Goal: Find contact information: Find contact information

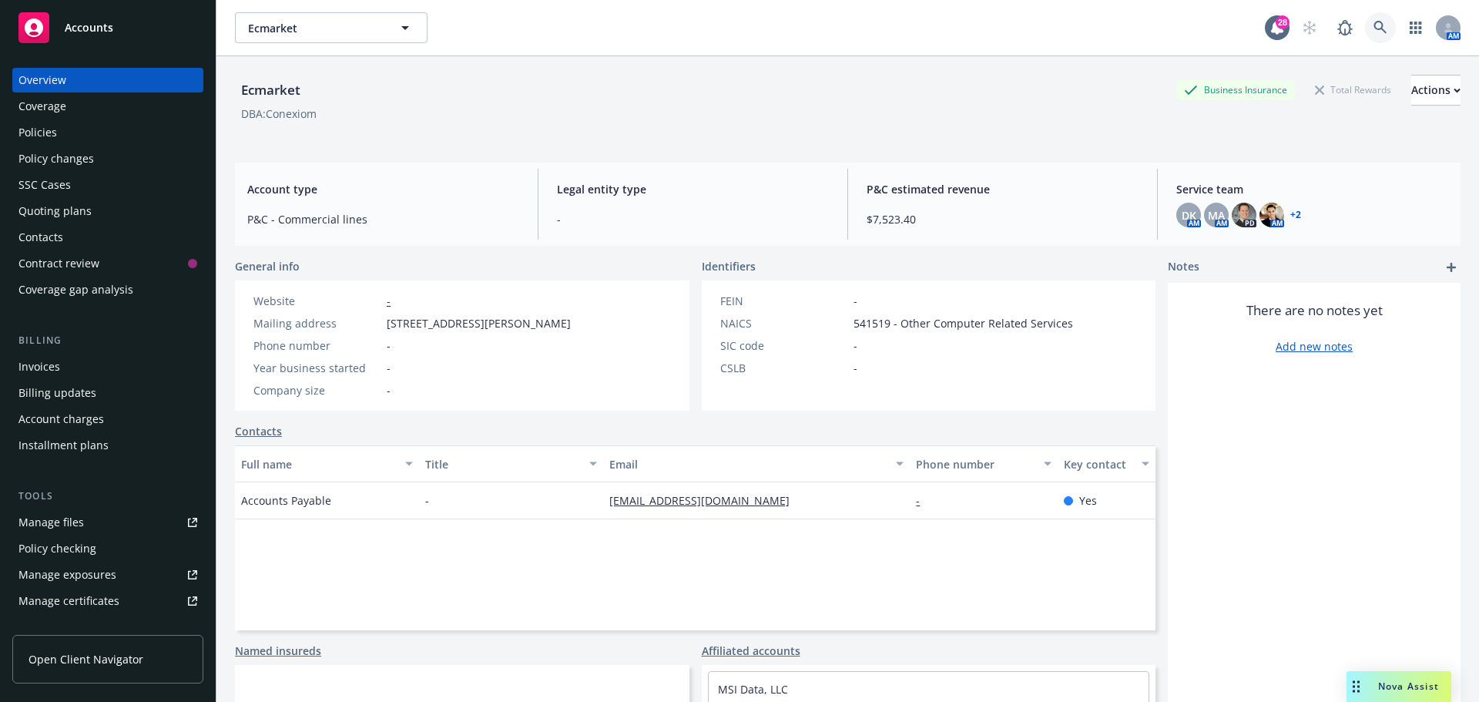
click at [1374, 31] on icon at bounding box center [1381, 28] width 14 height 14
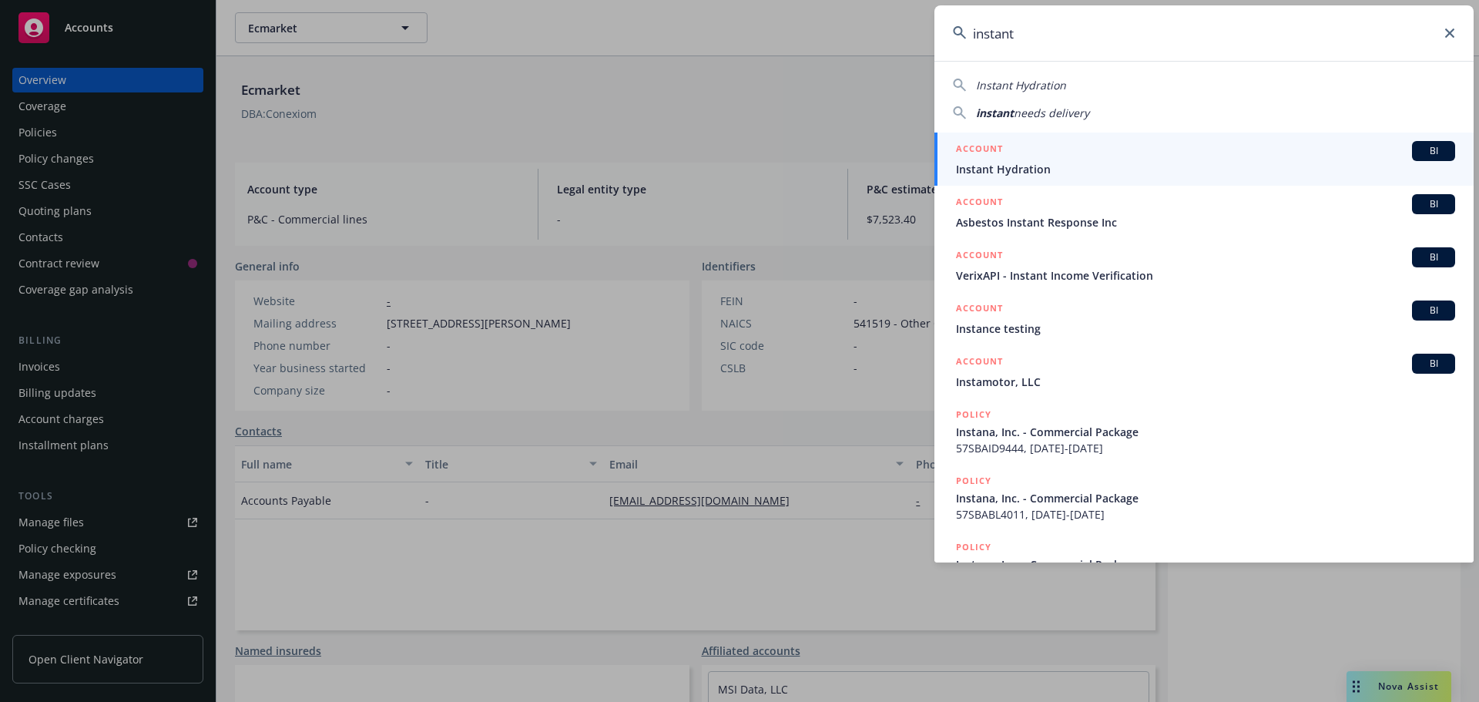
type input "instant"
click at [1010, 166] on span "Instant Hydration" at bounding box center [1205, 169] width 499 height 16
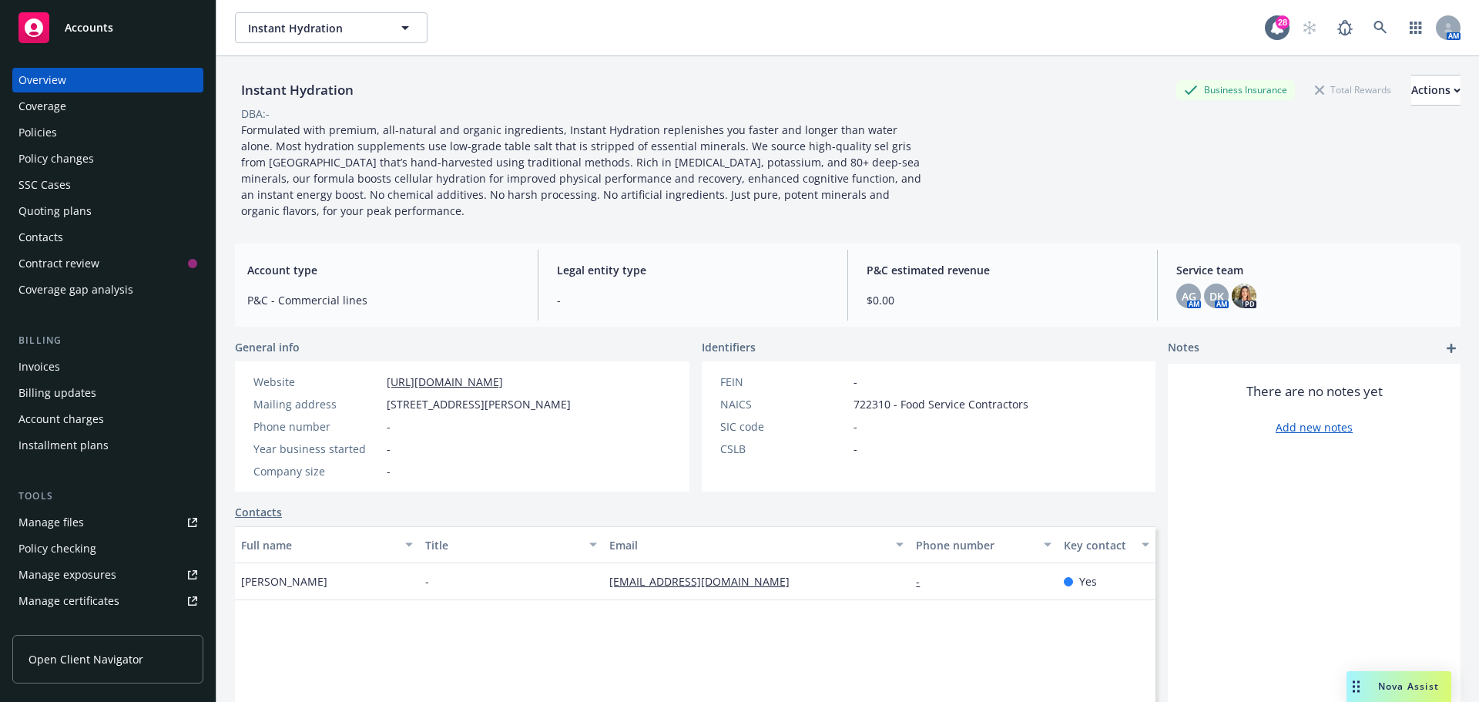
click at [45, 212] on div "Quoting plans" at bounding box center [54, 211] width 73 height 25
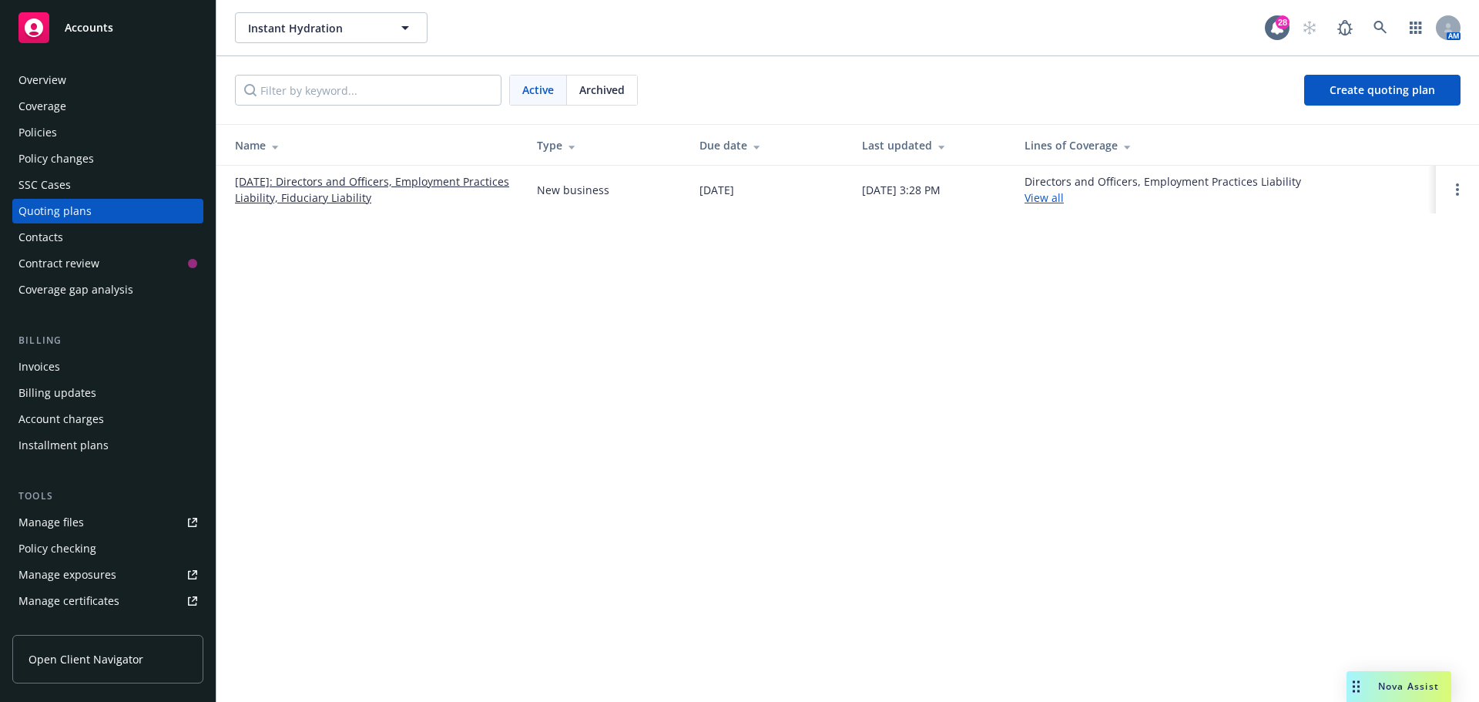
click at [356, 179] on link "10/25/2025: Directors and Officers, Employment Practices Liability, Fiduciary L…" at bounding box center [373, 189] width 277 height 32
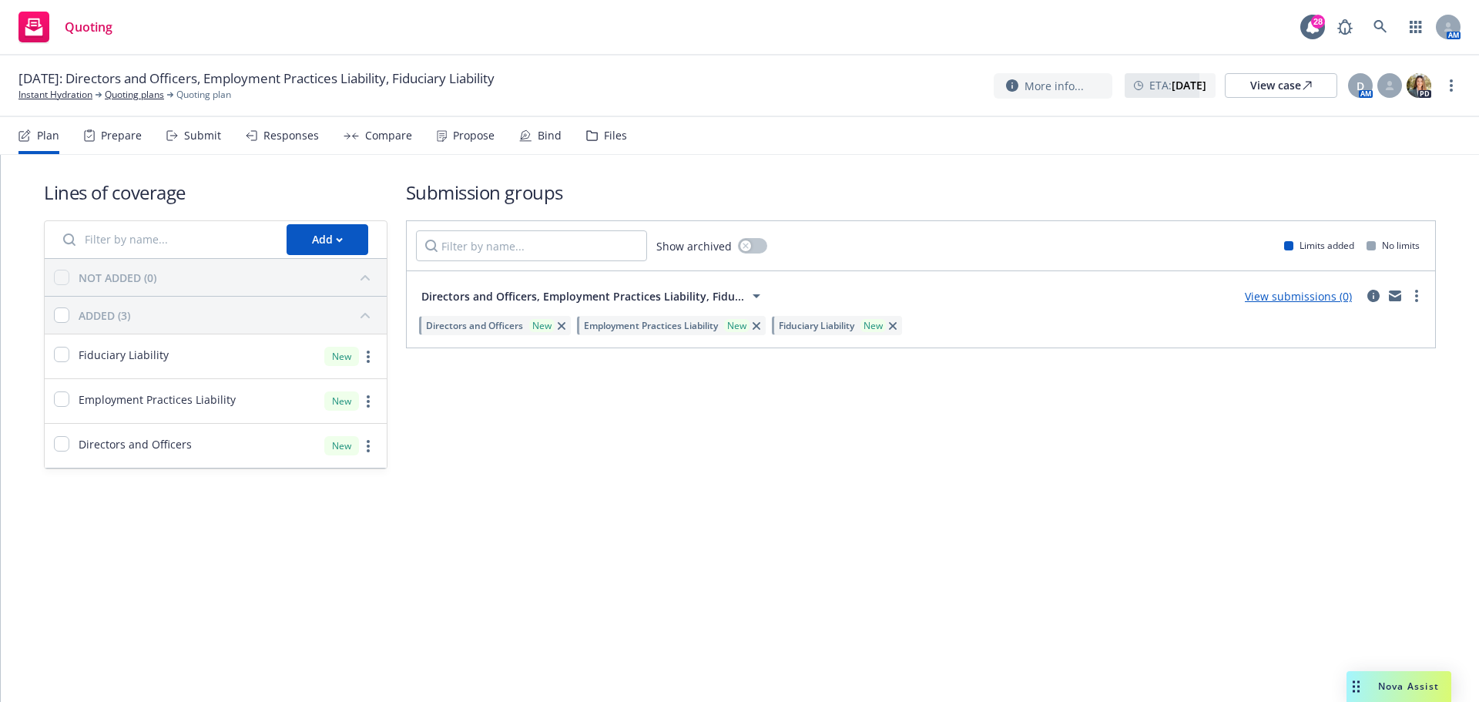
click at [610, 136] on div "Files" at bounding box center [615, 135] width 23 height 12
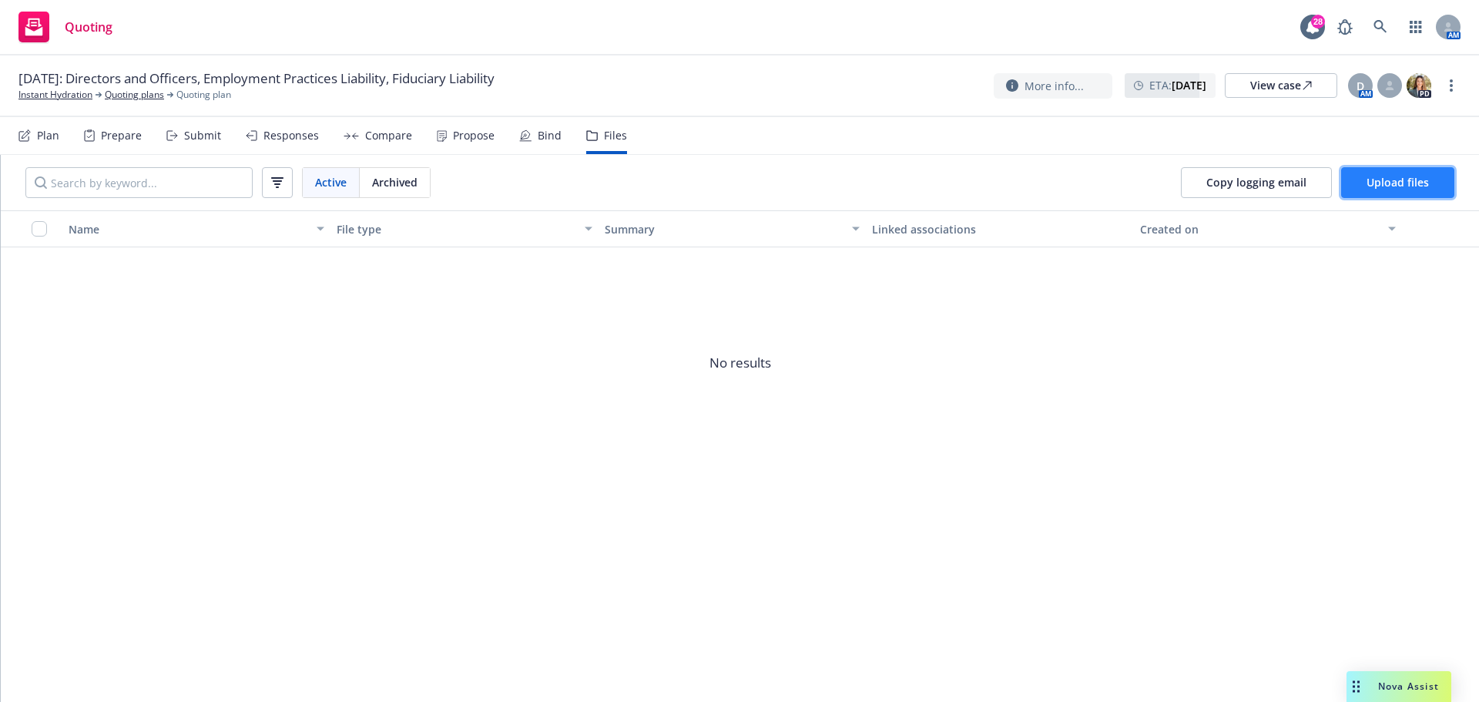
click at [1390, 176] on span "Upload files" at bounding box center [1398, 182] width 62 height 15
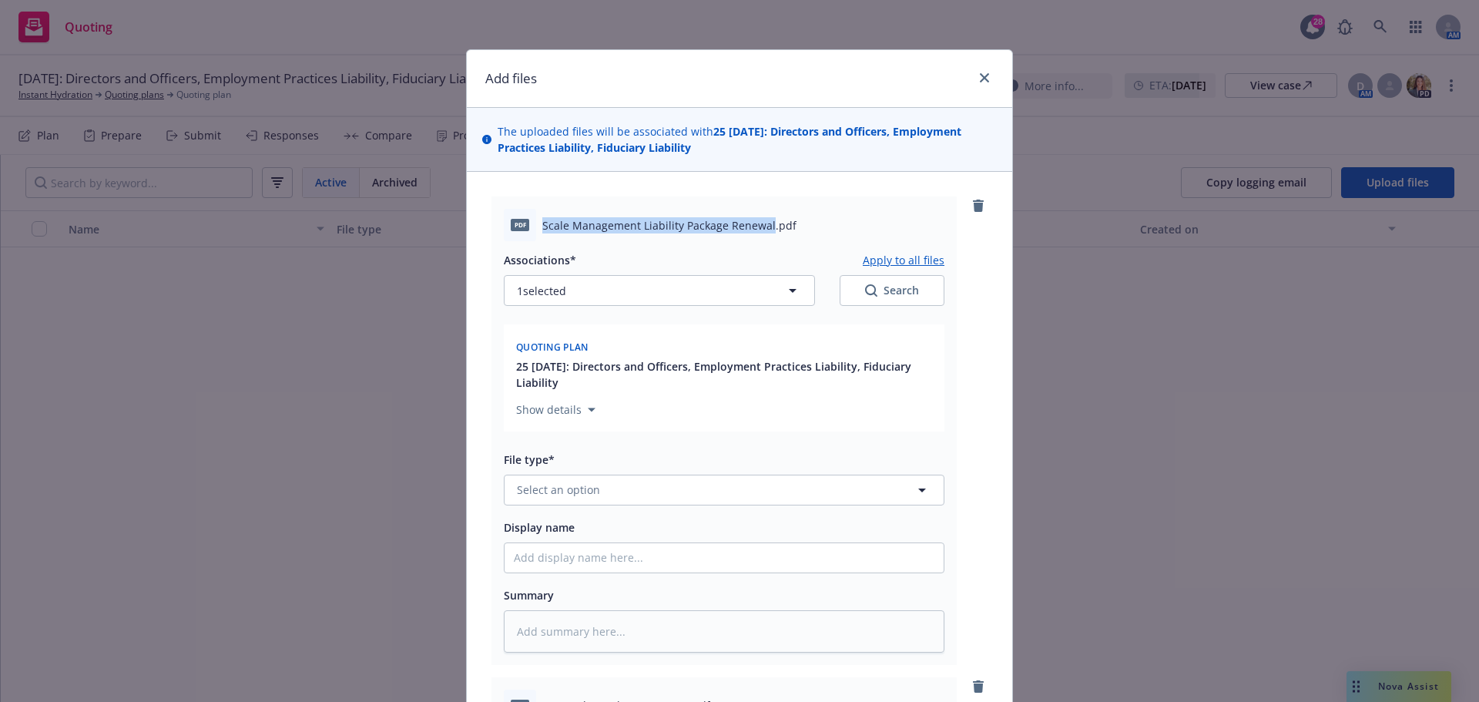
drag, startPoint x: 537, startPoint y: 224, endPoint x: 761, endPoint y: 219, distance: 224.3
click at [761, 219] on span "Scale Management Liability Package Renewal.pdf" at bounding box center [669, 225] width 254 height 16
copy span "Scale Management Liability Package Renewal"
click at [564, 493] on span "Select an option" at bounding box center [558, 490] width 83 height 16
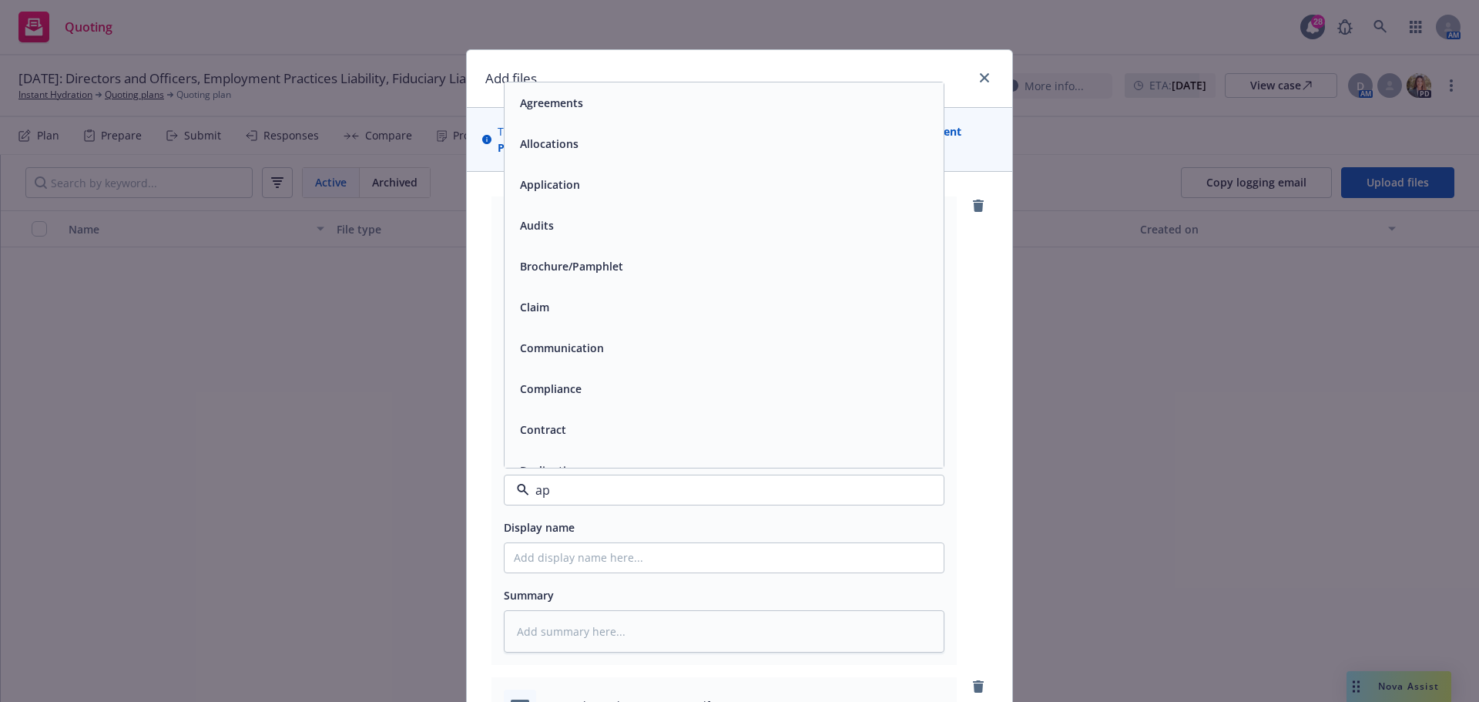
type input "app"
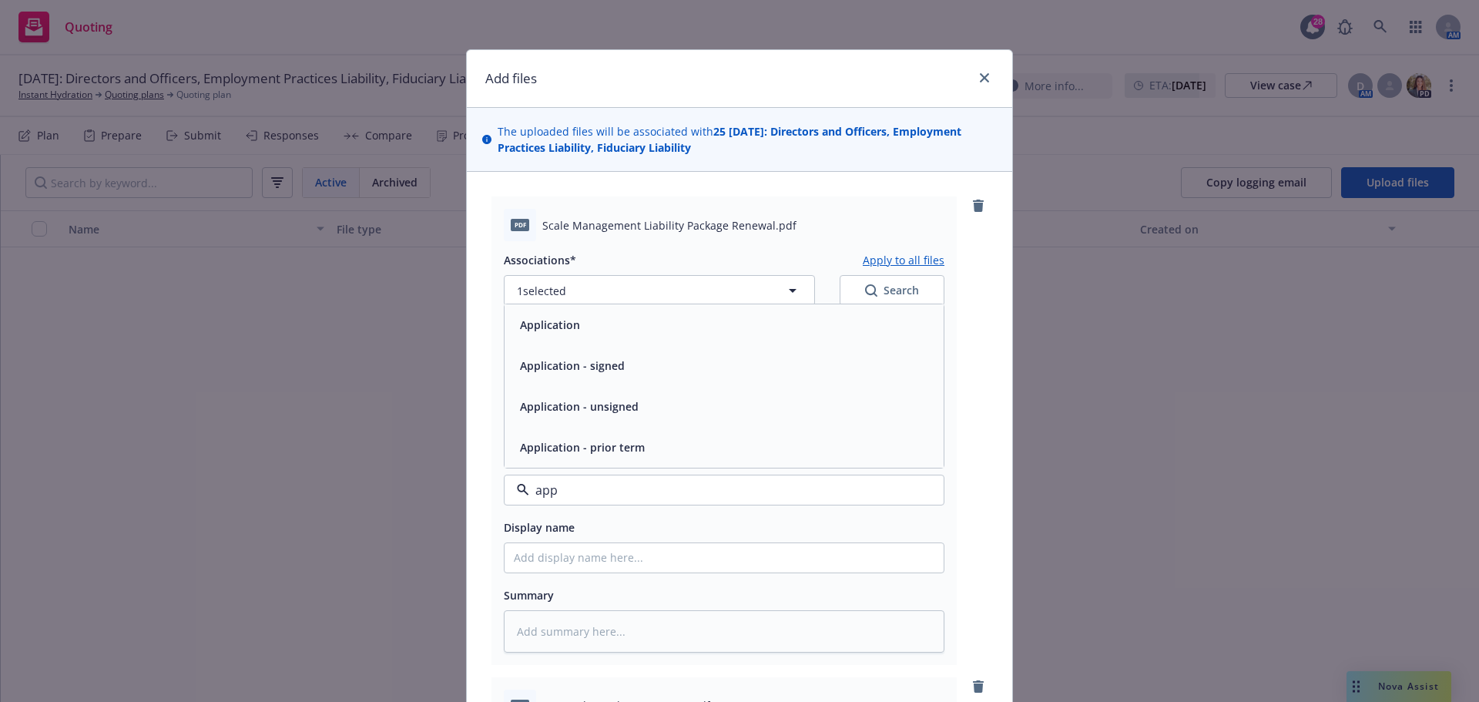
click at [616, 327] on div "Application" at bounding box center [724, 325] width 421 height 22
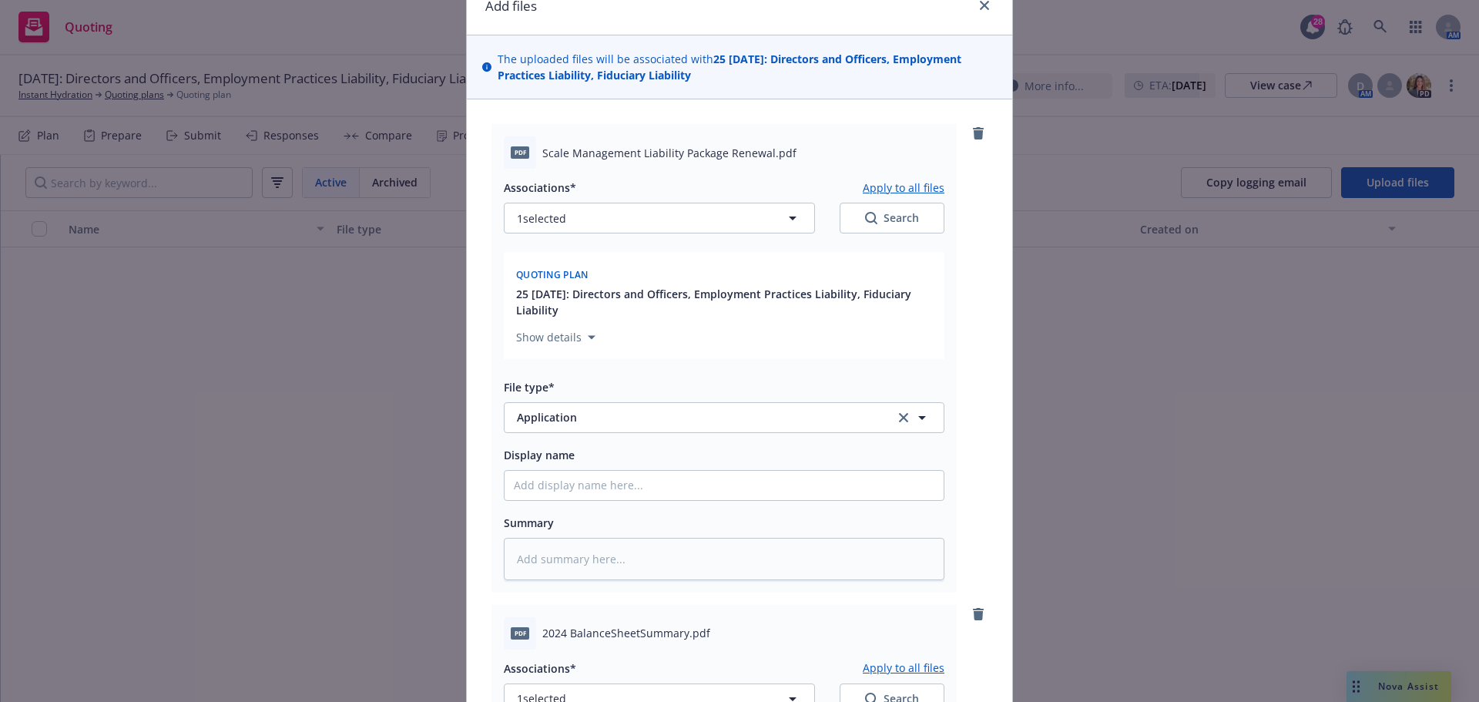
scroll to position [154, 0]
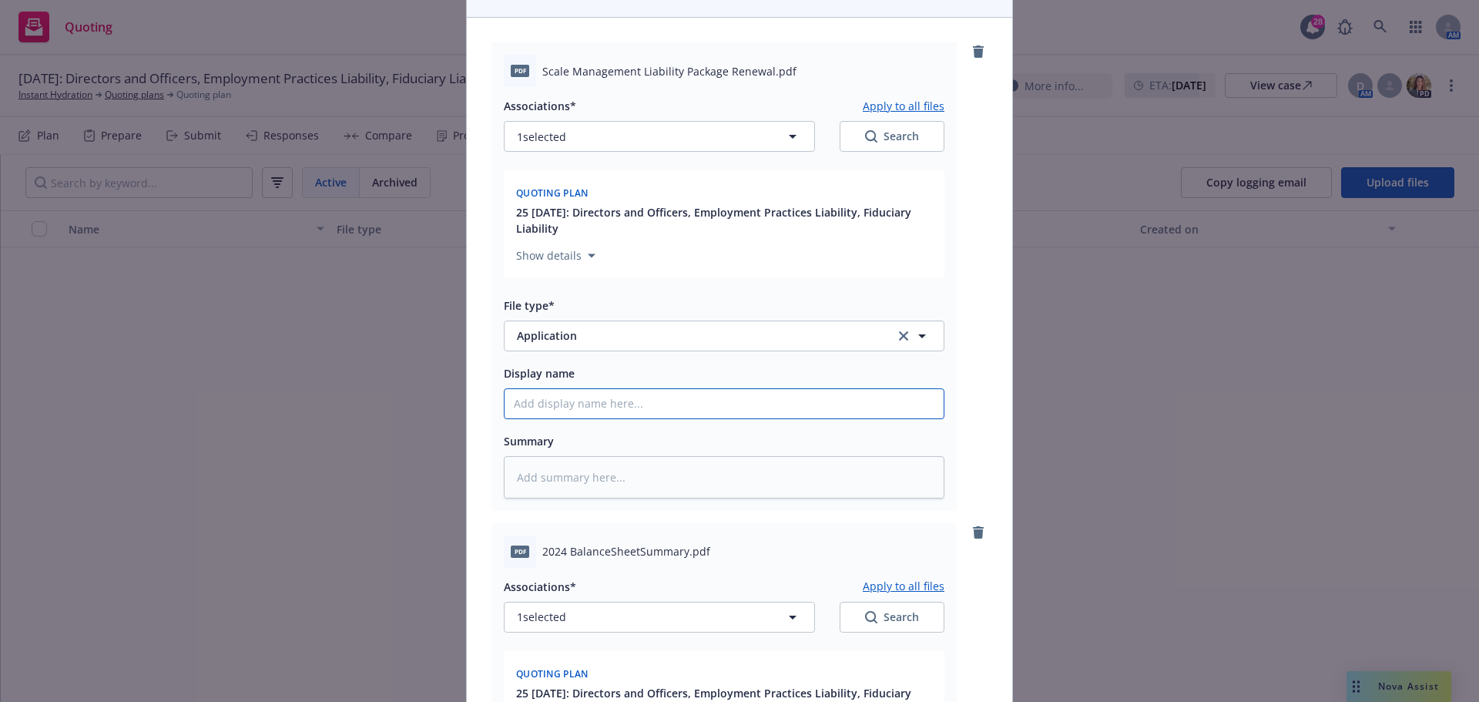
click at [564, 402] on input "Display name" at bounding box center [724, 403] width 439 height 29
paste input "Scale Management Liability Package Renewal"
type textarea "x"
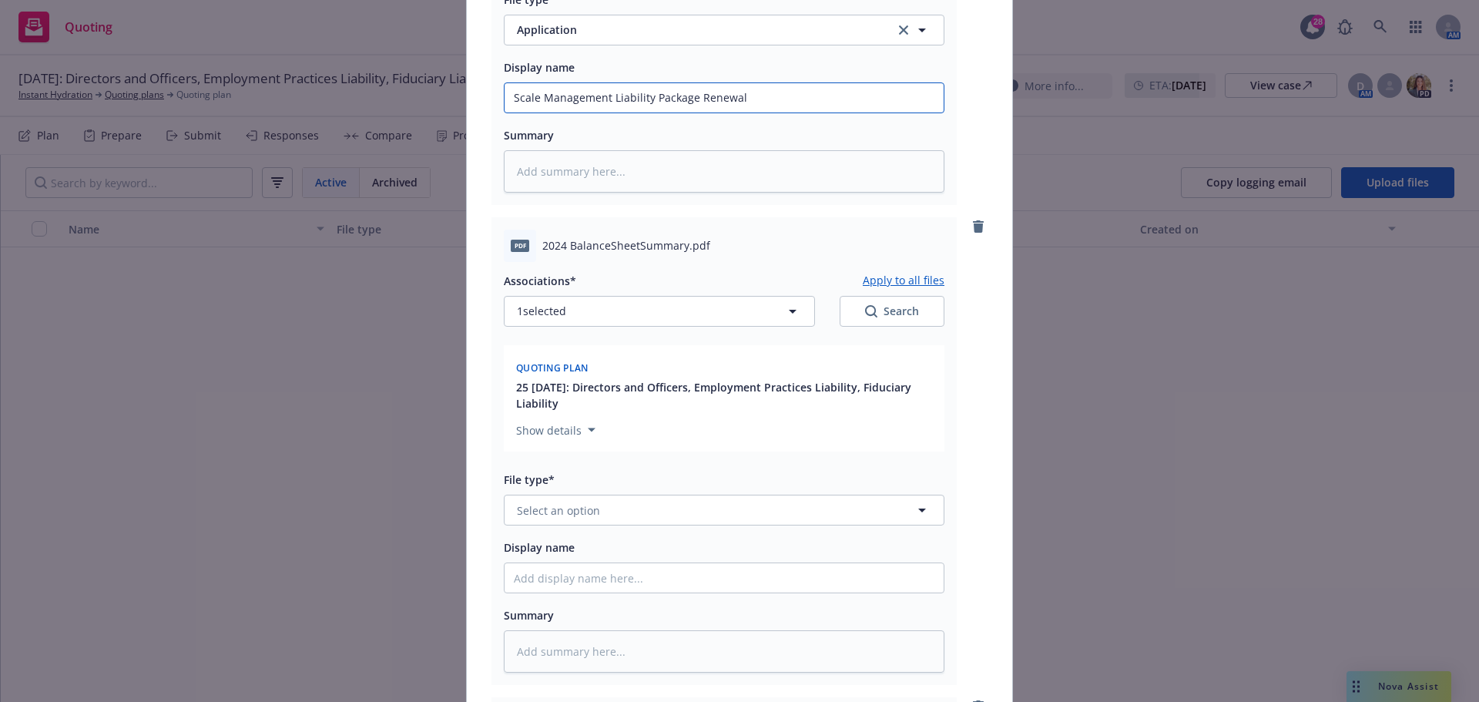
scroll to position [462, 0]
type input "Scale Management Liability Package Renewal"
drag, startPoint x: 539, startPoint y: 242, endPoint x: 679, endPoint y: 240, distance: 139.5
click at [679, 240] on span "2024 BalanceSheetSummary.pdf" at bounding box center [626, 243] width 168 height 16
copy span "2024 BalanceSheetSummary"
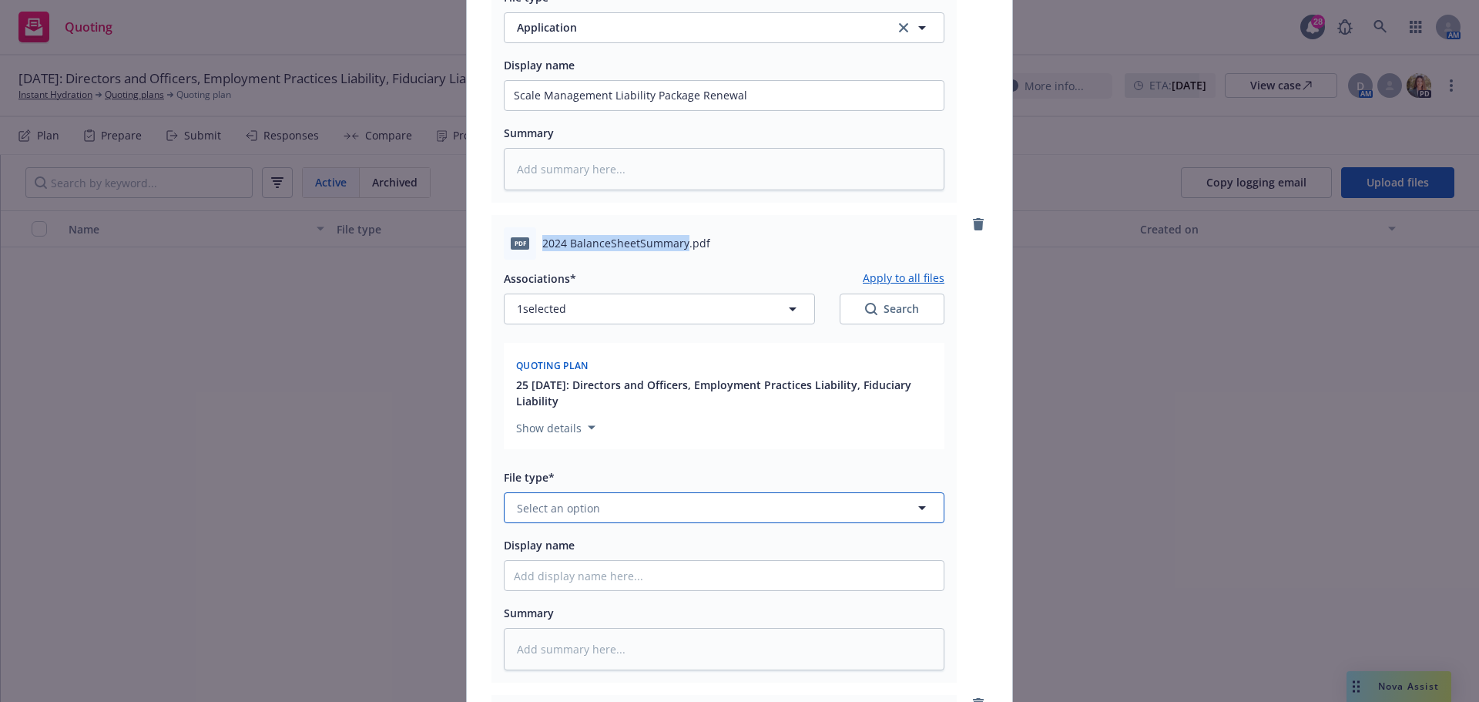
click at [536, 509] on span "Select an option" at bounding box center [558, 508] width 83 height 16
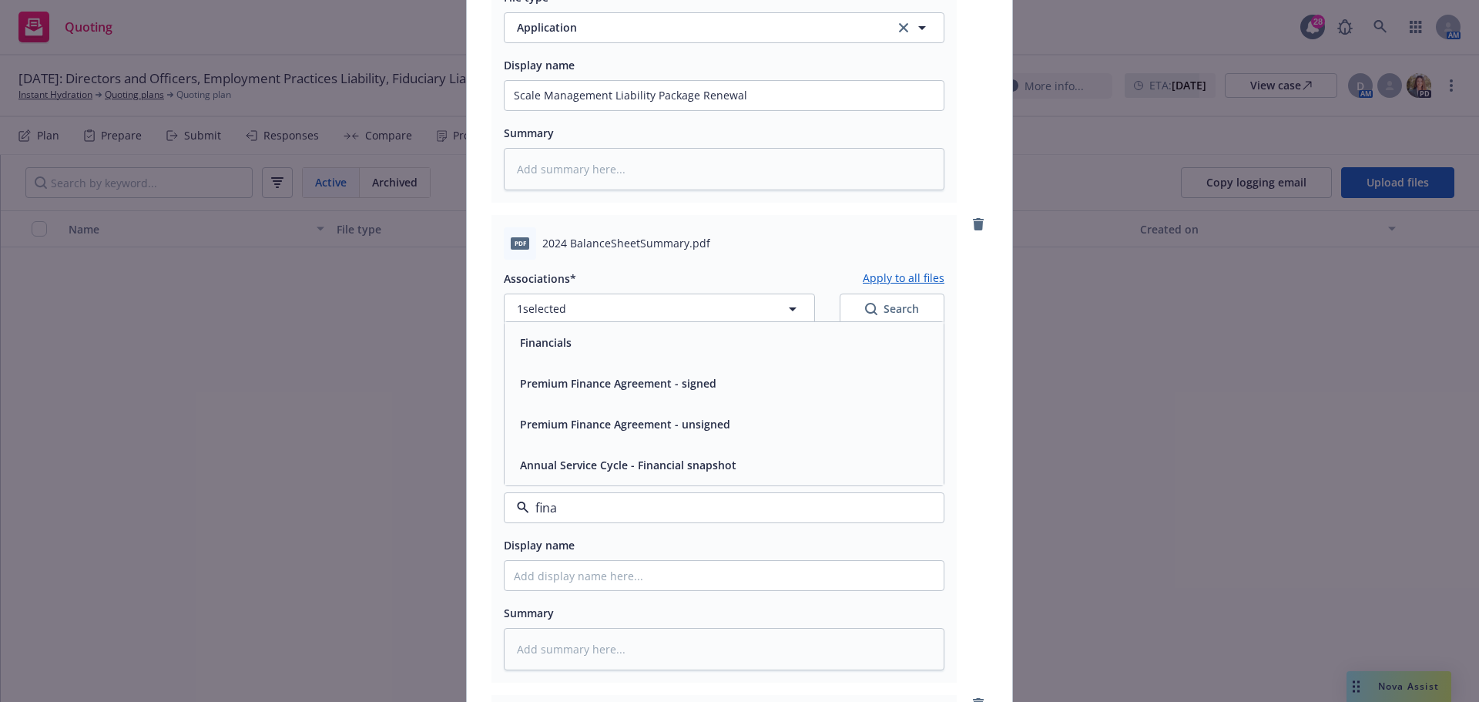
type input "finan"
click at [599, 350] on div "Financials" at bounding box center [724, 342] width 421 height 22
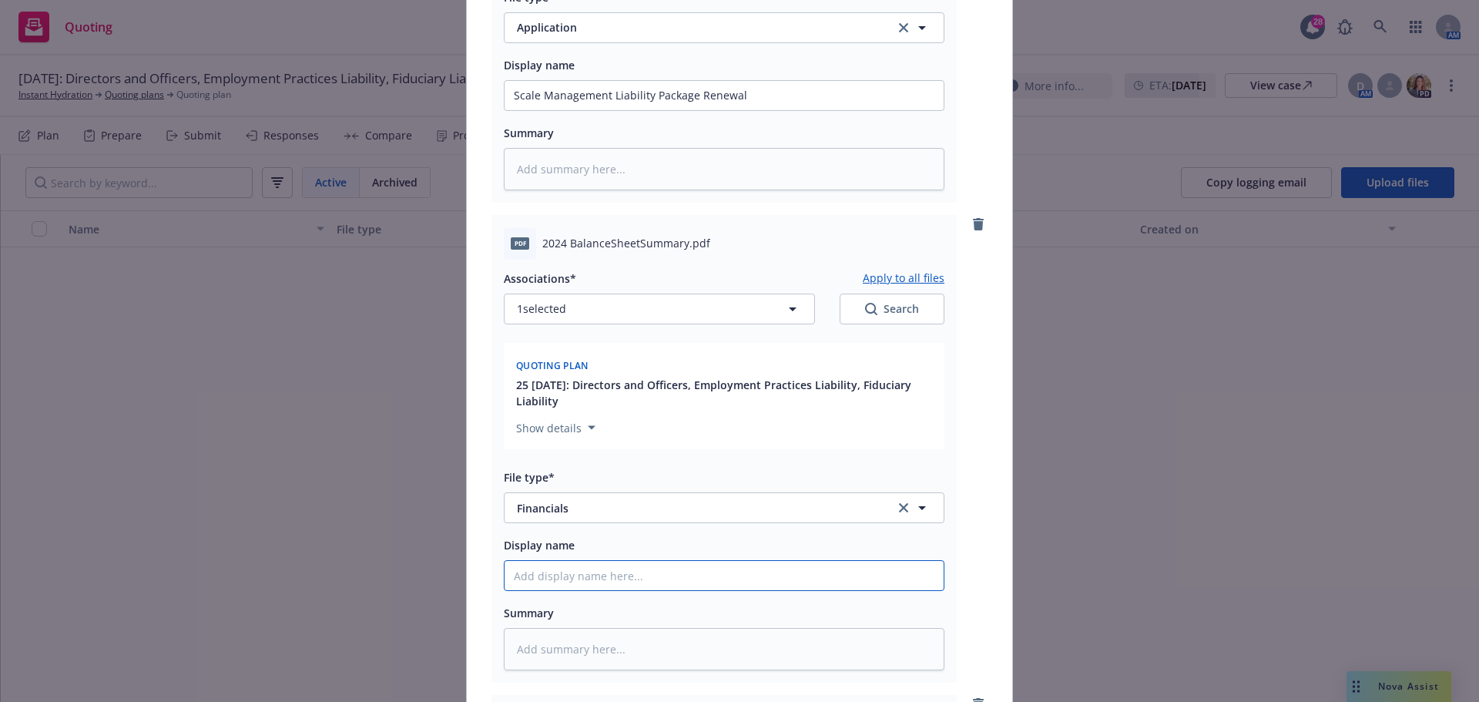
click at [549, 573] on input "Display name" at bounding box center [724, 575] width 439 height 29
paste input "2024 BalanceSheetSummary"
type textarea "x"
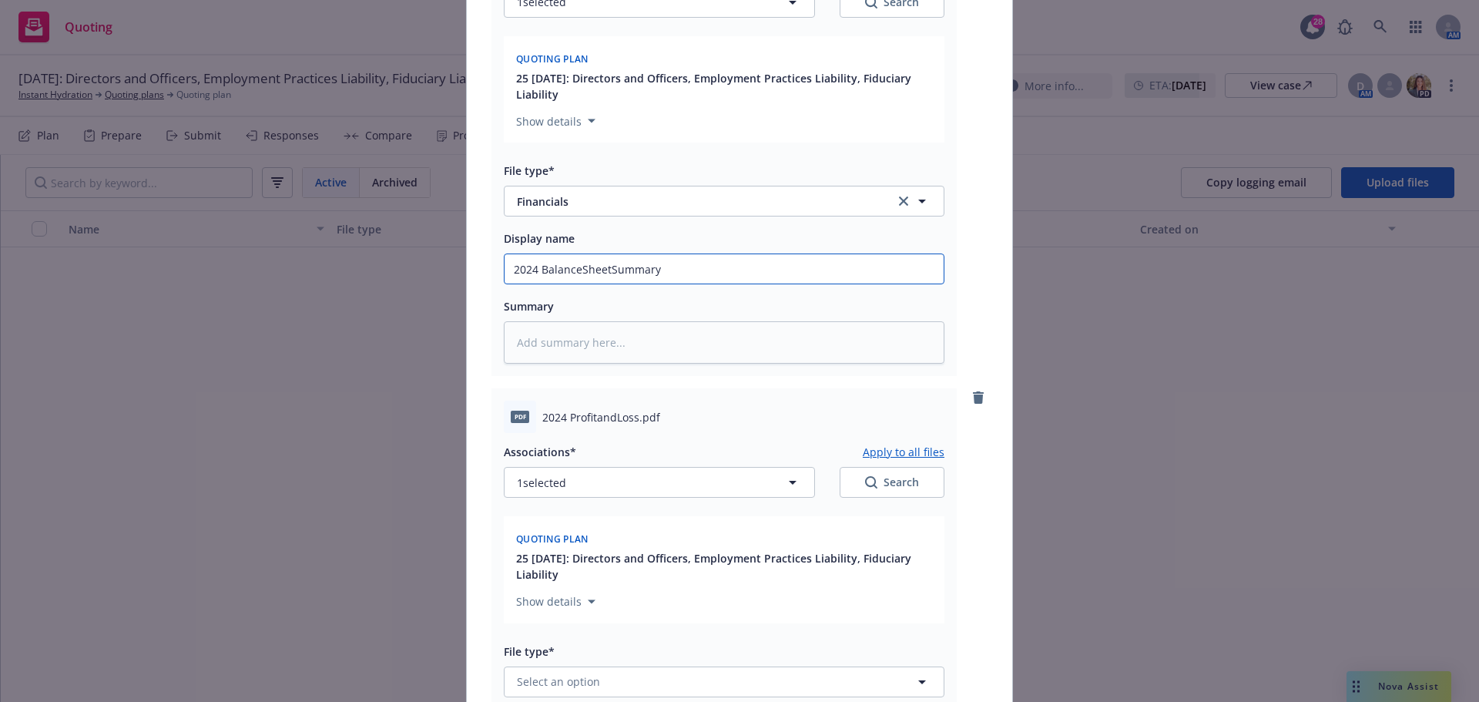
scroll to position [771, 0]
type input "2024 BalanceSheetSummary"
click at [536, 418] on div "pdf 2024 ProfitandLoss.pdf" at bounding box center [724, 415] width 441 height 32
drag, startPoint x: 538, startPoint y: 415, endPoint x: 636, endPoint y: 408, distance: 98.8
click at [636, 408] on span "2024 ProfitandLoss.pdf" at bounding box center [601, 416] width 118 height 16
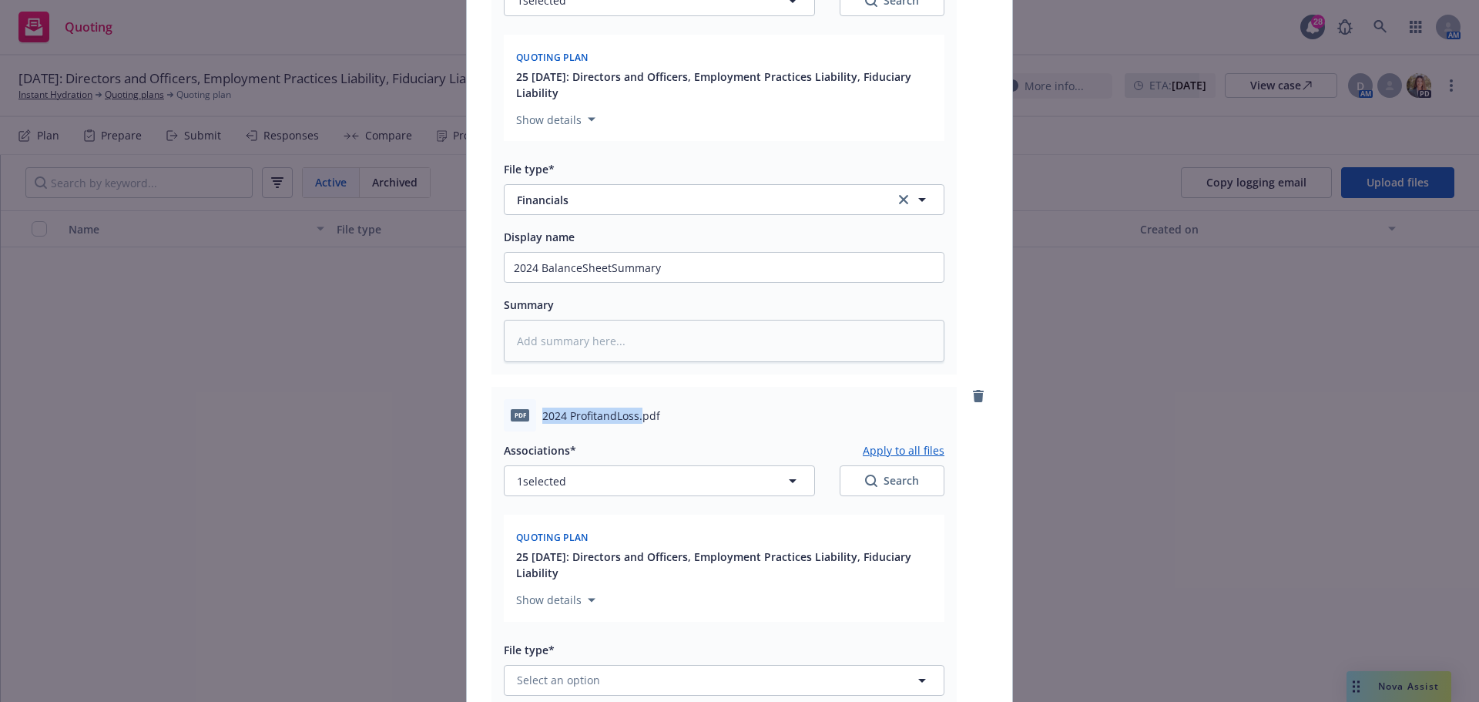
copy span "2024 ProfitandLoss."
click at [547, 680] on span "Select an option" at bounding box center [558, 680] width 83 height 16
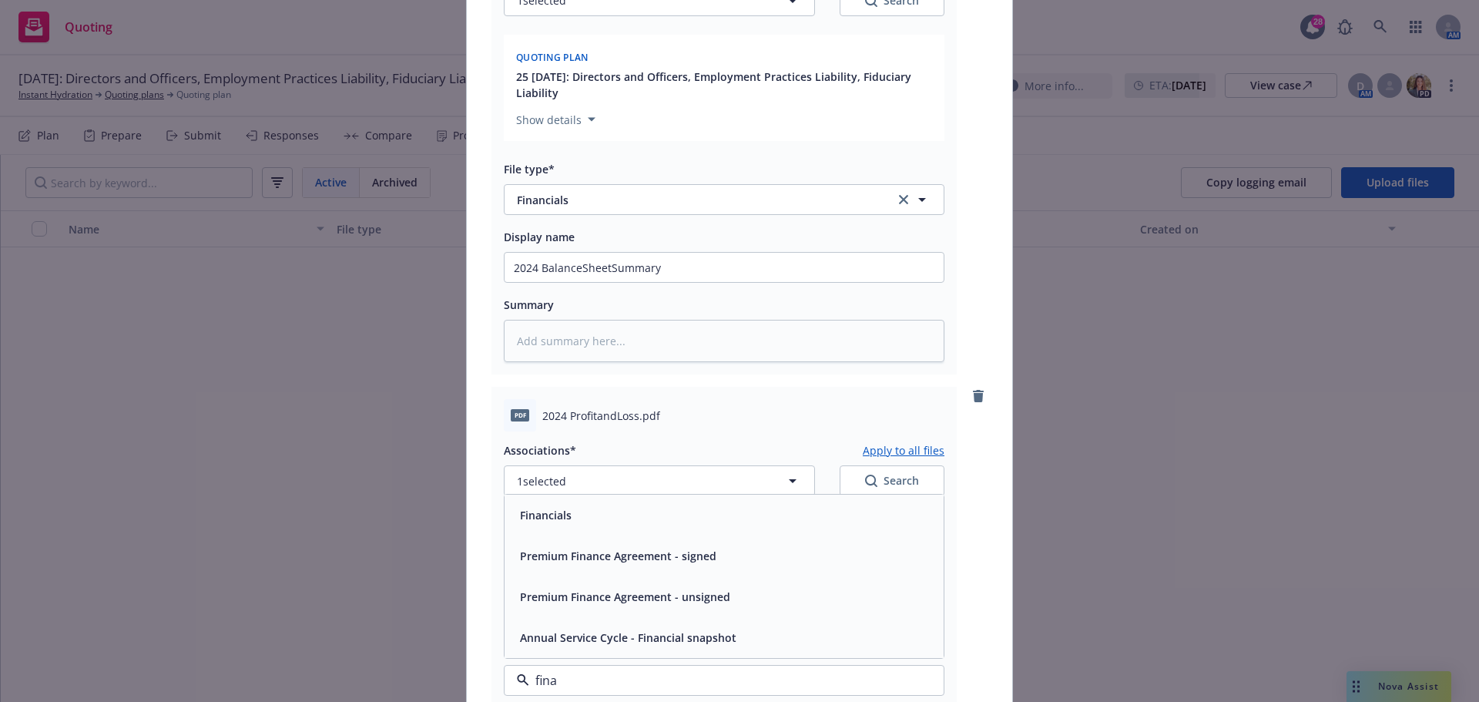
type input "finan"
click at [563, 526] on div "Financials" at bounding box center [724, 515] width 439 height 41
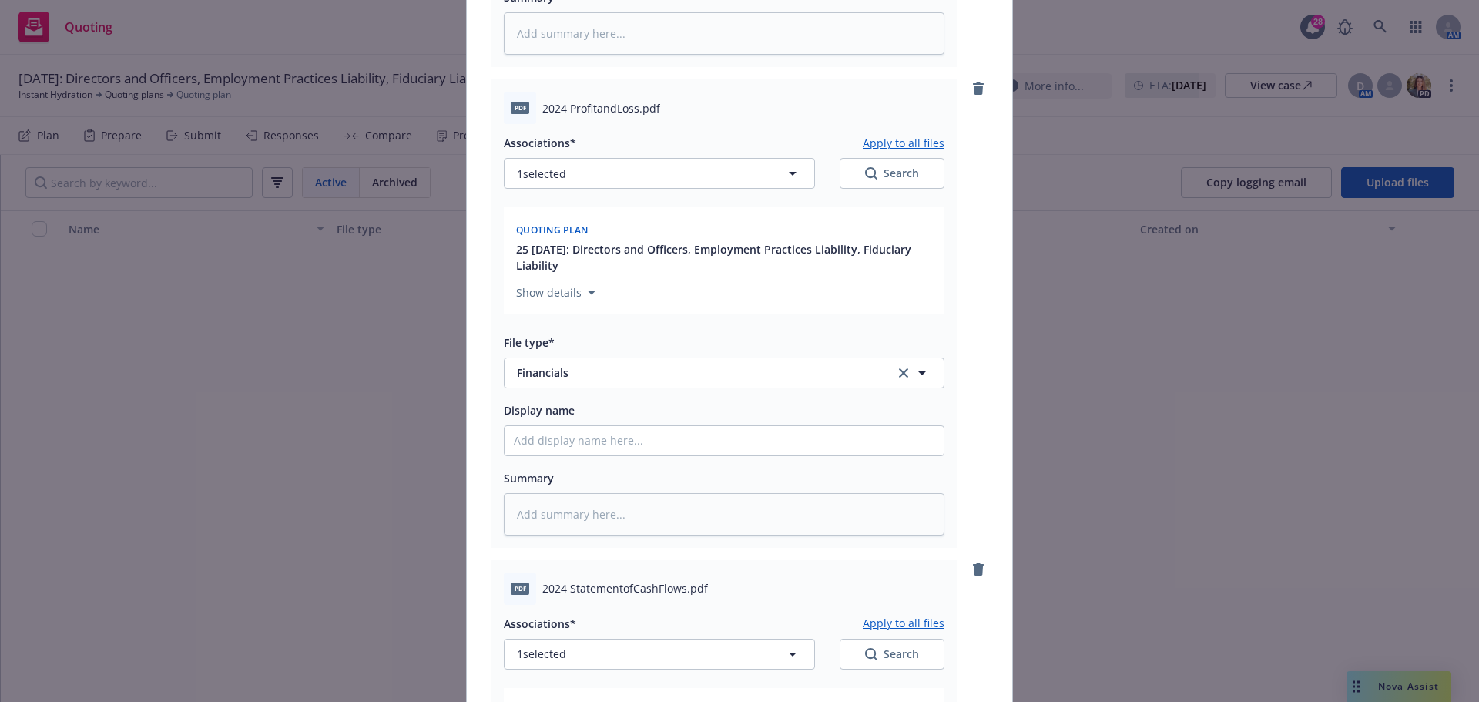
scroll to position [1079, 0]
click at [573, 441] on input "Display name" at bounding box center [724, 439] width 439 height 29
paste input "2024 ProfitandLoss."
type textarea "x"
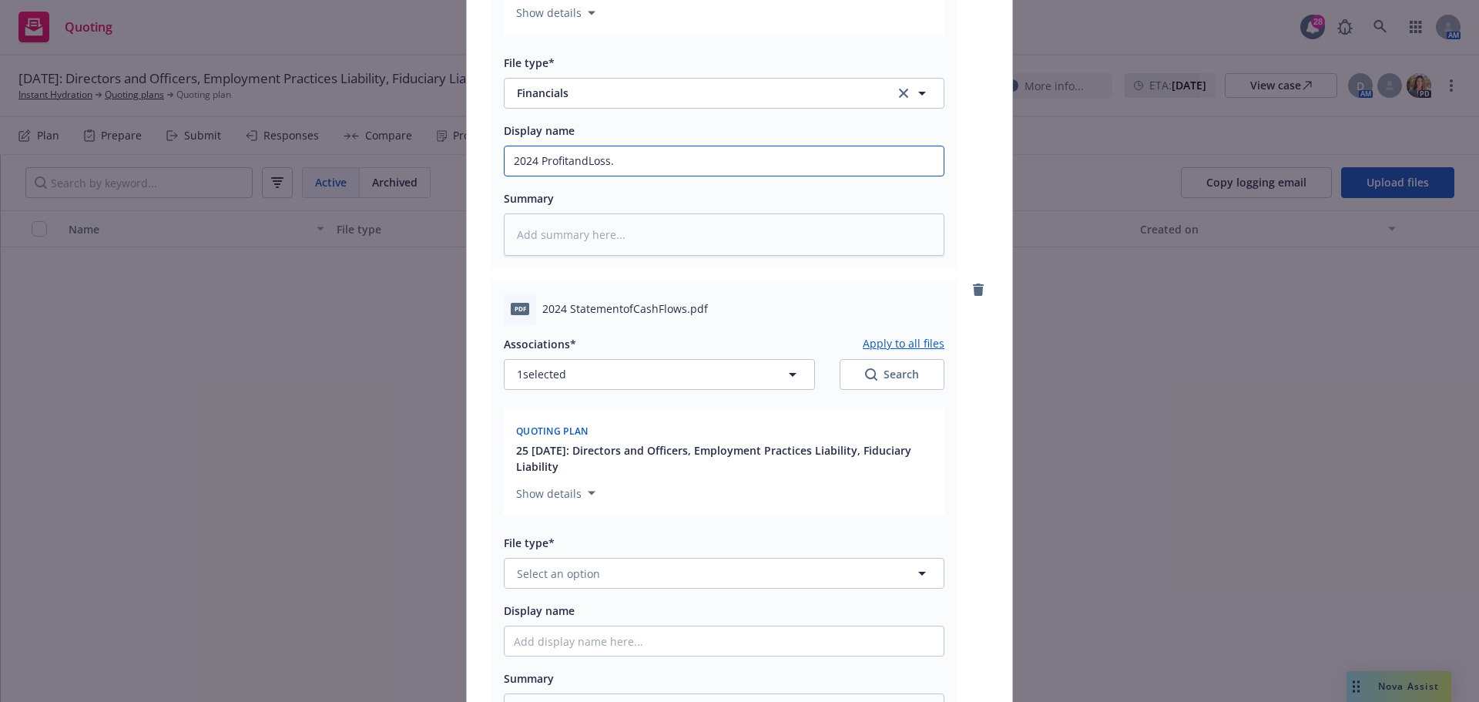
scroll to position [1387, 0]
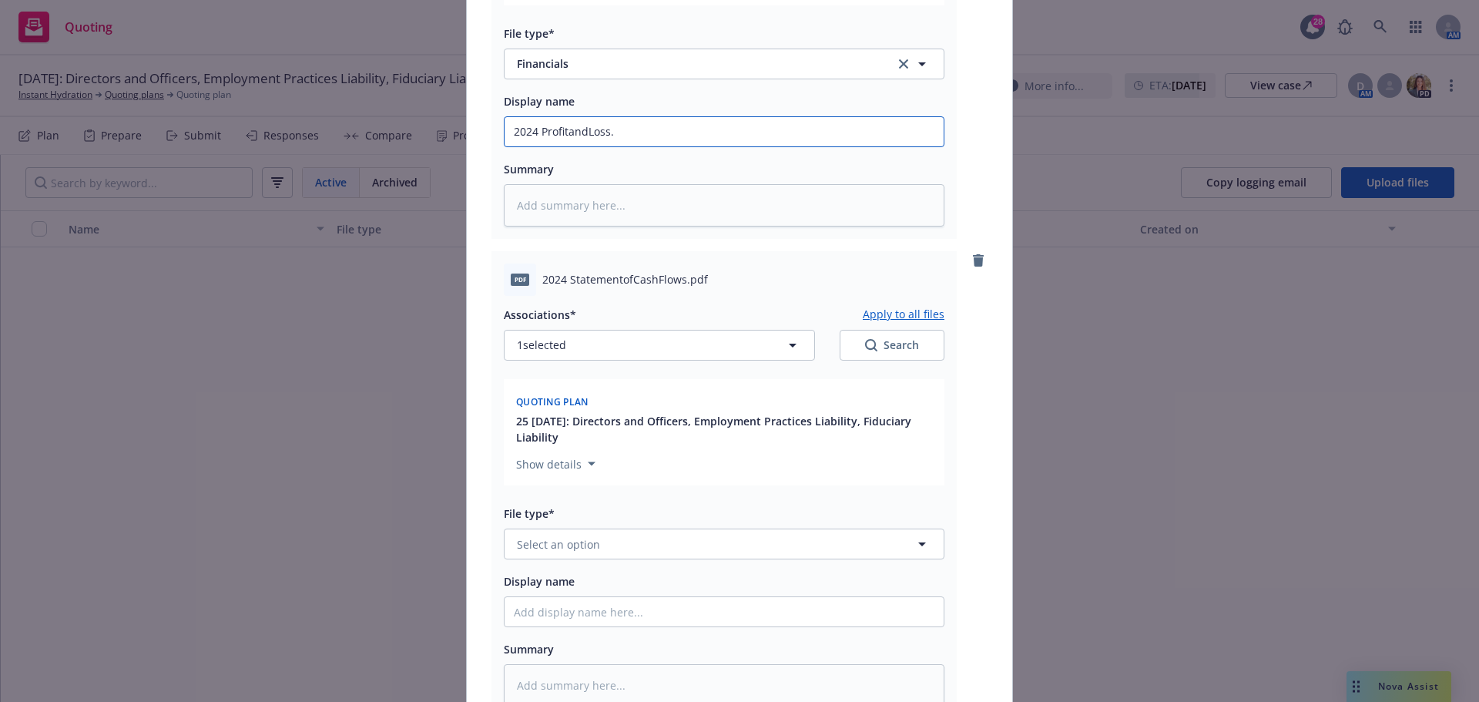
type input "2024 ProfitandLoss."
drag, startPoint x: 538, startPoint y: 277, endPoint x: 677, endPoint y: 277, distance: 139.5
click at [677, 277] on span "2024 StatementofCashFlows.pdf" at bounding box center [625, 279] width 166 height 16
copy span "2024 StatementofCashFlows"
click at [551, 543] on span "Select an option" at bounding box center [558, 544] width 83 height 16
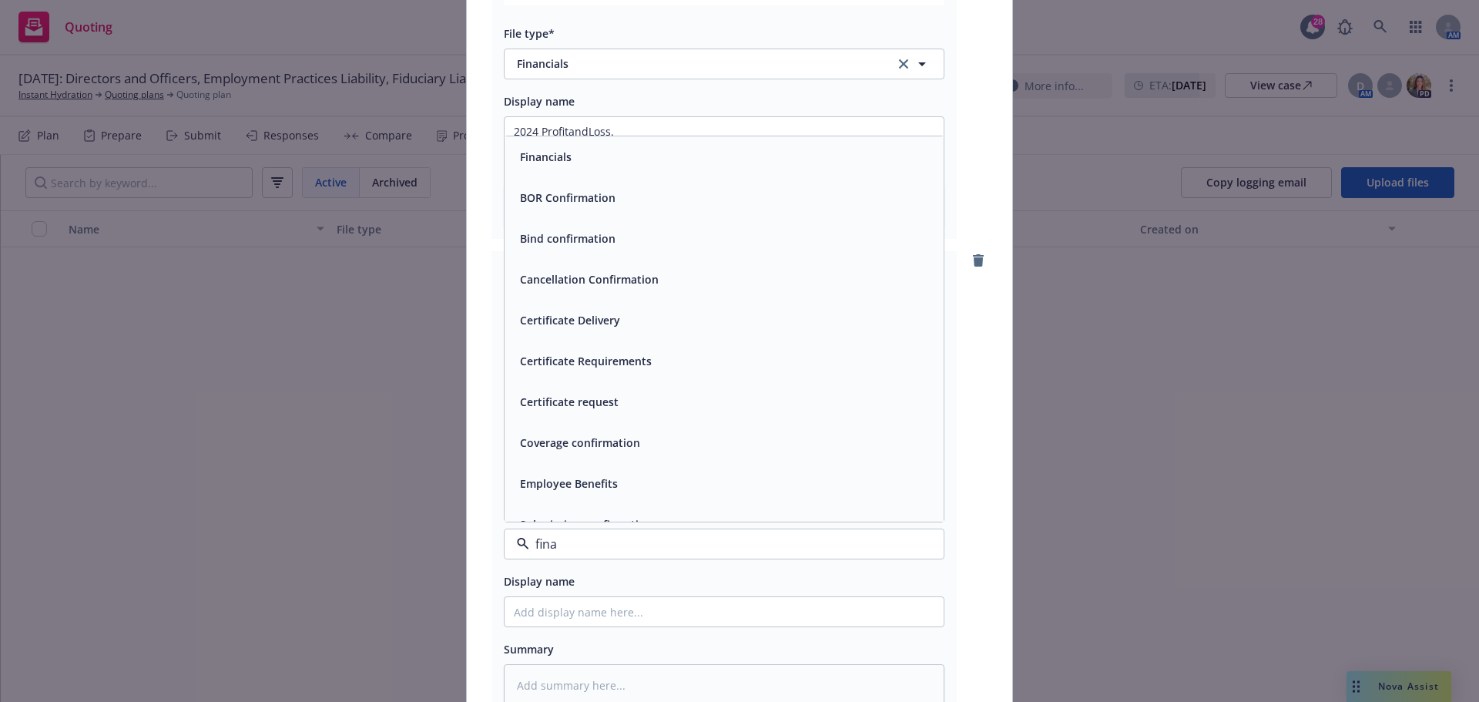
type input "finan"
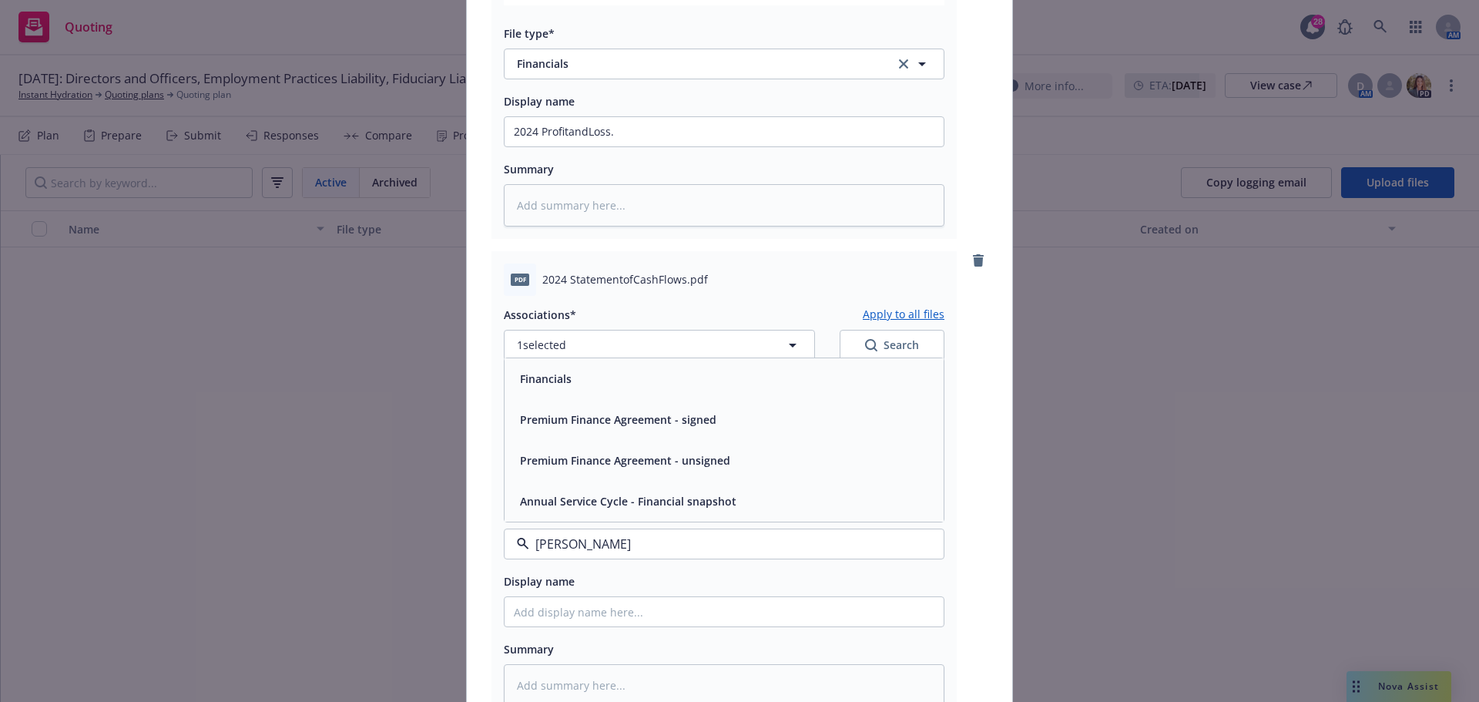
click at [579, 385] on div "Financials" at bounding box center [724, 379] width 421 height 22
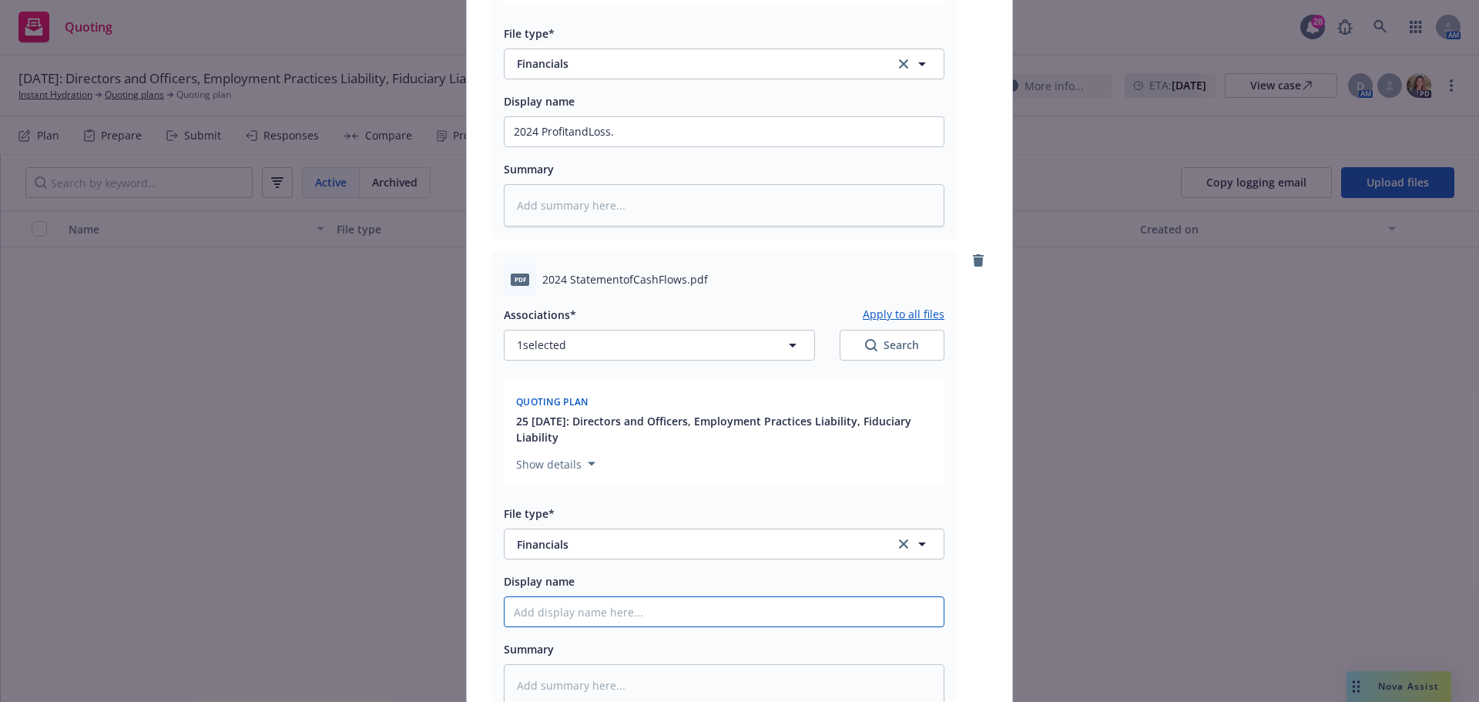
click at [541, 611] on input "Display name" at bounding box center [724, 611] width 439 height 29
paste input "2024 StatementofCashFlows"
type textarea "x"
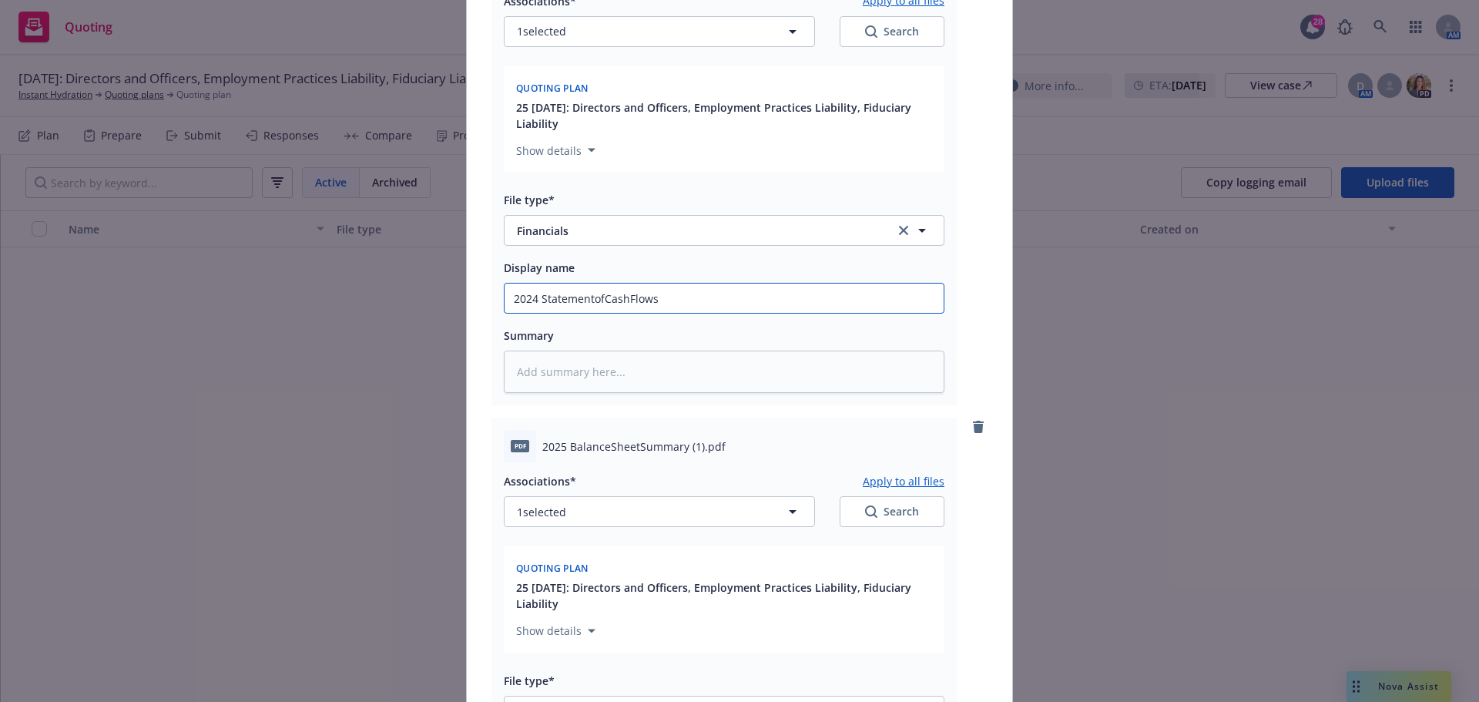
scroll to position [1772, 0]
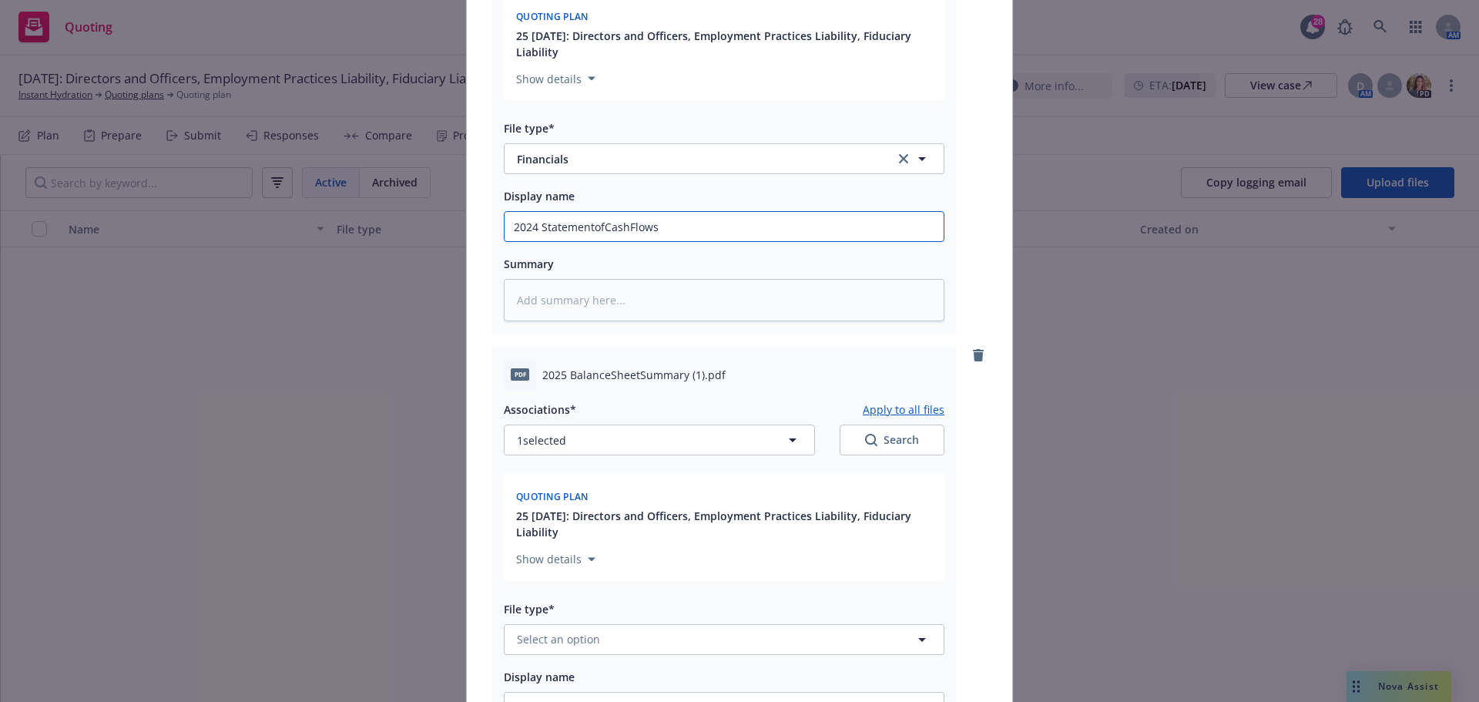
type input "2024 StatementofCashFlows"
drag, startPoint x: 537, startPoint y: 372, endPoint x: 681, endPoint y: 376, distance: 144.1
click at [681, 376] on span "2025 BalanceSheetSummary (1).pdf" at bounding box center [633, 375] width 183 height 16
copy span "2025 BalanceSheetSummary"
click at [563, 643] on span "Select an option" at bounding box center [558, 639] width 83 height 16
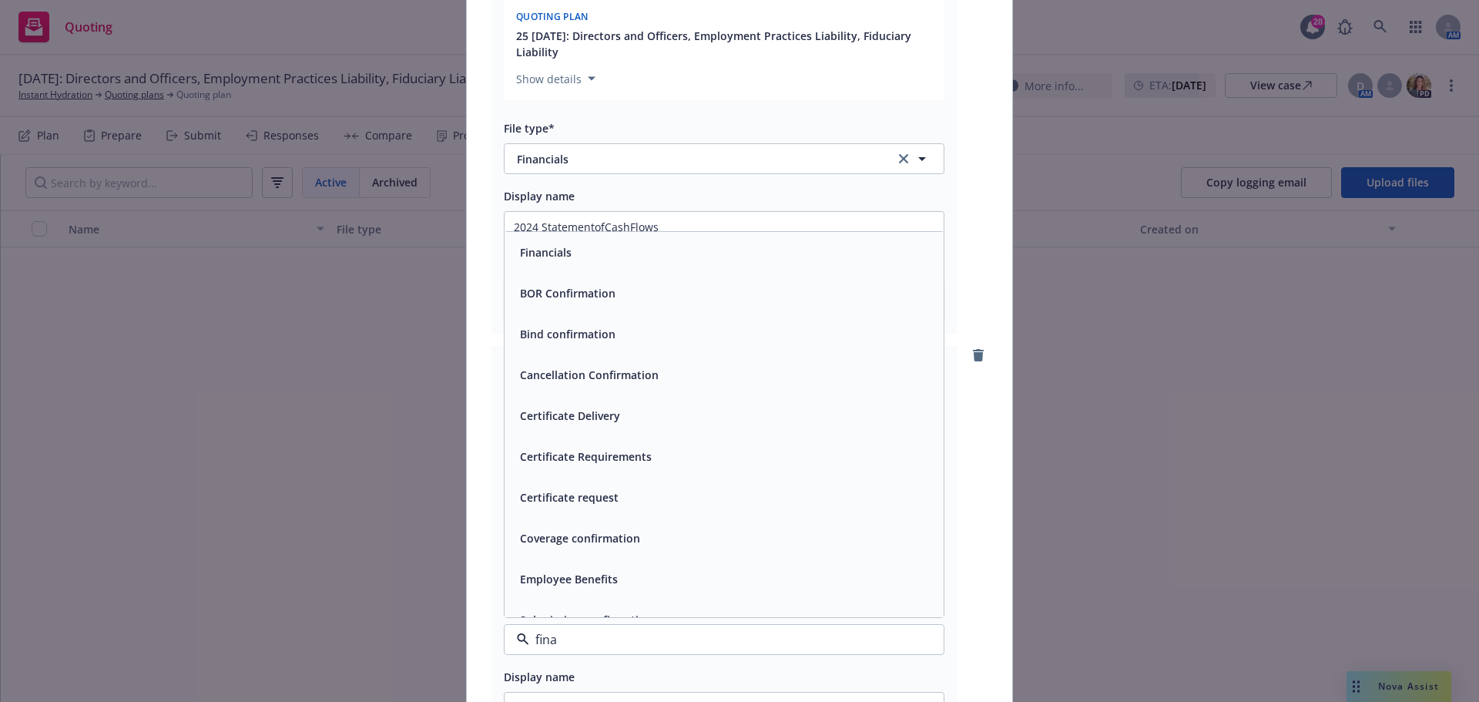
type input "finan"
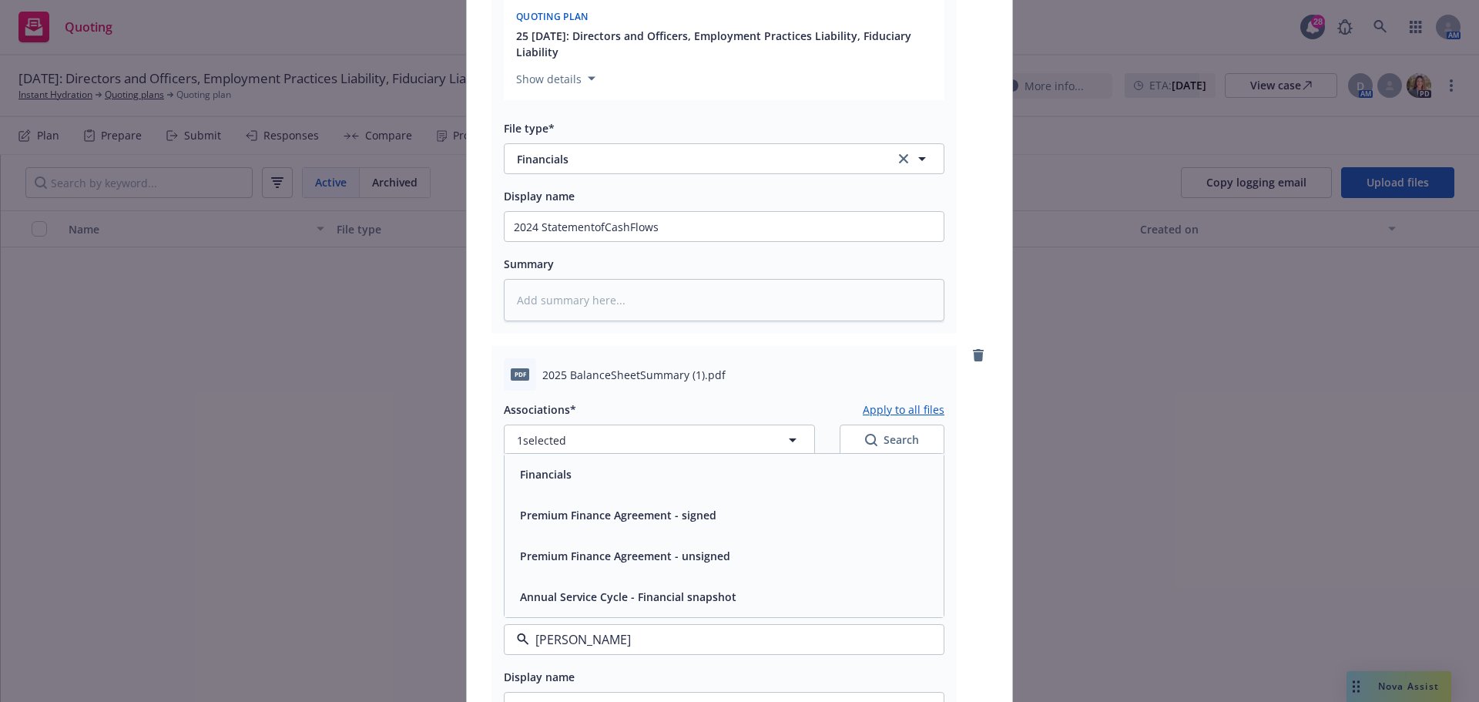
click at [542, 487] on div "Financials" at bounding box center [724, 474] width 439 height 41
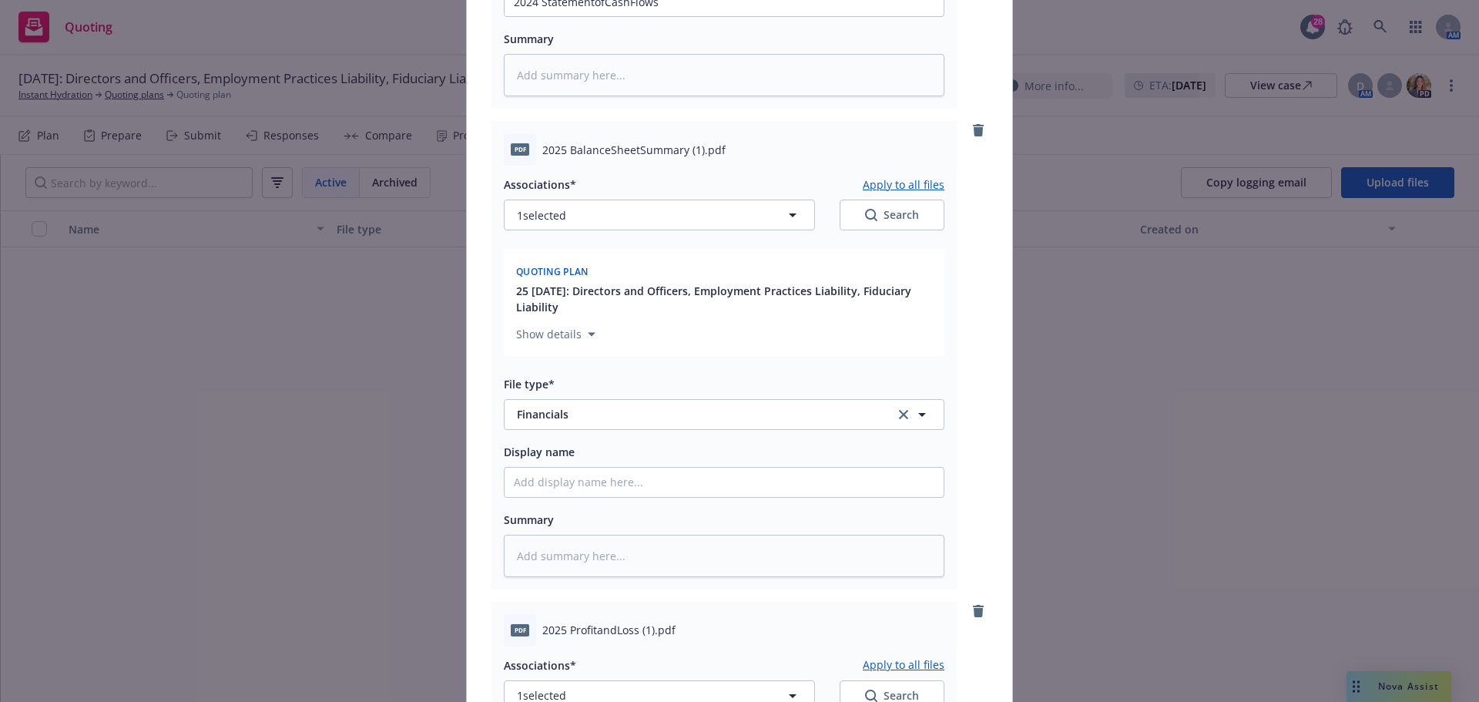
scroll to position [2003, 0]
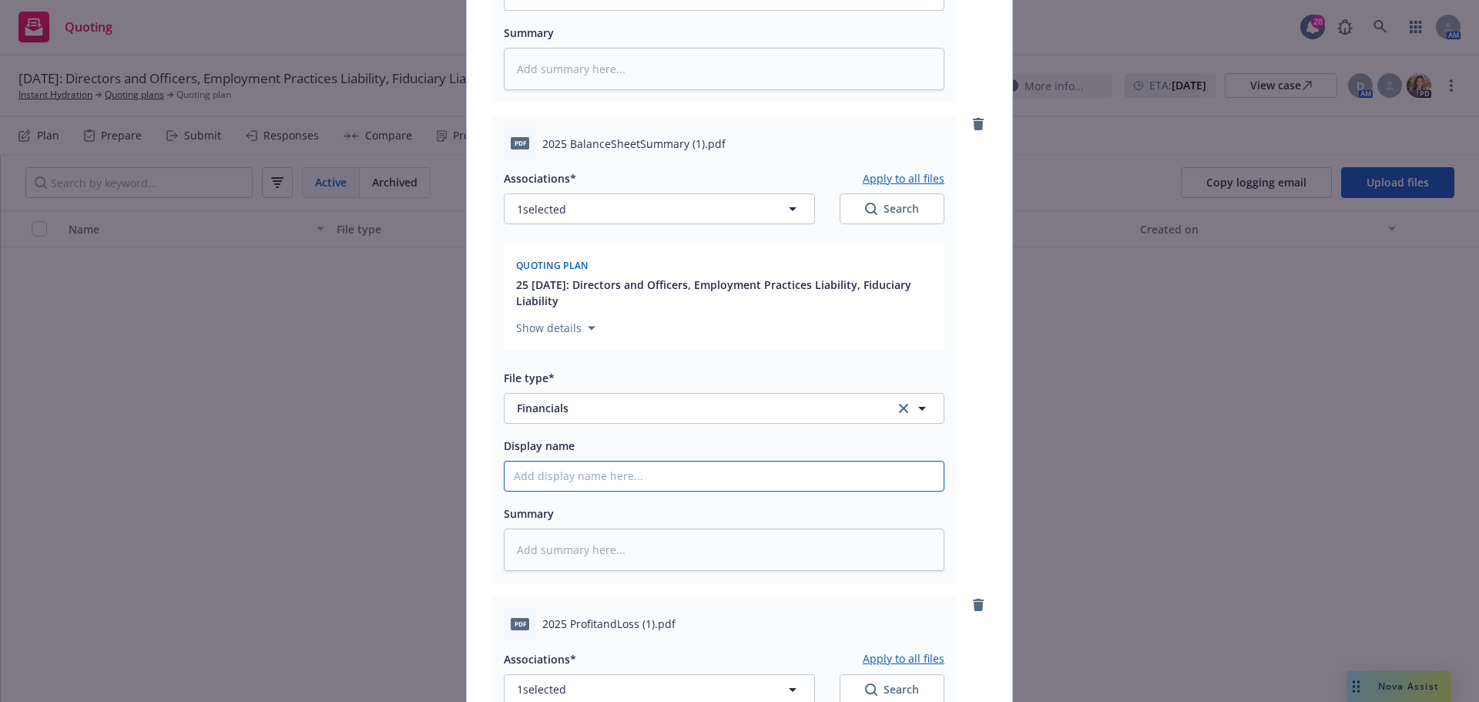
click at [574, 473] on input "Display name" at bounding box center [724, 476] width 439 height 29
paste input "2025 BalanceSheetSummary"
type textarea "x"
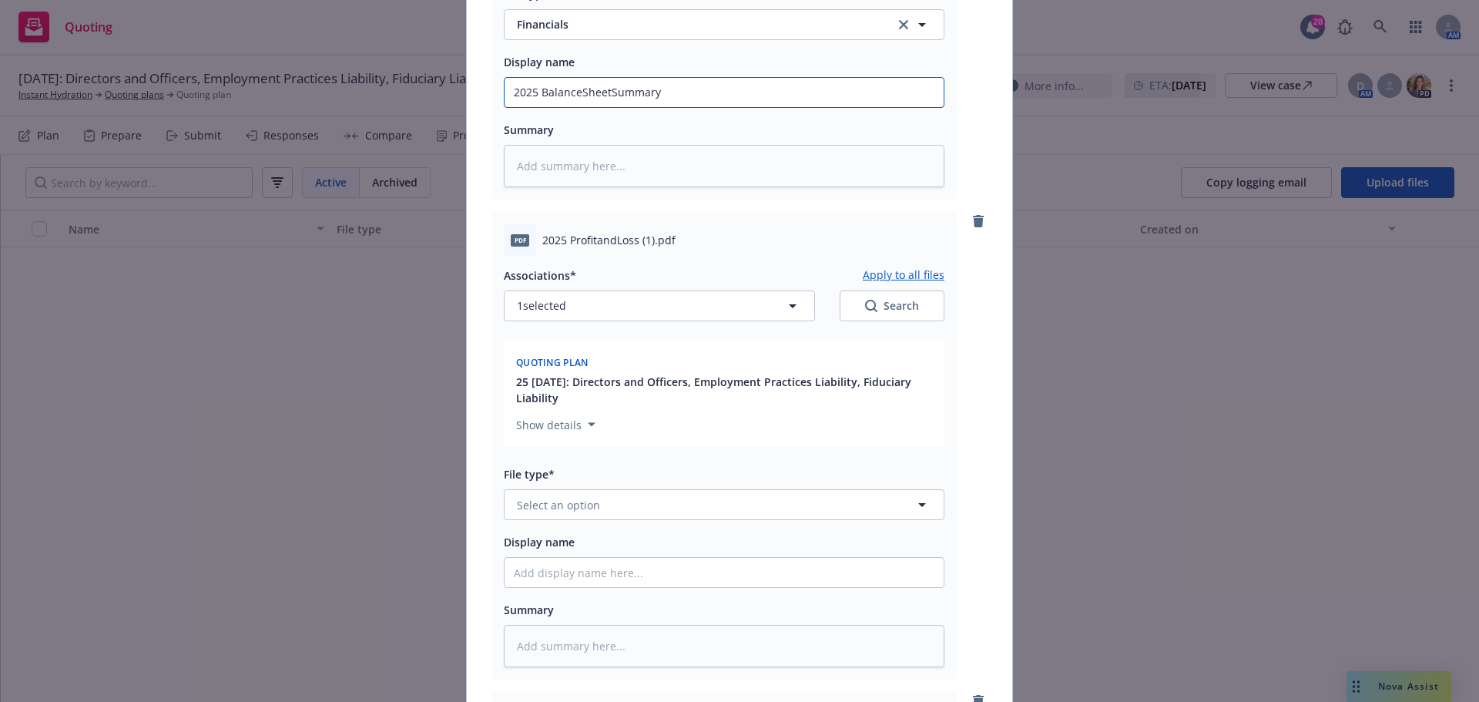
scroll to position [2389, 0]
type input "2025 BalanceSheetSummary"
drag, startPoint x: 537, startPoint y: 239, endPoint x: 636, endPoint y: 240, distance: 98.6
click at [636, 240] on span "2025 ProfitandLoss (1).pdf" at bounding box center [608, 238] width 133 height 16
copy span "2025 ProfitandLoss"
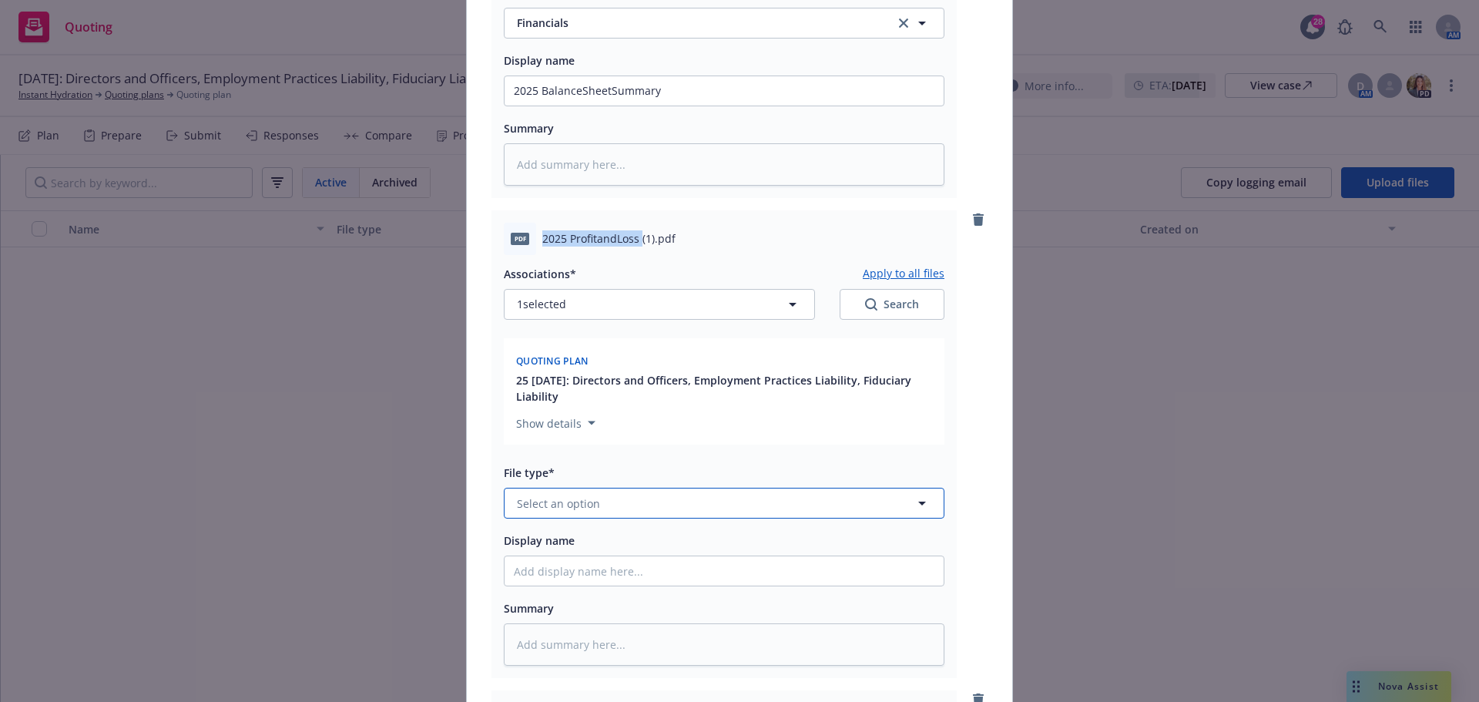
click at [557, 512] on button "Select an option" at bounding box center [724, 503] width 441 height 31
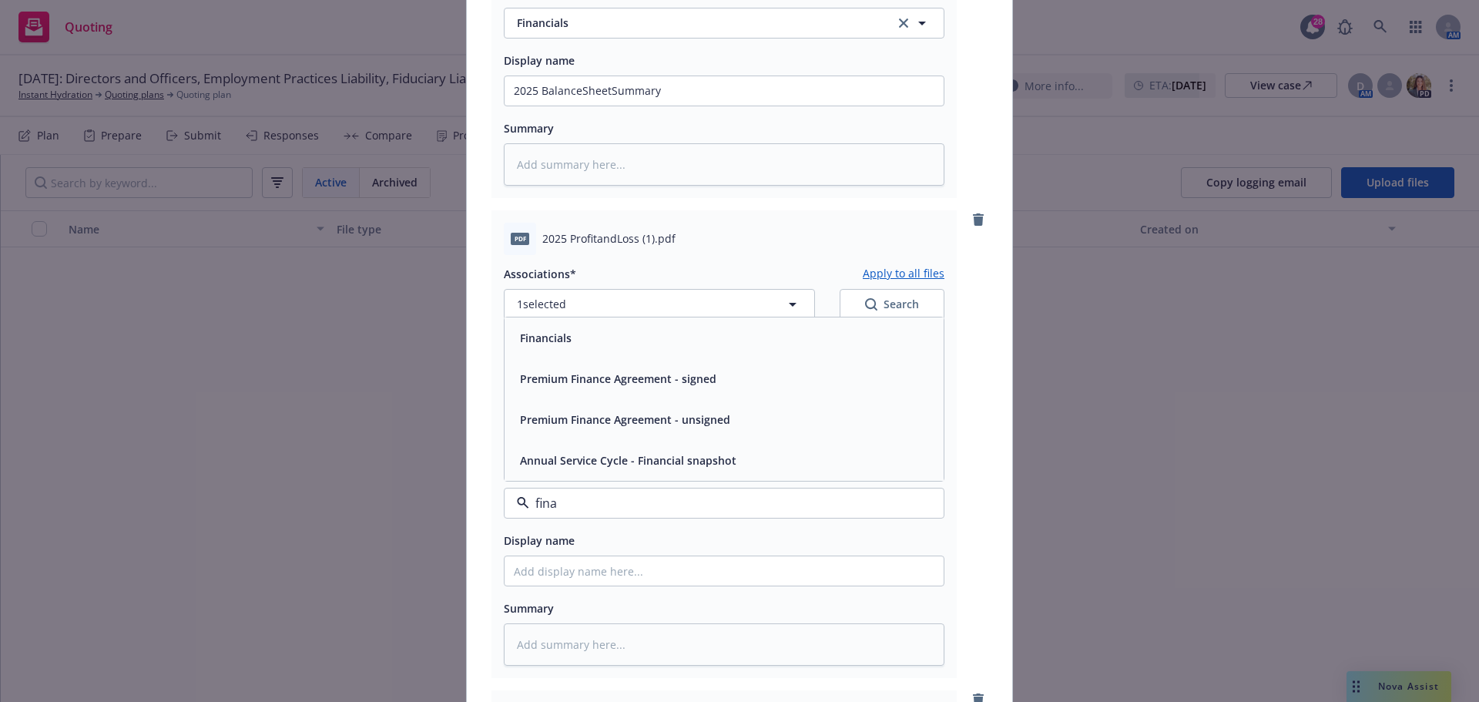
type input "finan"
click at [544, 348] on div "Financials" at bounding box center [544, 338] width 61 height 22
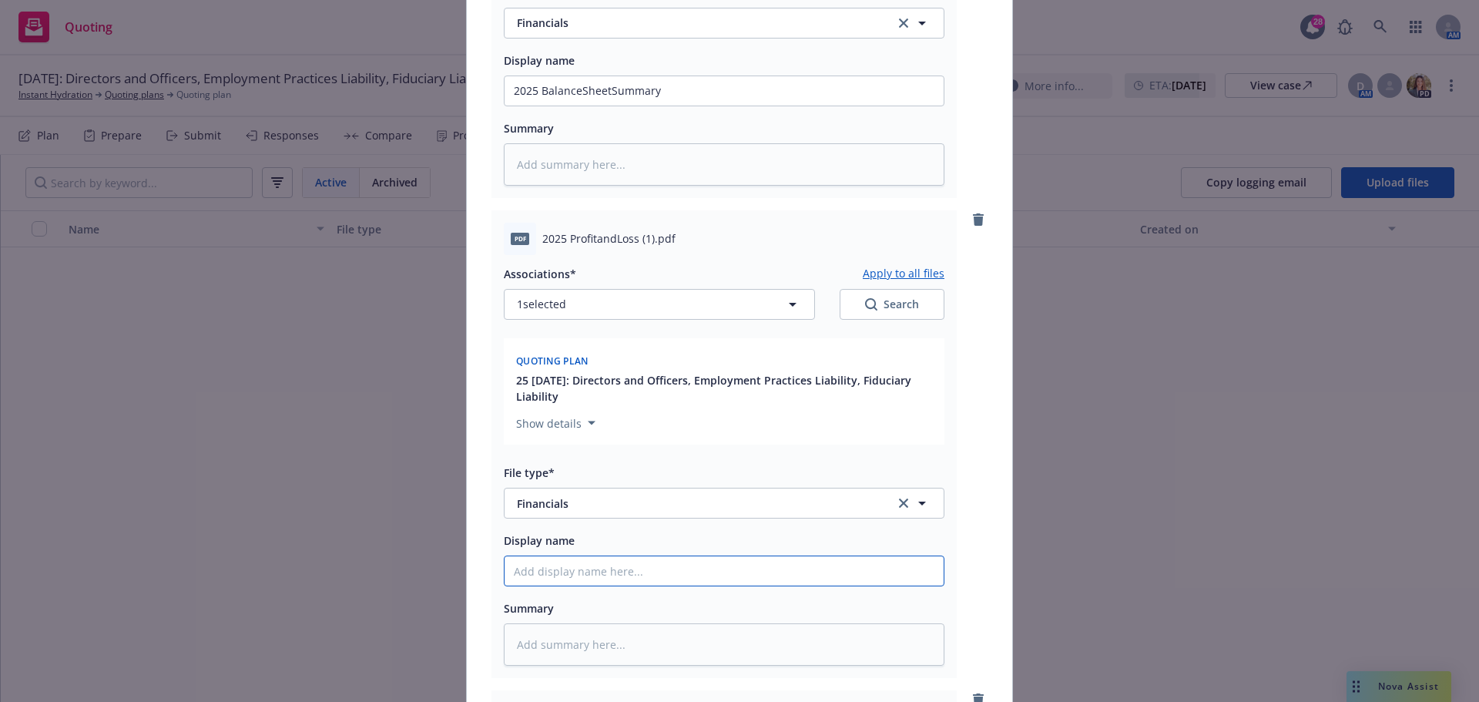
click at [543, 575] on input "Display name" at bounding box center [724, 570] width 439 height 29
paste input "2025 ProfitandLoss"
type textarea "x"
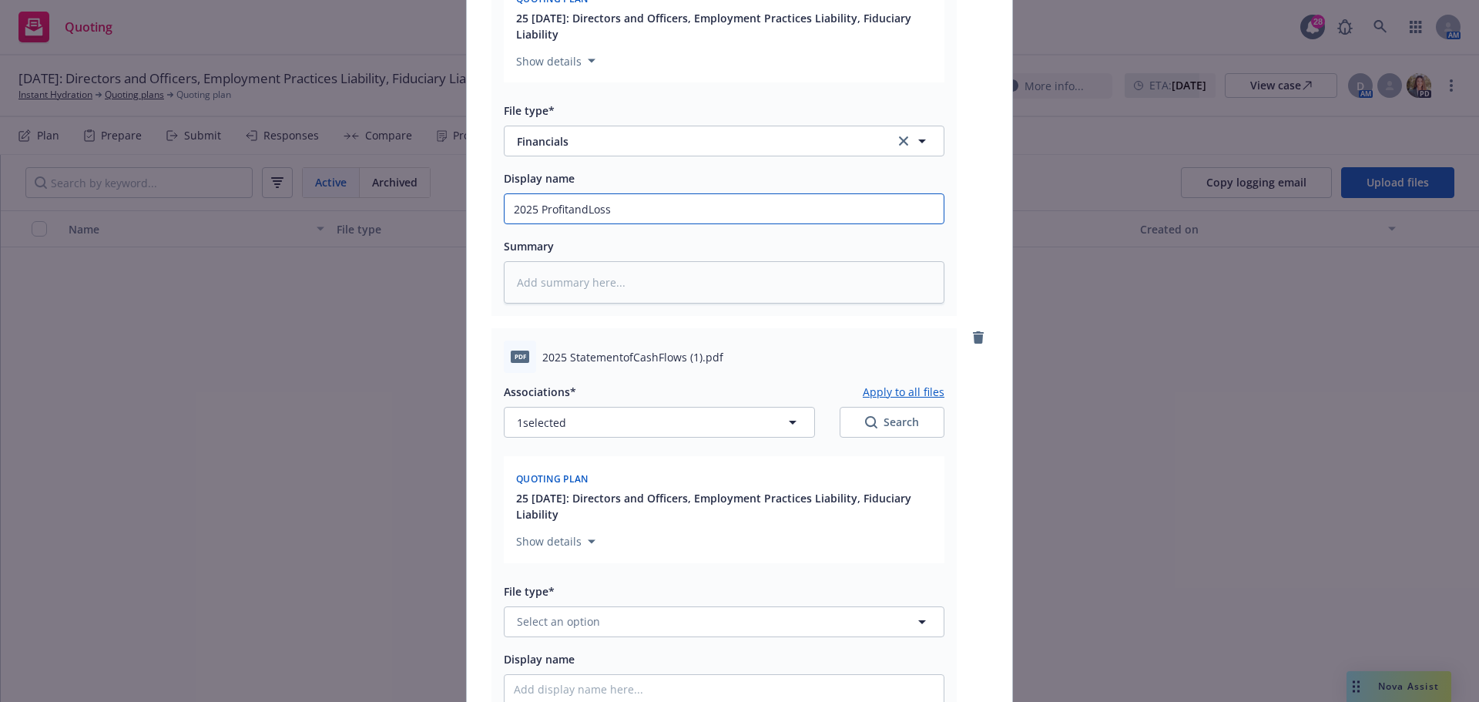
scroll to position [2774, 0]
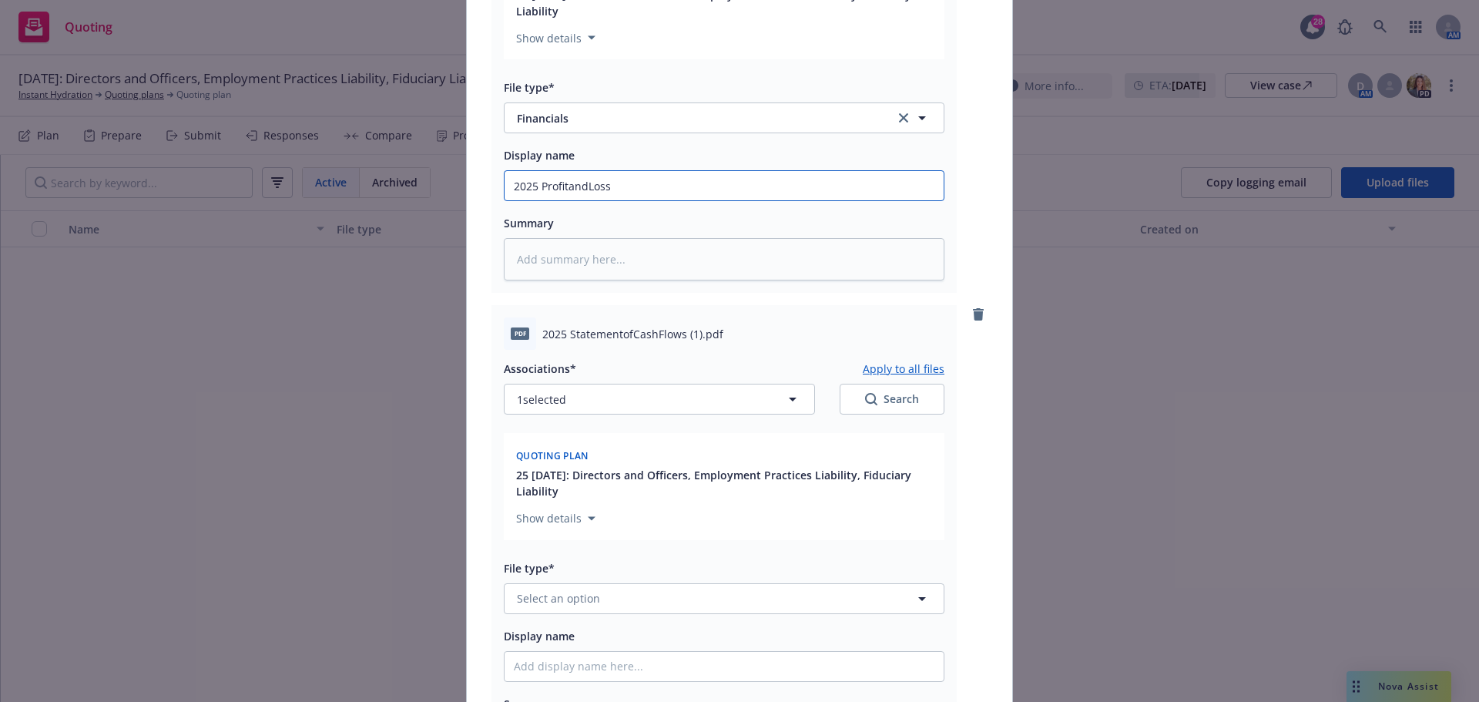
type input "2025 ProfitandLoss"
drag, startPoint x: 539, startPoint y: 333, endPoint x: 683, endPoint y: 331, distance: 144.1
click at [683, 331] on span "2025 StatementofCashFlows (1).pdf" at bounding box center [632, 334] width 181 height 16
copy span "2025 StatementofCashFlows"
click at [569, 596] on span "Select an option" at bounding box center [558, 598] width 83 height 16
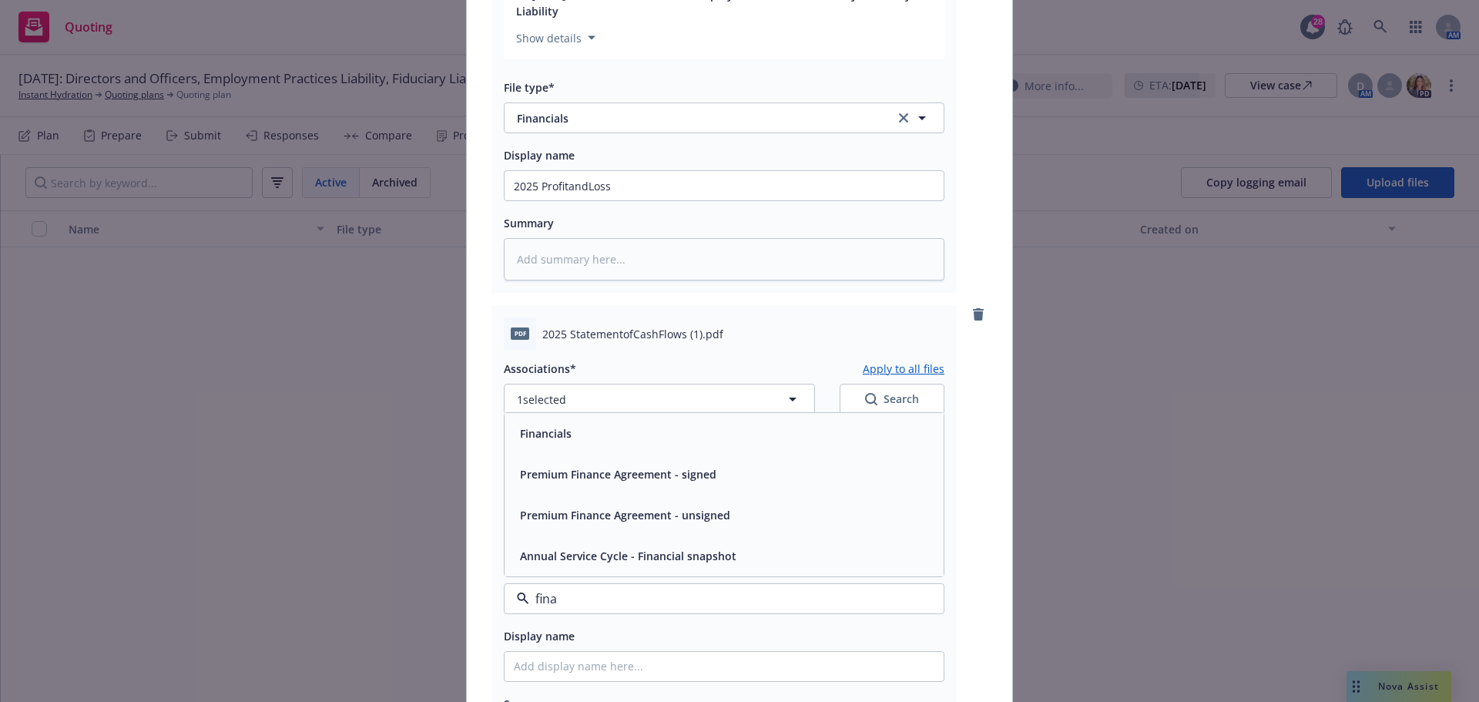
type input "finan"
click at [633, 439] on div "Financials" at bounding box center [724, 433] width 421 height 22
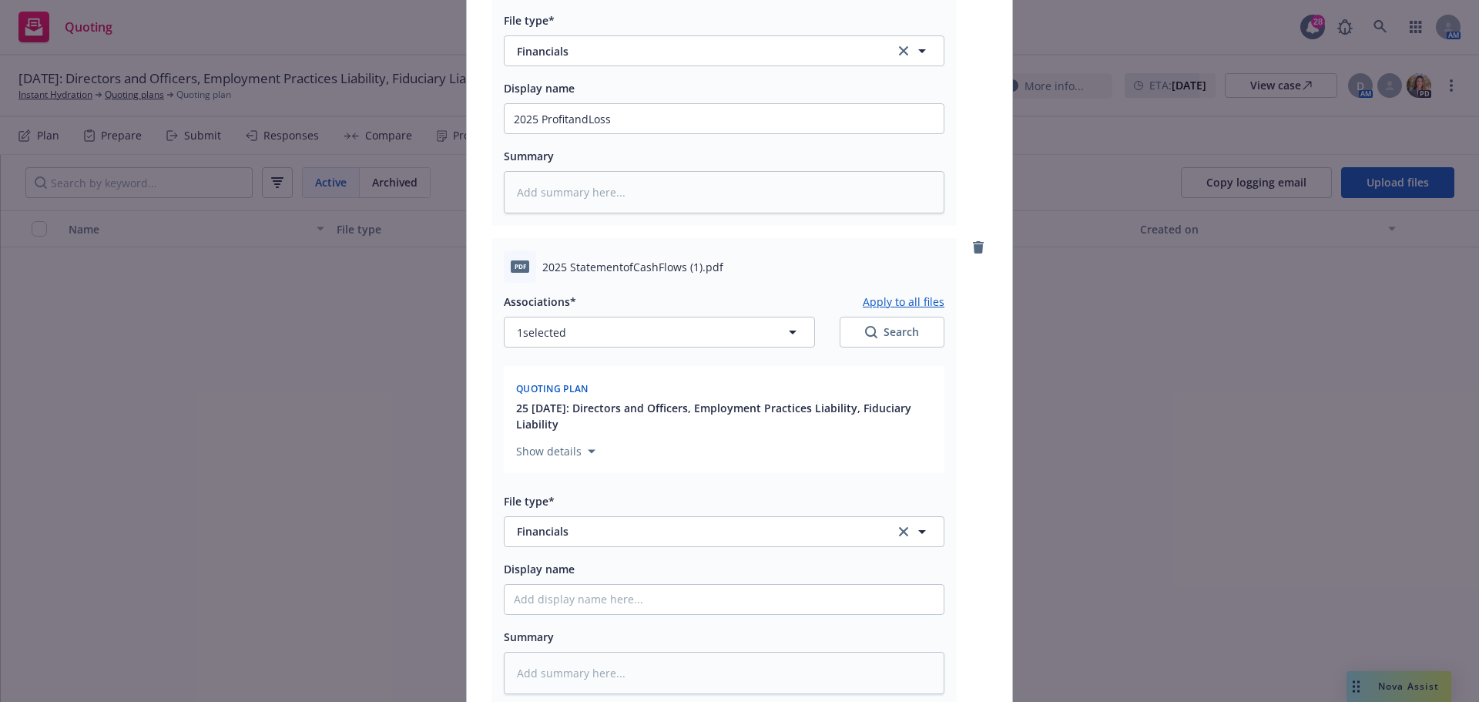
scroll to position [3005, 0]
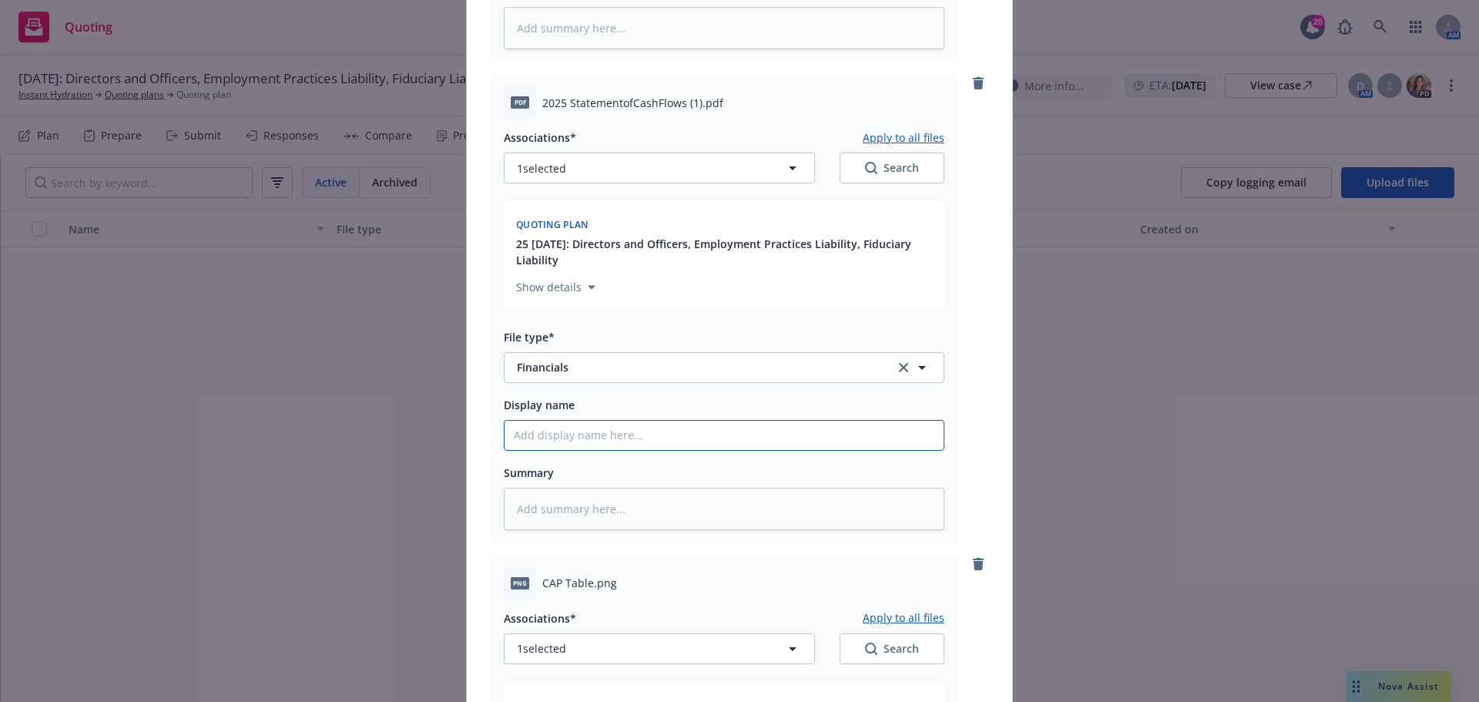
click at [592, 436] on input "Display name" at bounding box center [724, 435] width 439 height 29
paste input "2025 StatementofCashFlows"
type textarea "x"
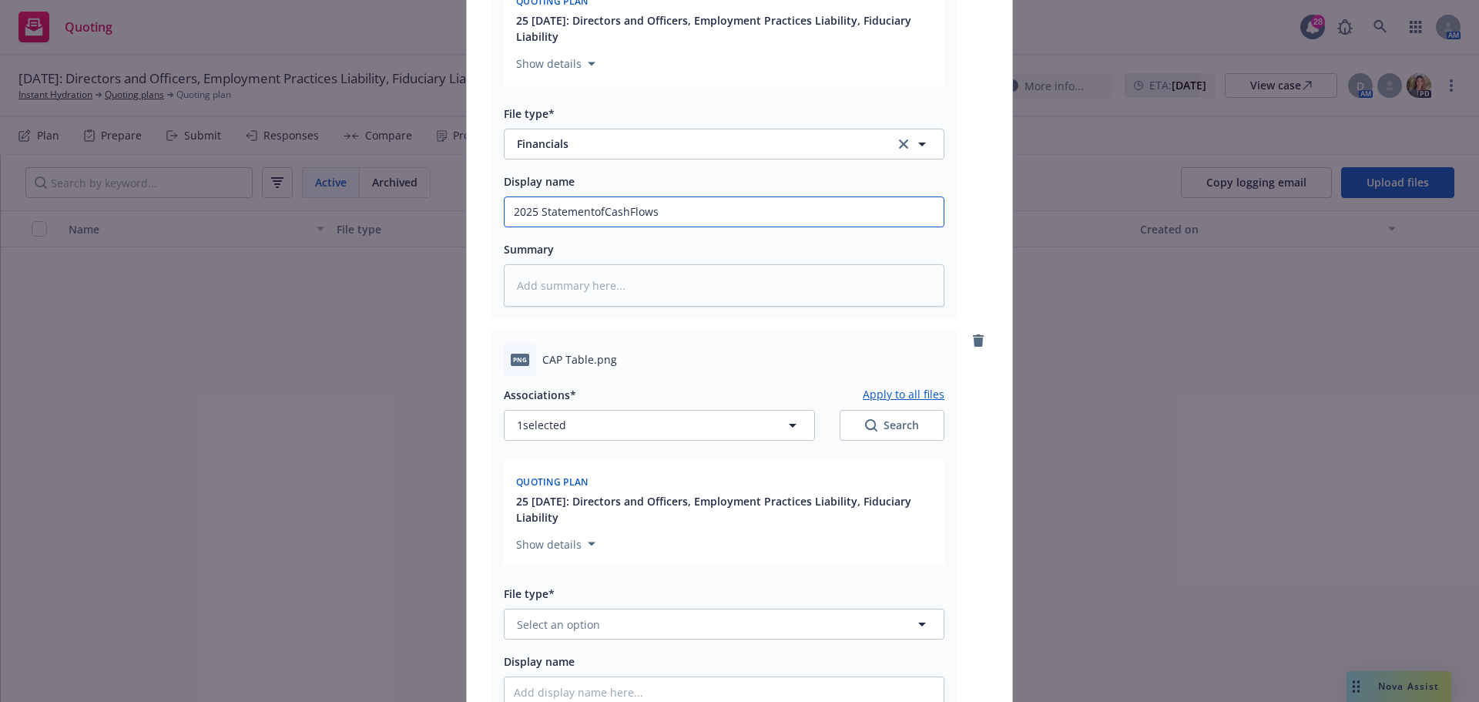
scroll to position [3390, 0]
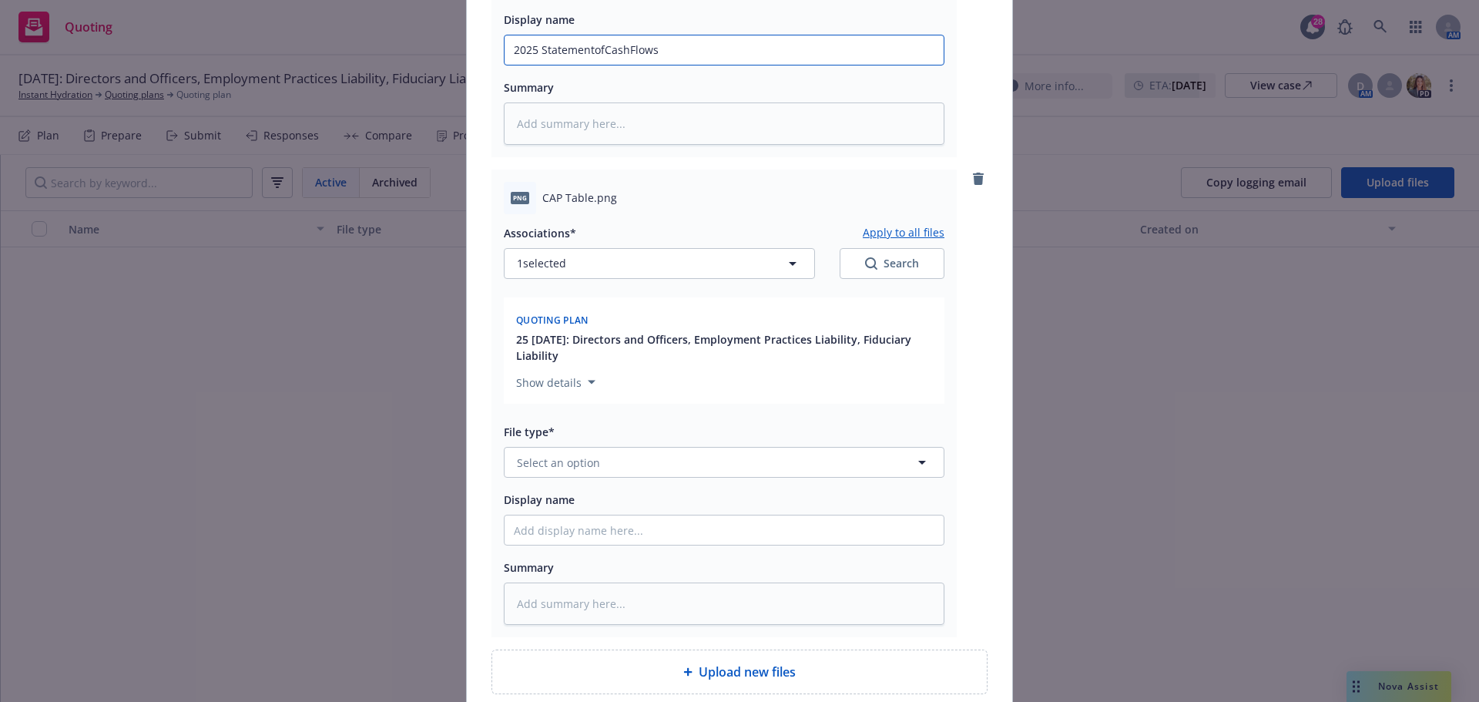
type input "2025 StatementofCashFlows"
click at [564, 465] on span "Select an option" at bounding box center [558, 463] width 83 height 16
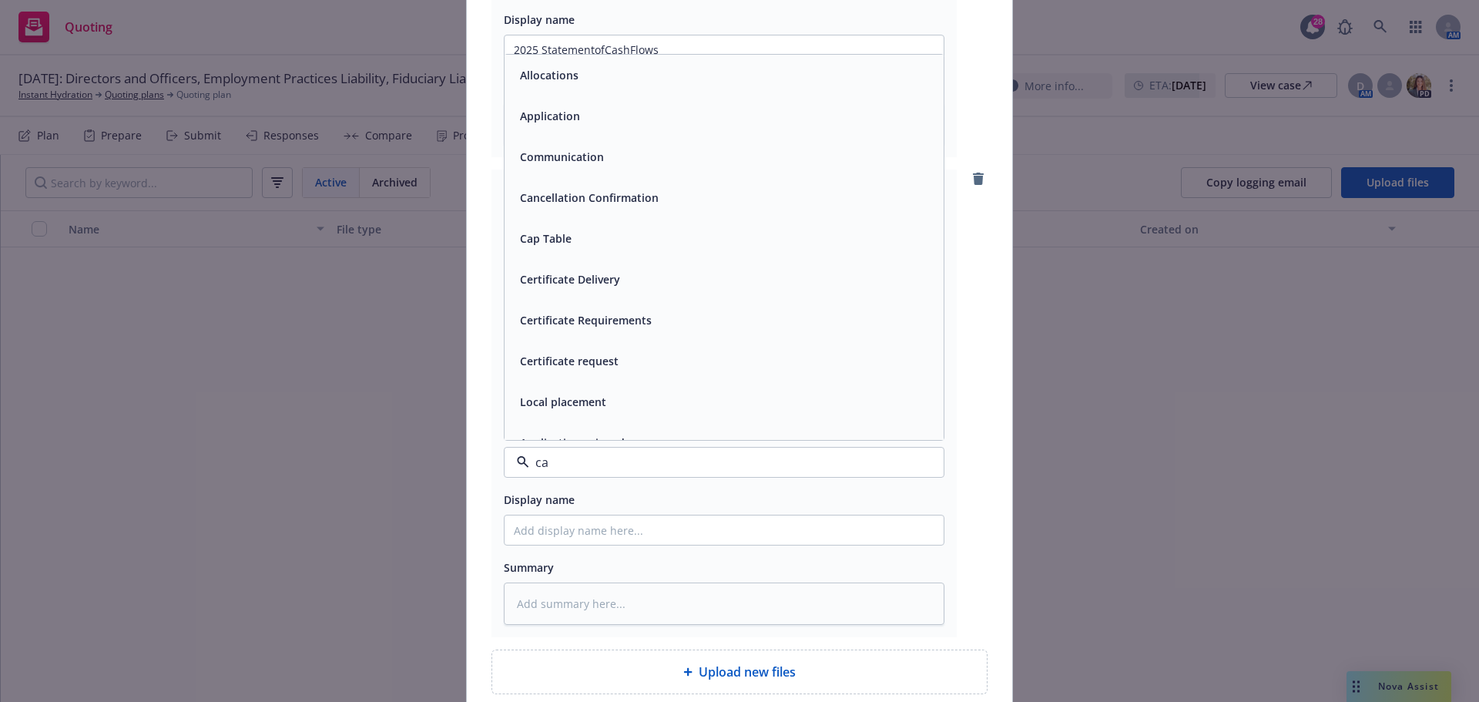
type input "cap"
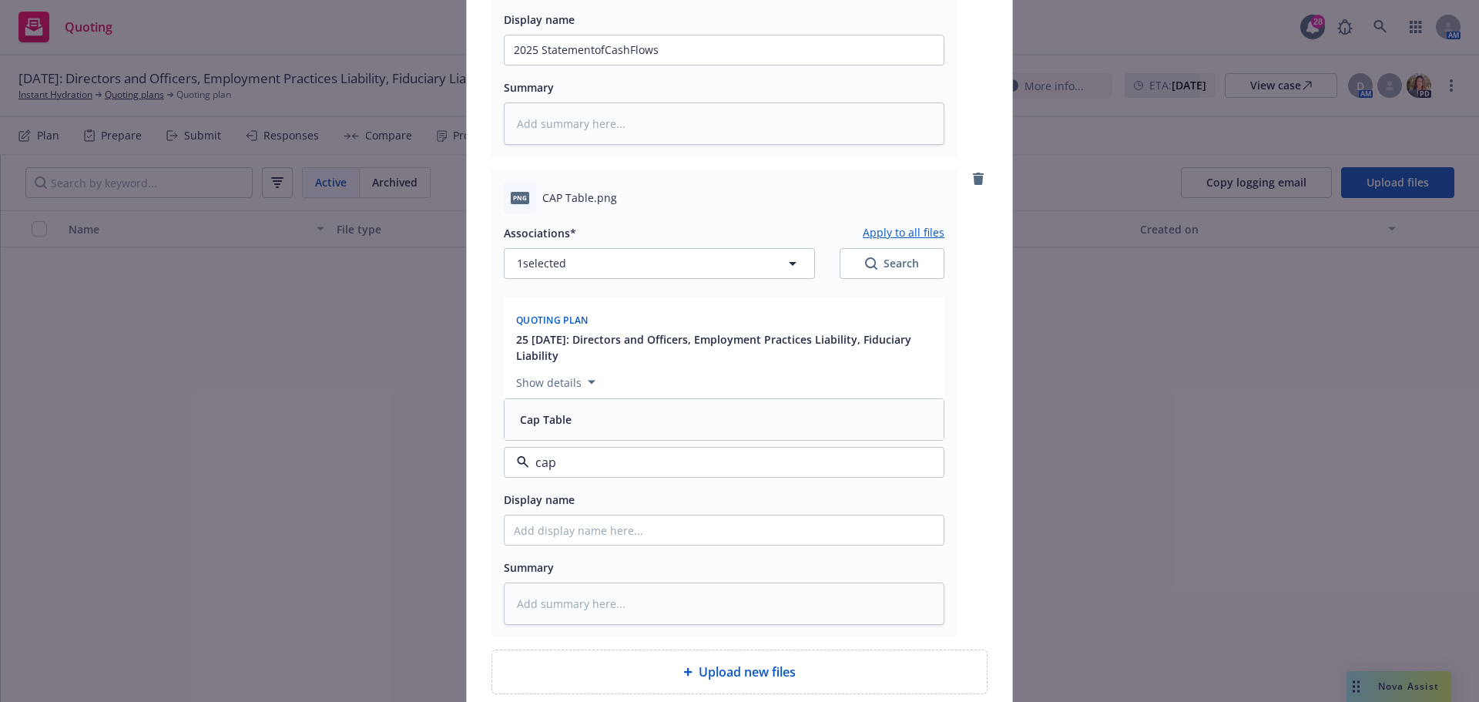
drag, startPoint x: 552, startPoint y: 418, endPoint x: 547, endPoint y: 408, distance: 10.3
click at [552, 417] on span "Cap Table" at bounding box center [546, 419] width 52 height 16
click at [535, 533] on input "Display name" at bounding box center [724, 529] width 439 height 29
type textarea "x"
type input "C"
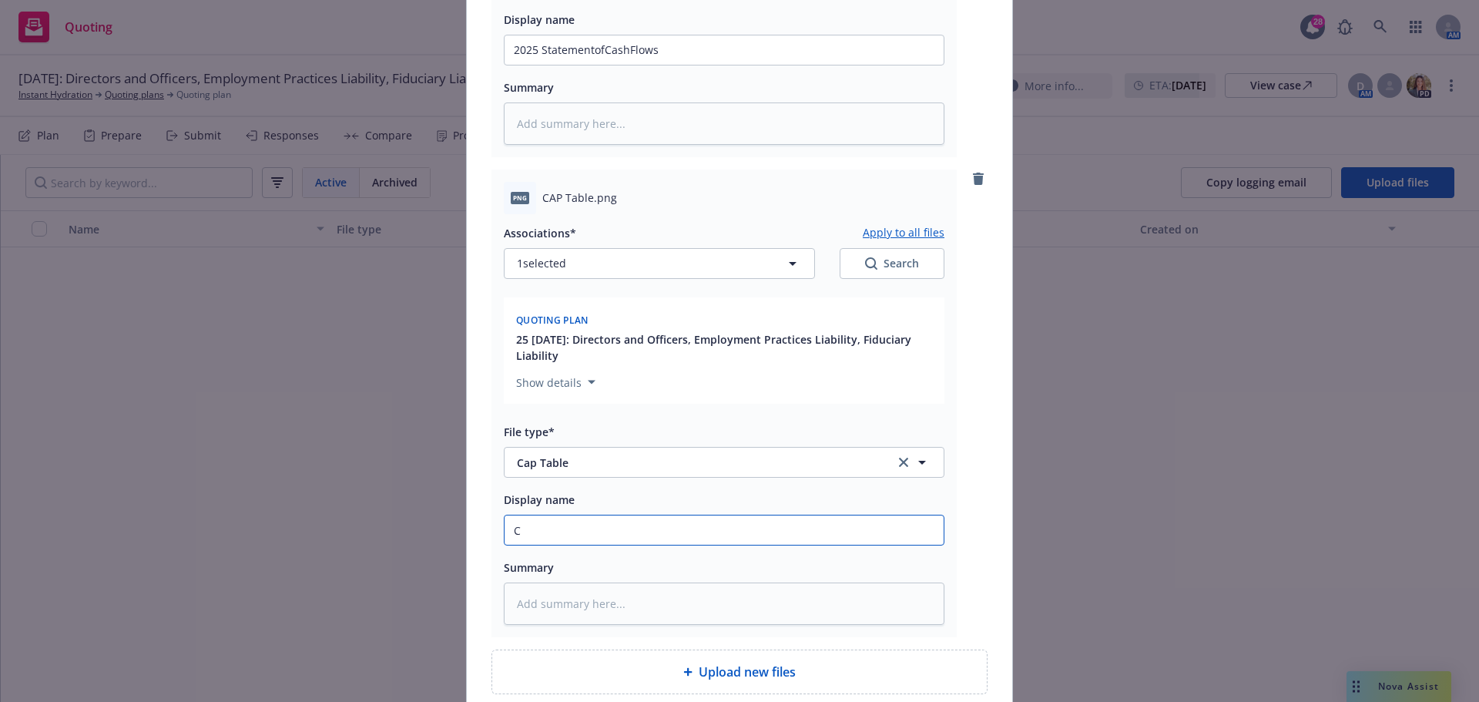
type textarea "x"
type input "CA"
type textarea "x"
type input "CAP"
type textarea "x"
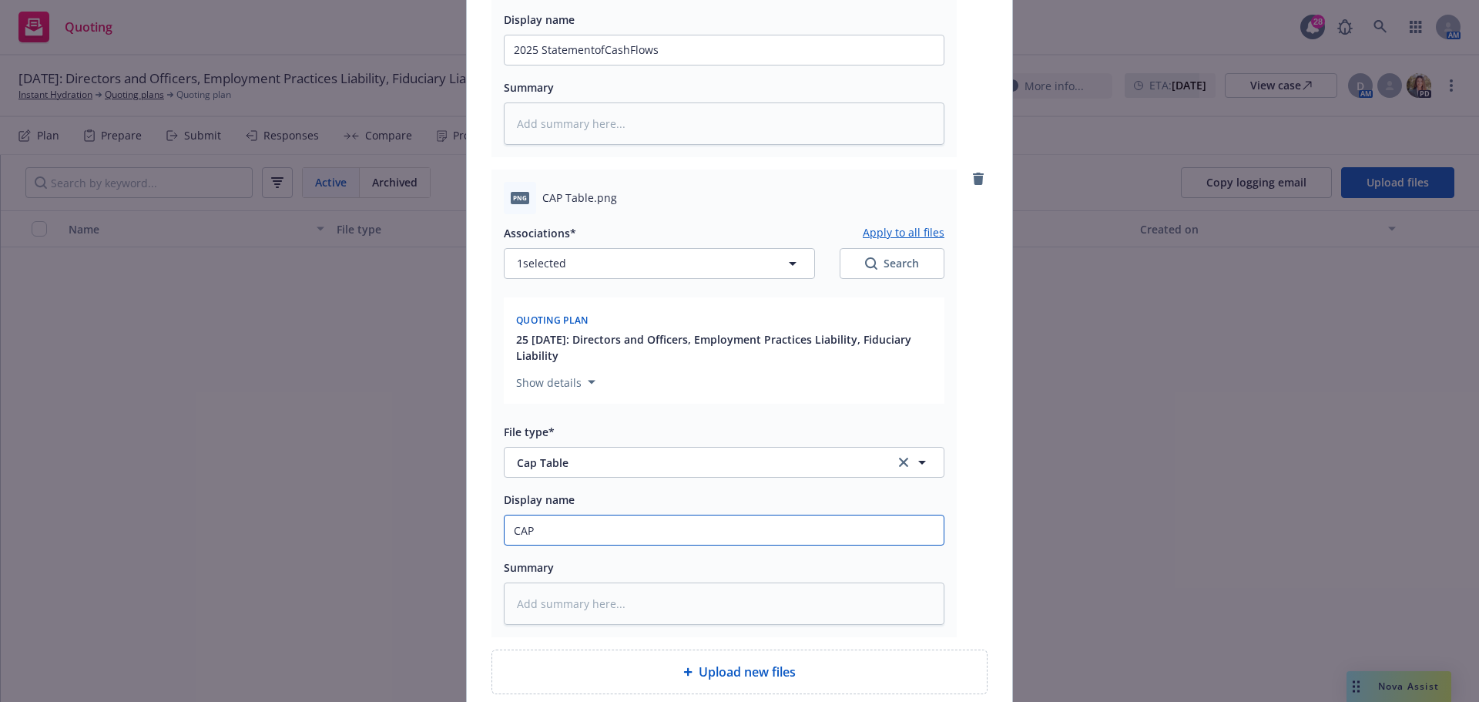
type input "CAP"
type textarea "x"
type input "CAP T"
type textarea "x"
type input "CAP Ta"
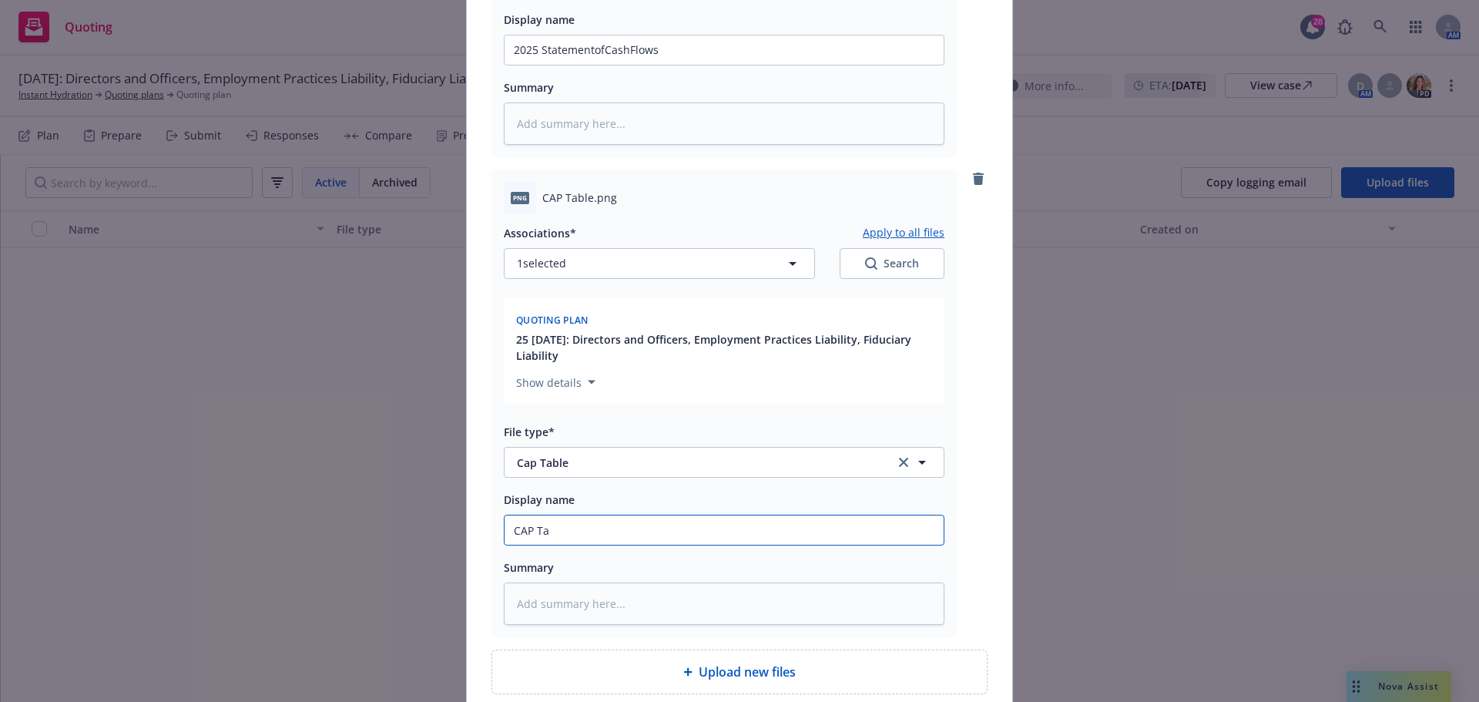
type textarea "x"
type input "CAP Tab"
type textarea "x"
type input "CAP Tabl"
type textarea "x"
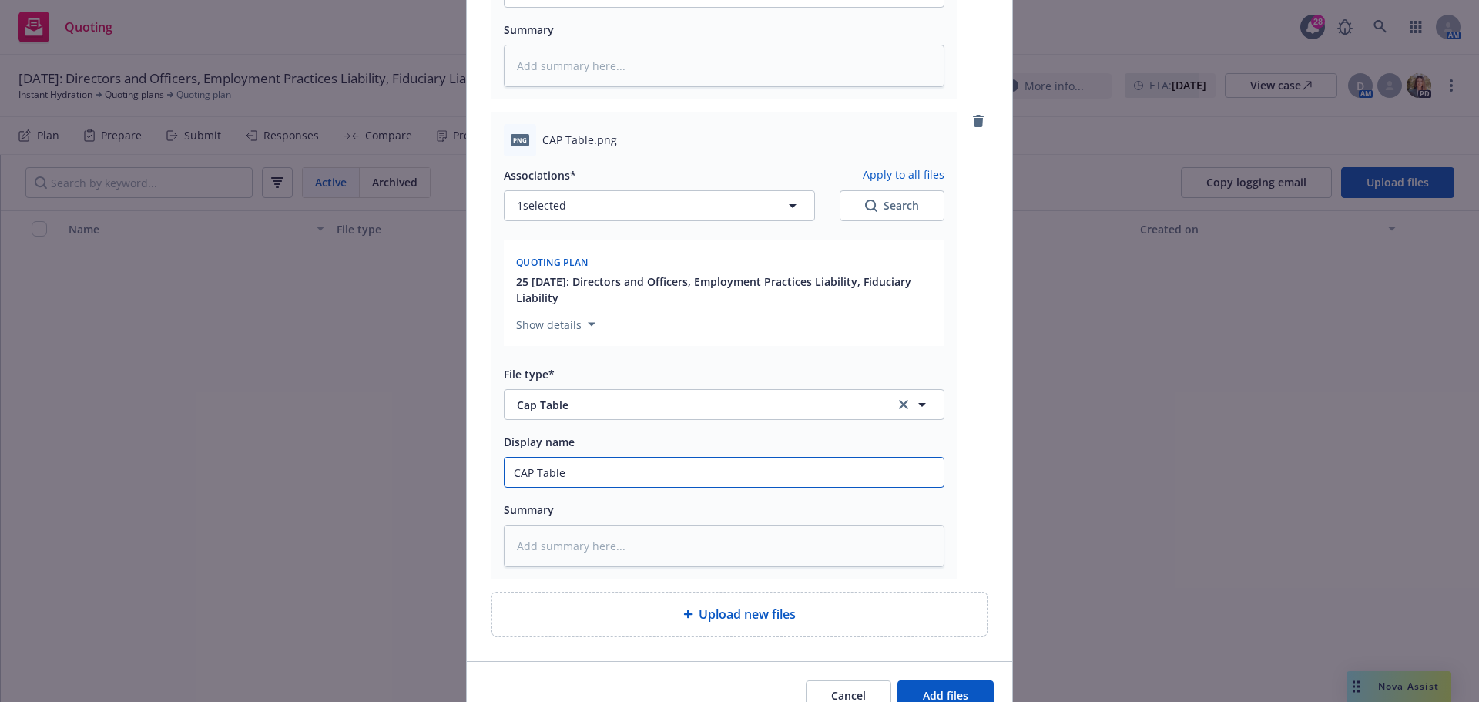
scroll to position [3526, 0]
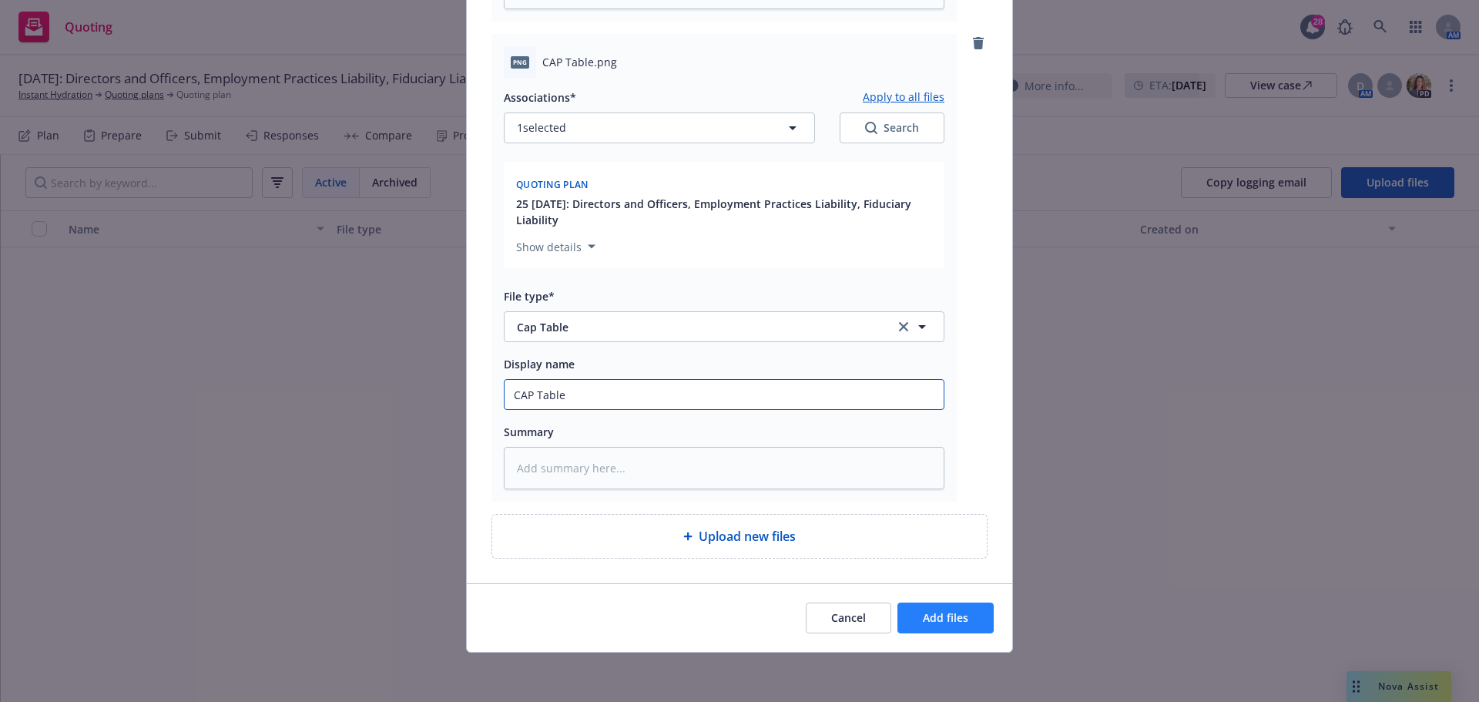
type input "CAP Table"
click at [965, 613] on button "Add files" at bounding box center [946, 618] width 96 height 31
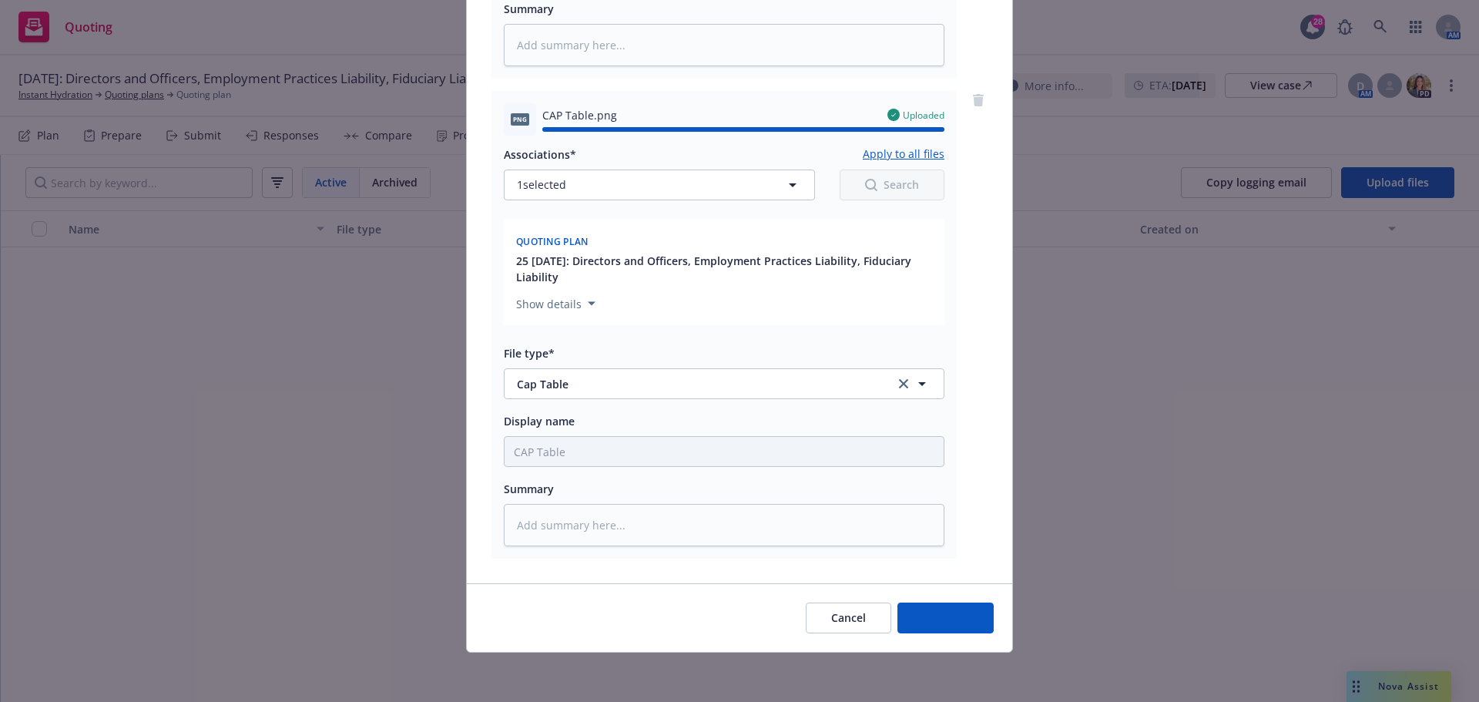
type textarea "x"
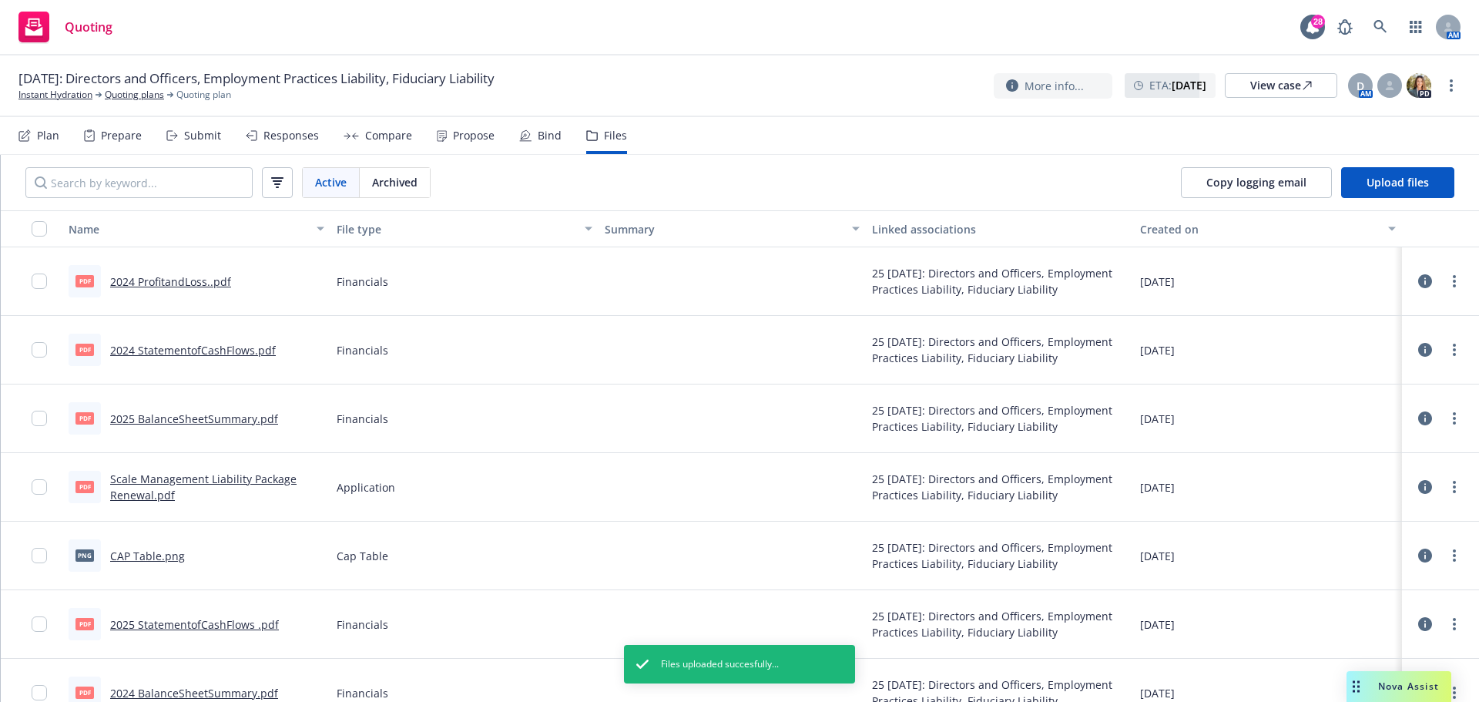
click at [40, 132] on div "Plan" at bounding box center [48, 135] width 22 height 12
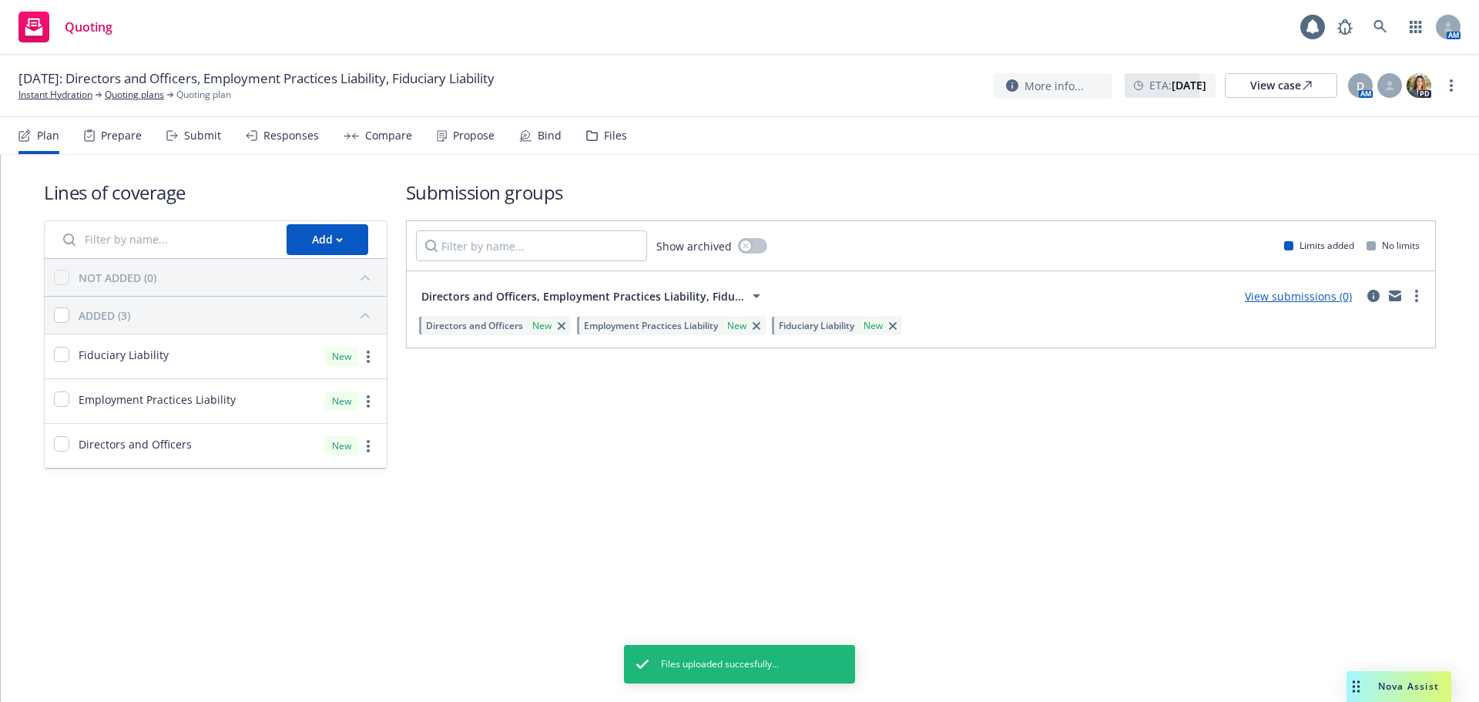
click at [1280, 294] on link "View submissions (0)" at bounding box center [1298, 296] width 107 height 15
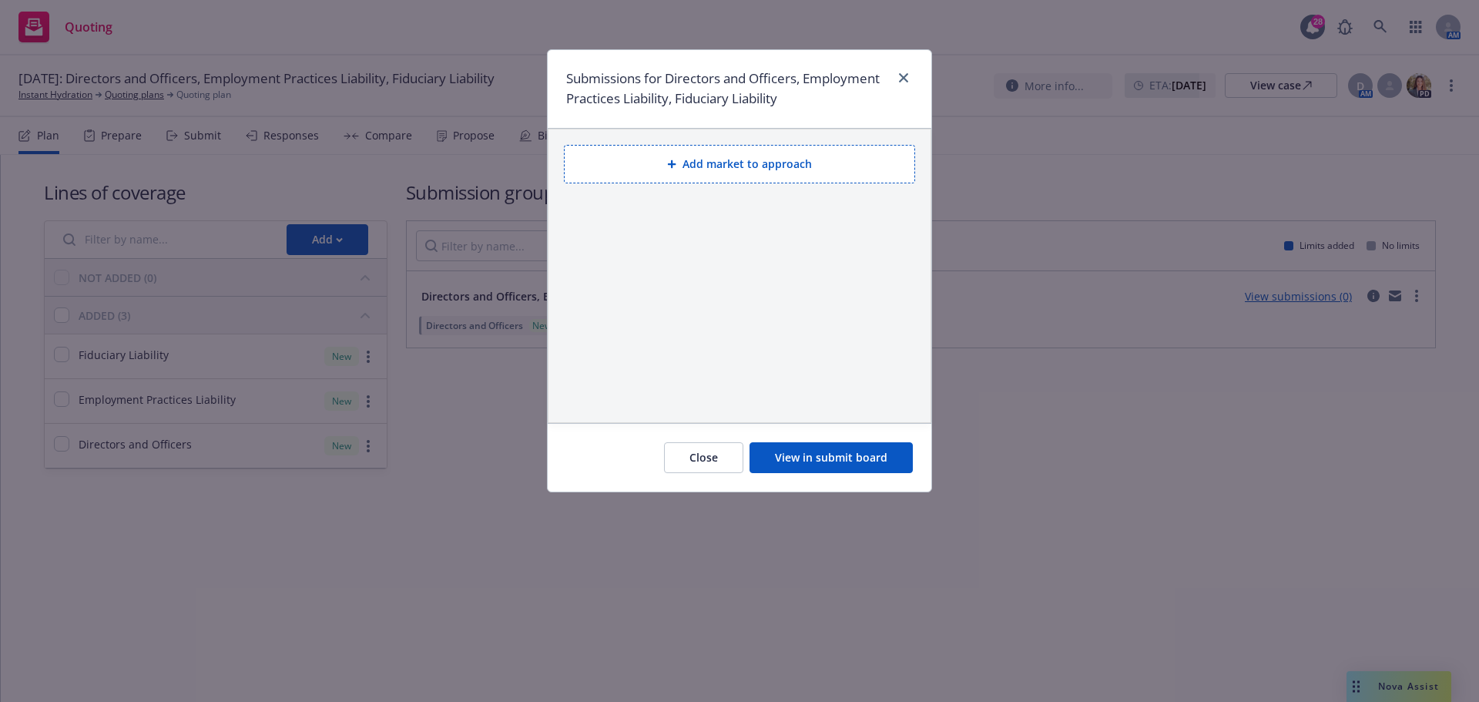
drag, startPoint x: 731, startPoint y: 168, endPoint x: 731, endPoint y: 177, distance: 9.2
click at [731, 167] on button "Add market to approach" at bounding box center [739, 164] width 351 height 39
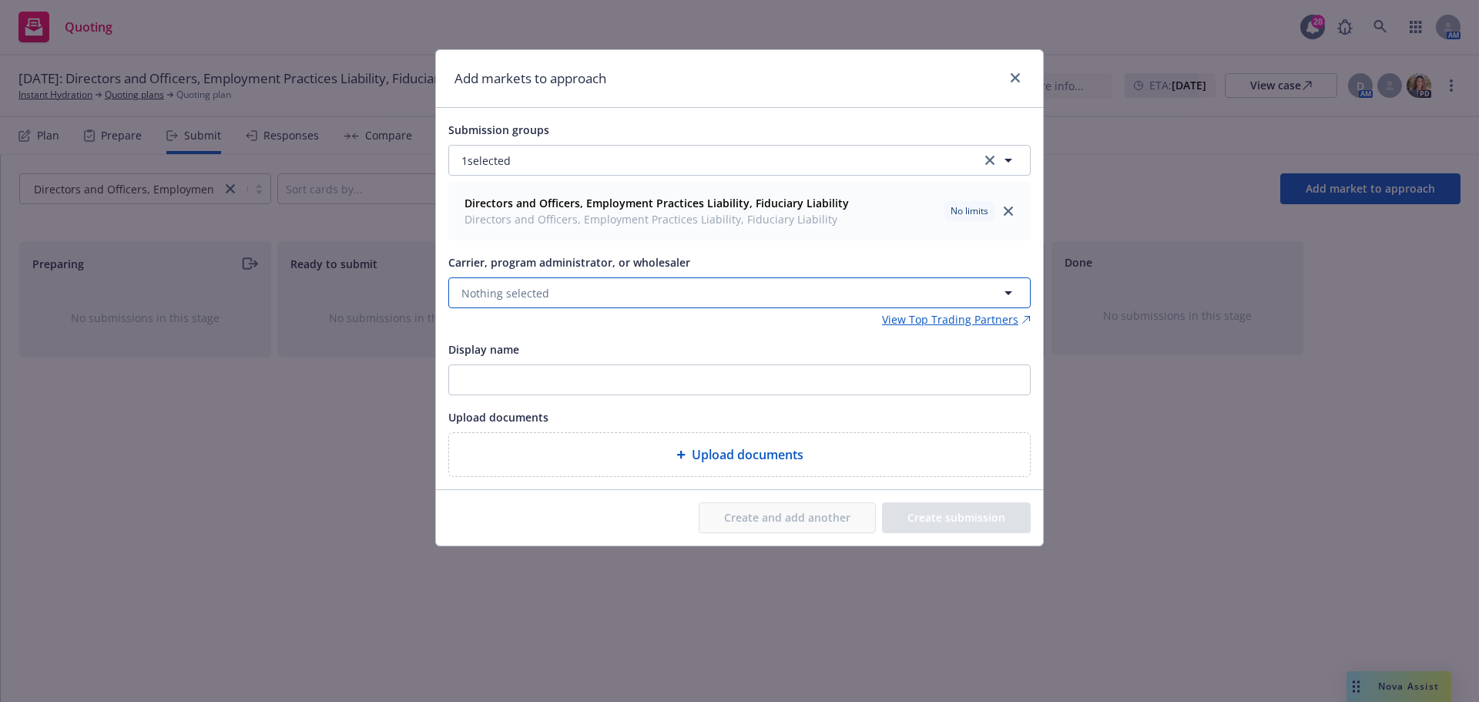
click at [502, 294] on span "Nothing selected" at bounding box center [506, 293] width 88 height 16
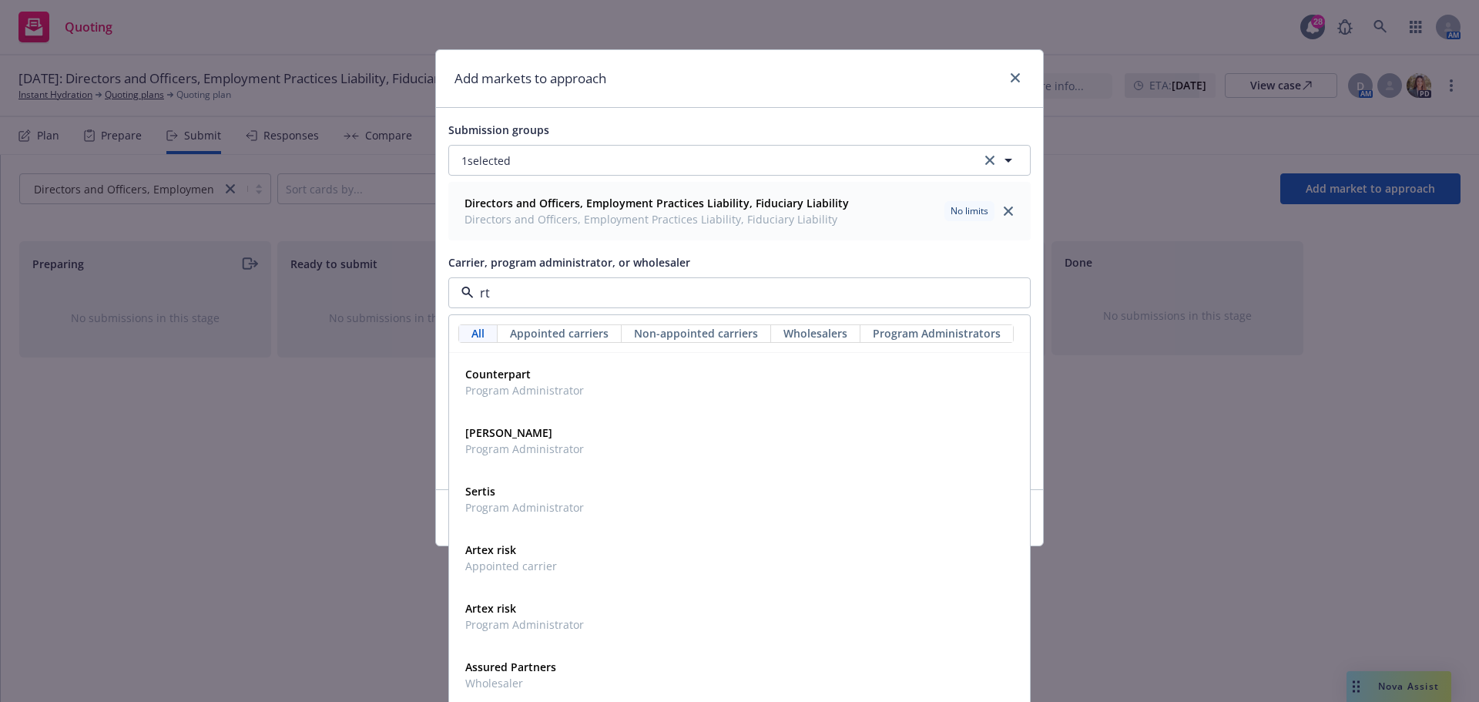
type input "rt s"
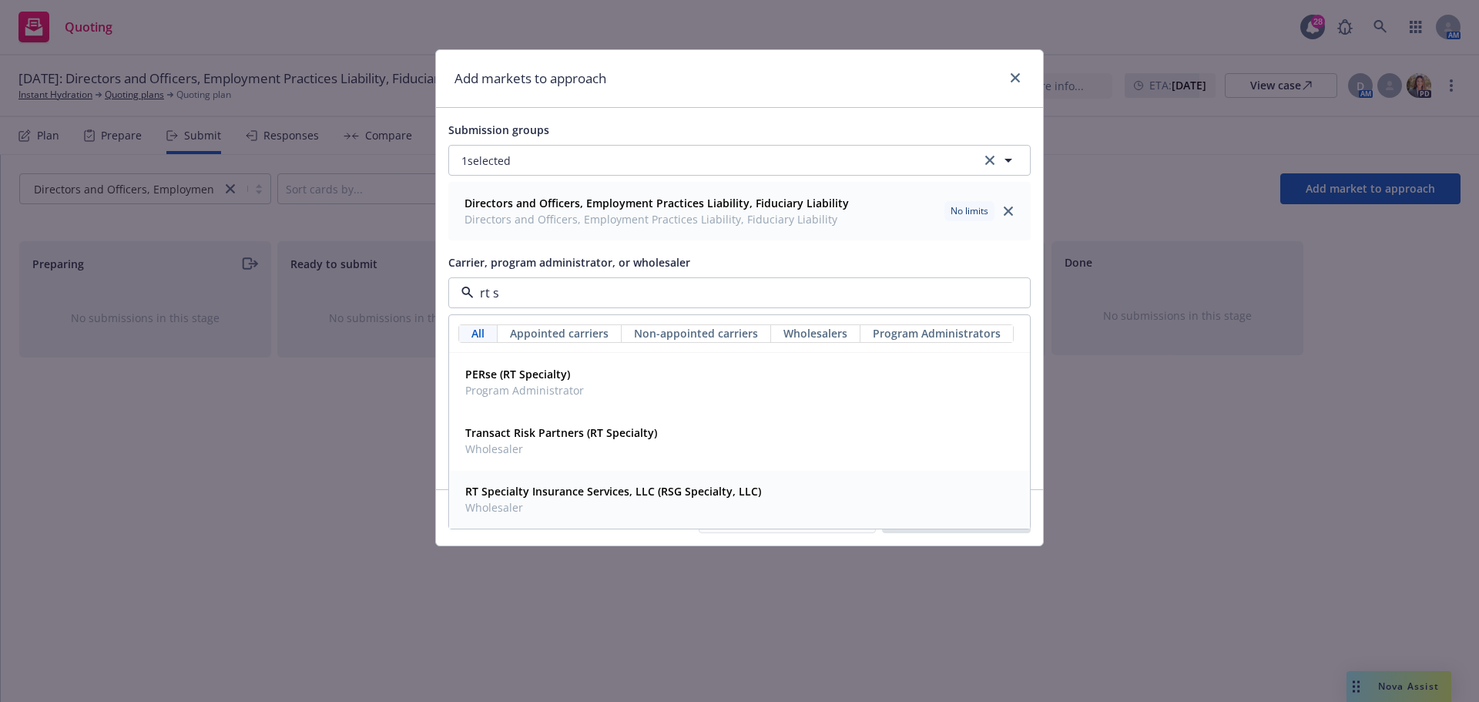
click at [532, 494] on strong "RT Specialty Insurance Services, LLC (RSG Specialty, LLC)" at bounding box center [613, 491] width 296 height 15
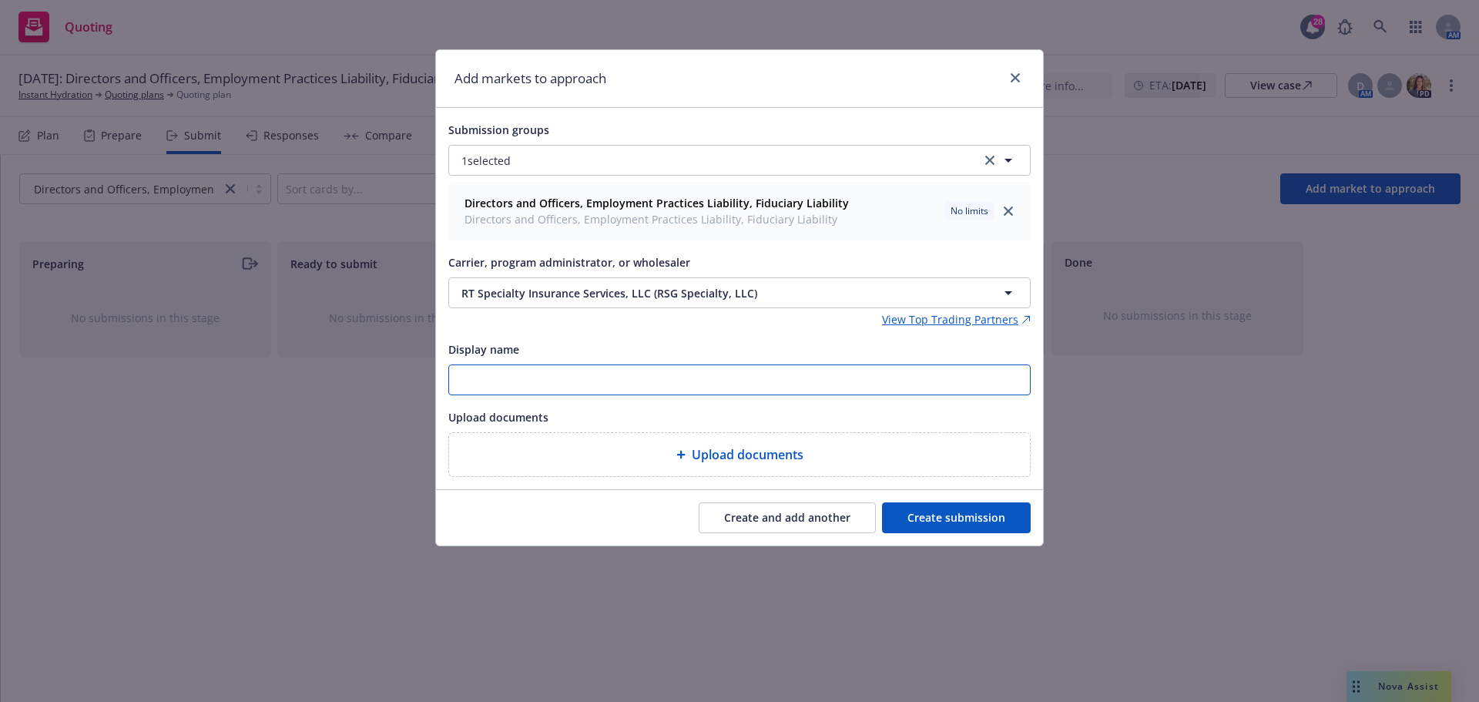
drag, startPoint x: 488, startPoint y: 385, endPoint x: 500, endPoint y: 393, distance: 14.5
click at [488, 385] on input "Display name" at bounding box center [739, 379] width 581 height 29
paste input "New Business - Instant Hydration"
type input "25-26 RT New Business - Instant Hydration D&O-EPL-FID"
type textarea "x"
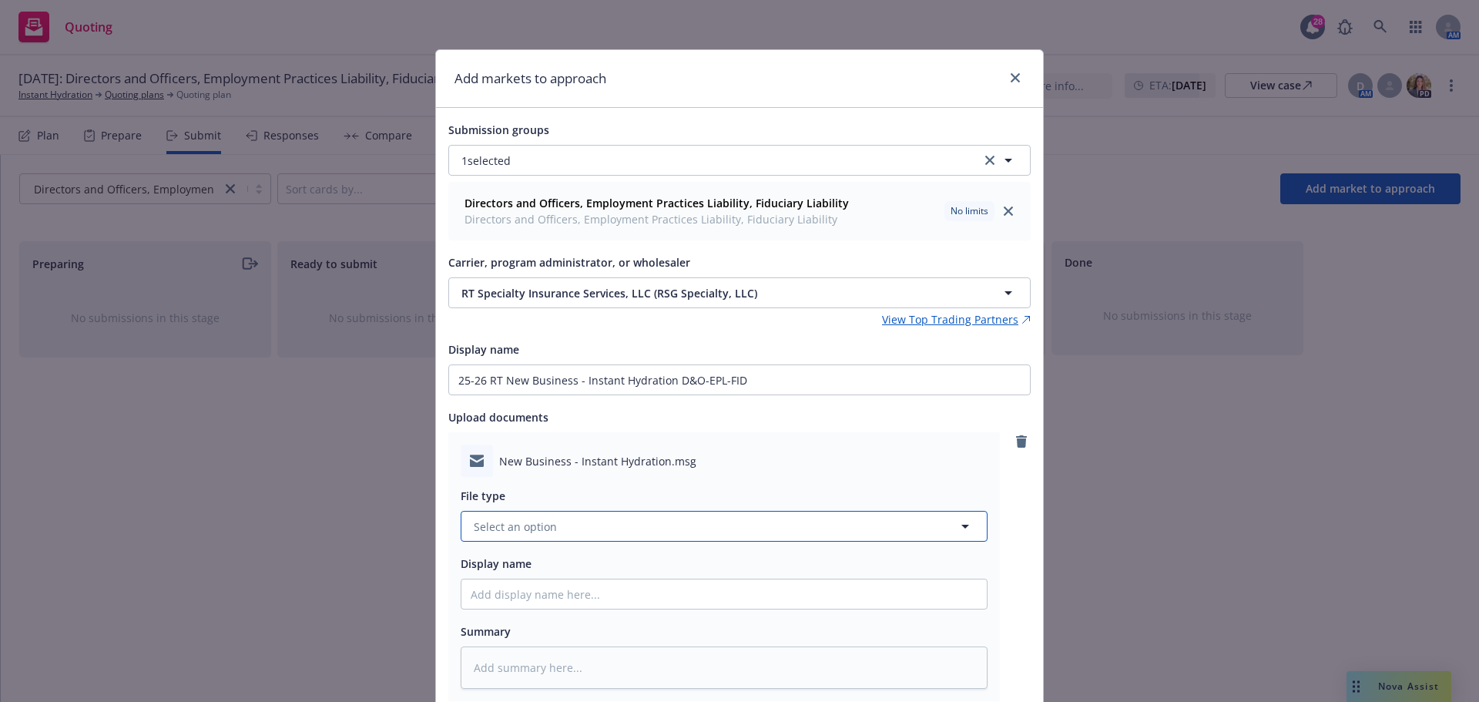
click at [539, 527] on span "Select an option" at bounding box center [515, 527] width 83 height 16
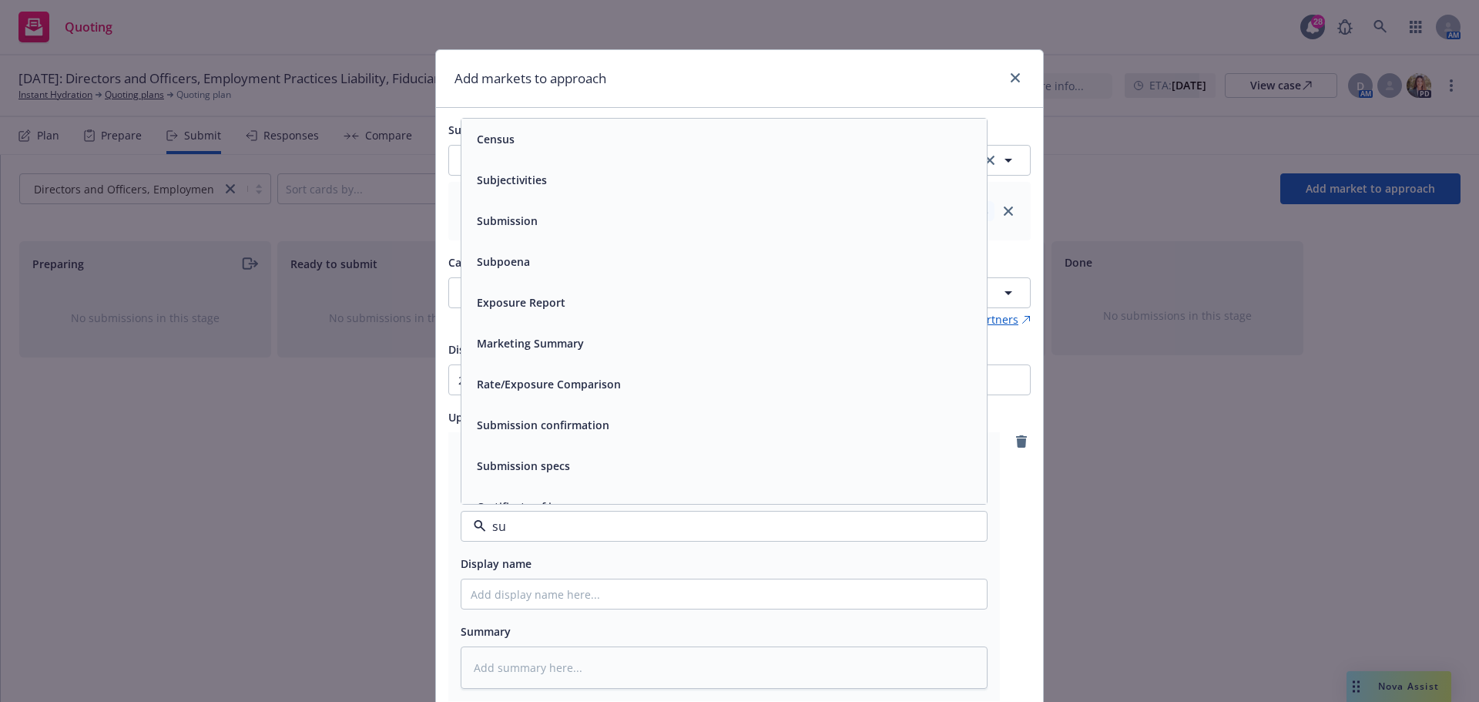
type input "sub"
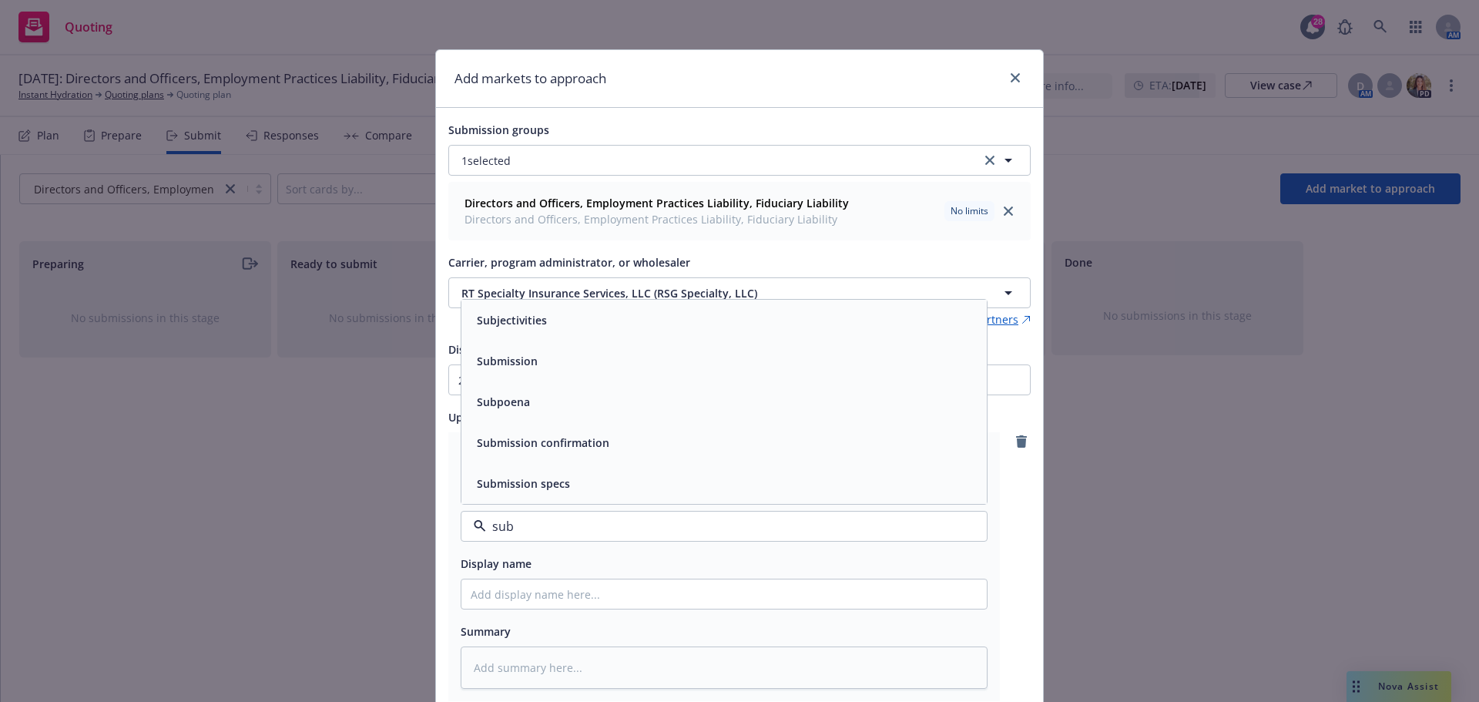
click at [576, 362] on div "Submission" at bounding box center [724, 361] width 507 height 22
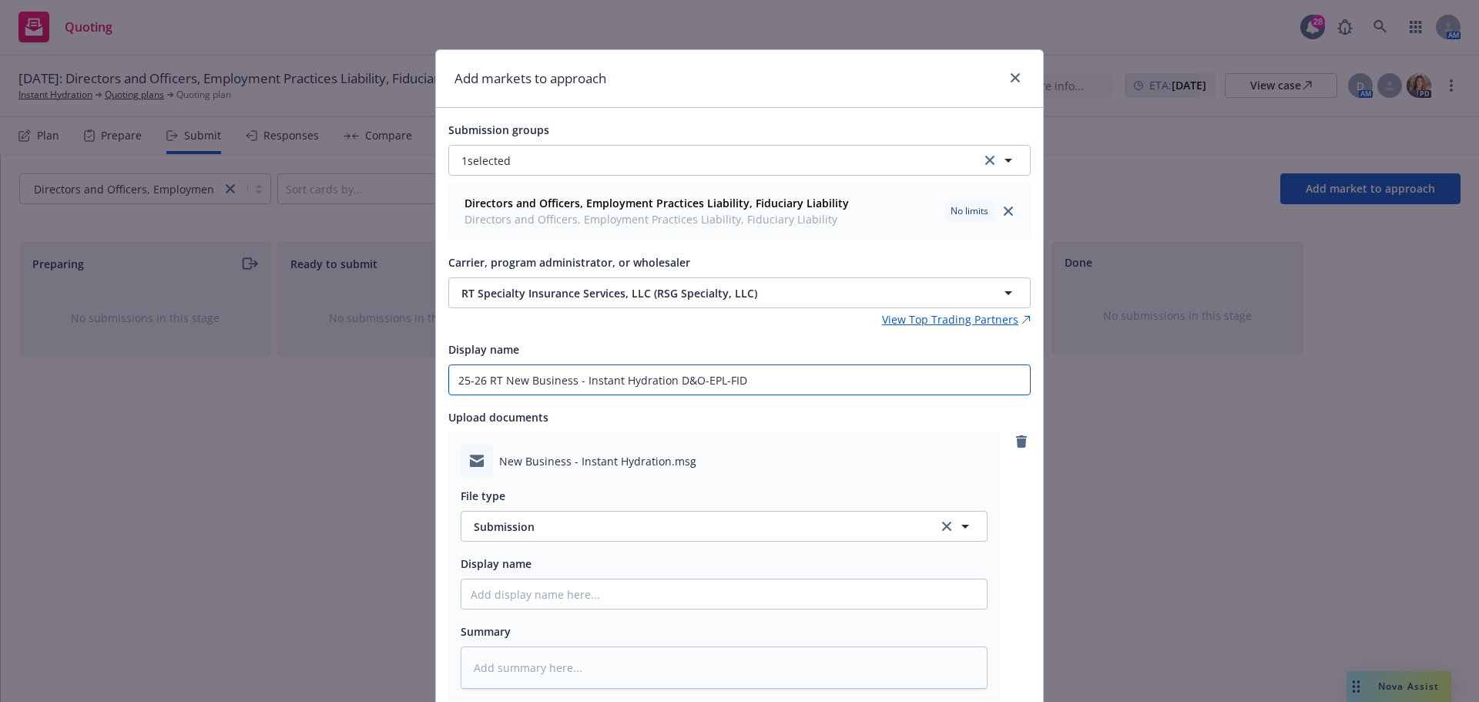
drag, startPoint x: 784, startPoint y: 384, endPoint x: 429, endPoint y: 390, distance: 355.3
click at [435, 390] on div "Add markets to approach Submission groups 1 selected Directors and Officers, Em…" at bounding box center [739, 436] width 609 height 775
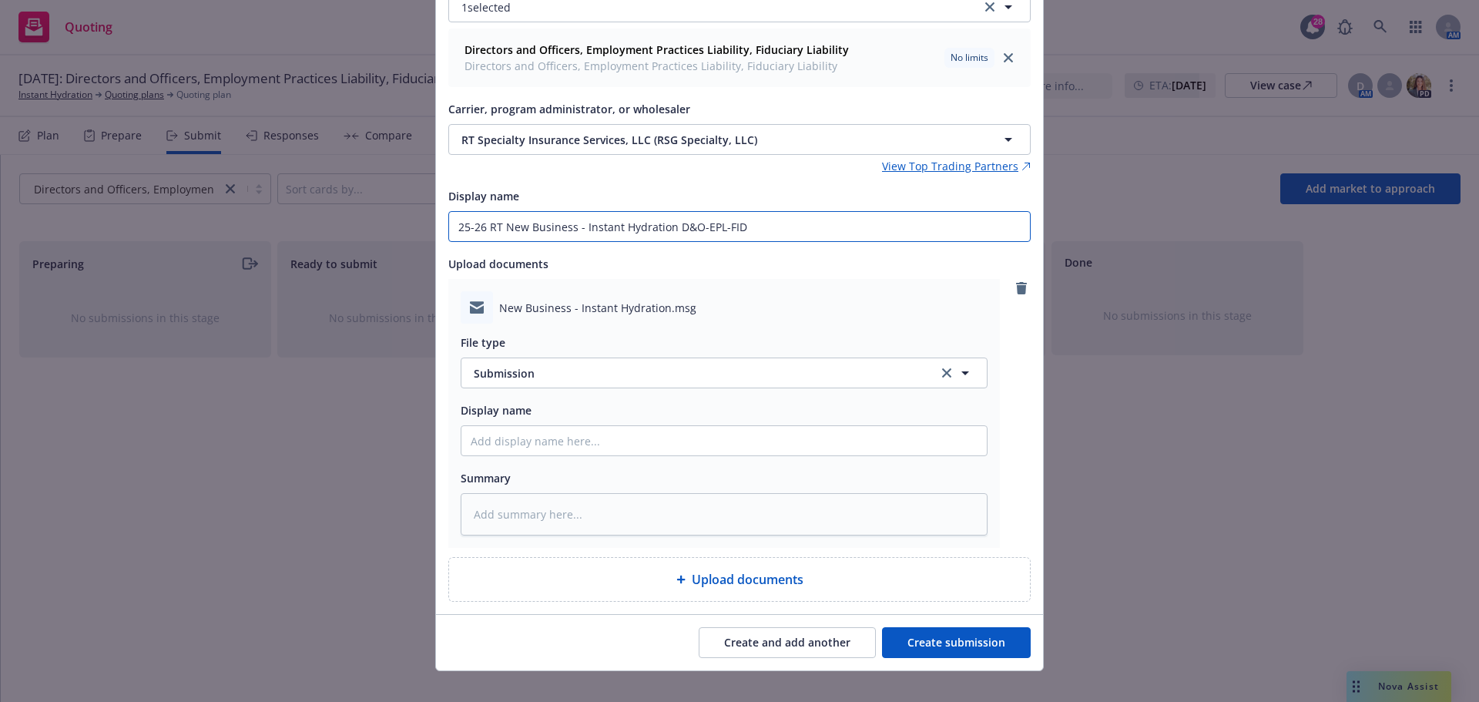
scroll to position [154, 0]
click at [498, 443] on input "Display name" at bounding box center [725, 439] width 526 height 29
paste input "25-26 RT New Business - Instant Hydration D&O-EPL-FID"
type textarea "x"
type input "25-26 RT New Business - Instant Hydration D&O-EPL-FID"
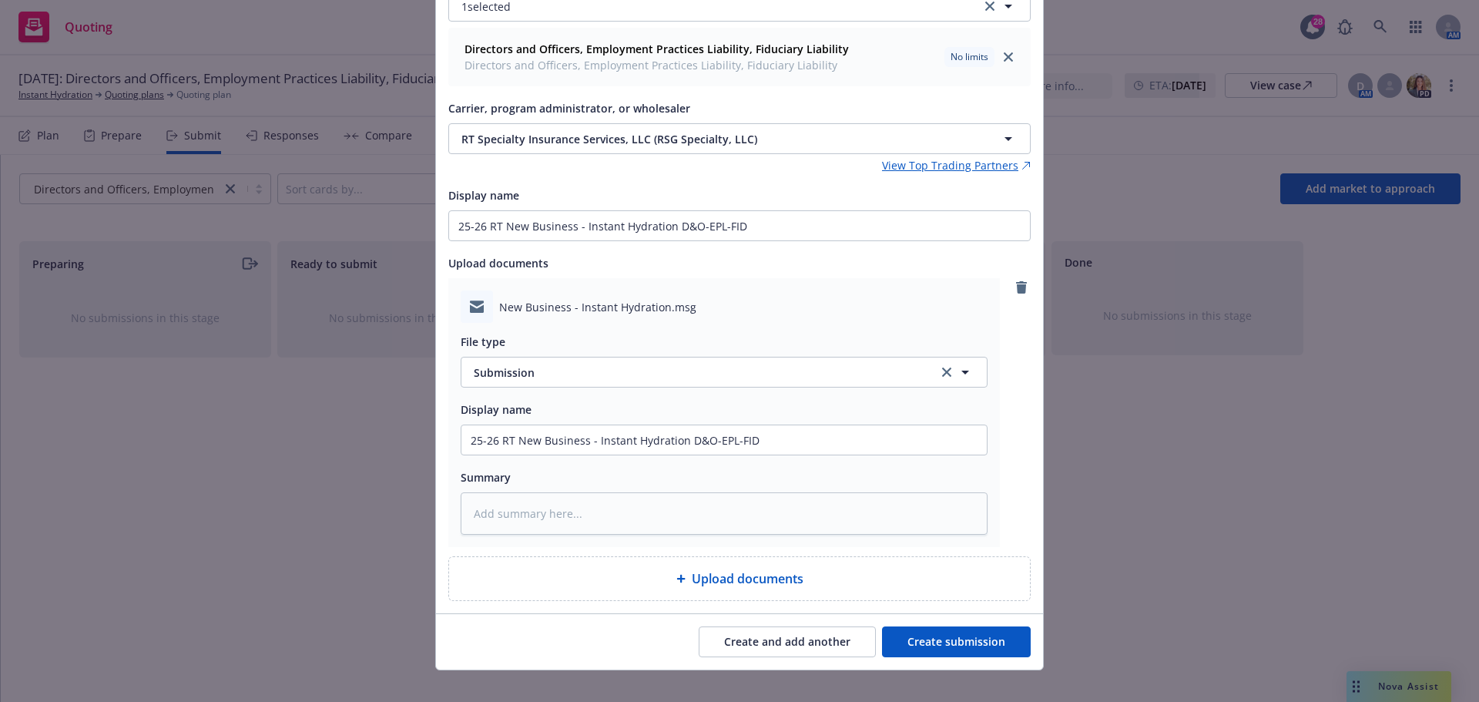
click at [937, 639] on button "Create submission" at bounding box center [956, 641] width 149 height 31
type textarea "x"
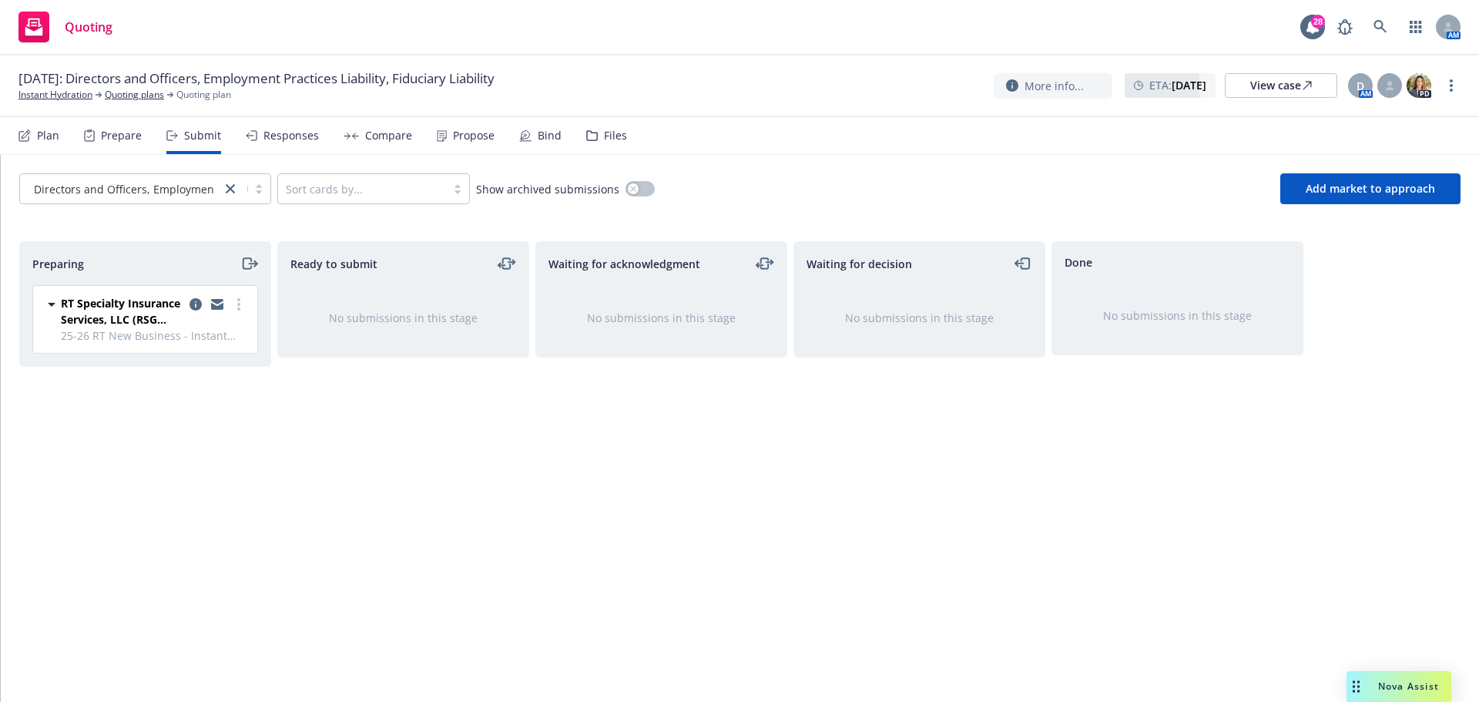
click at [248, 261] on icon "moveRight" at bounding box center [249, 263] width 18 height 18
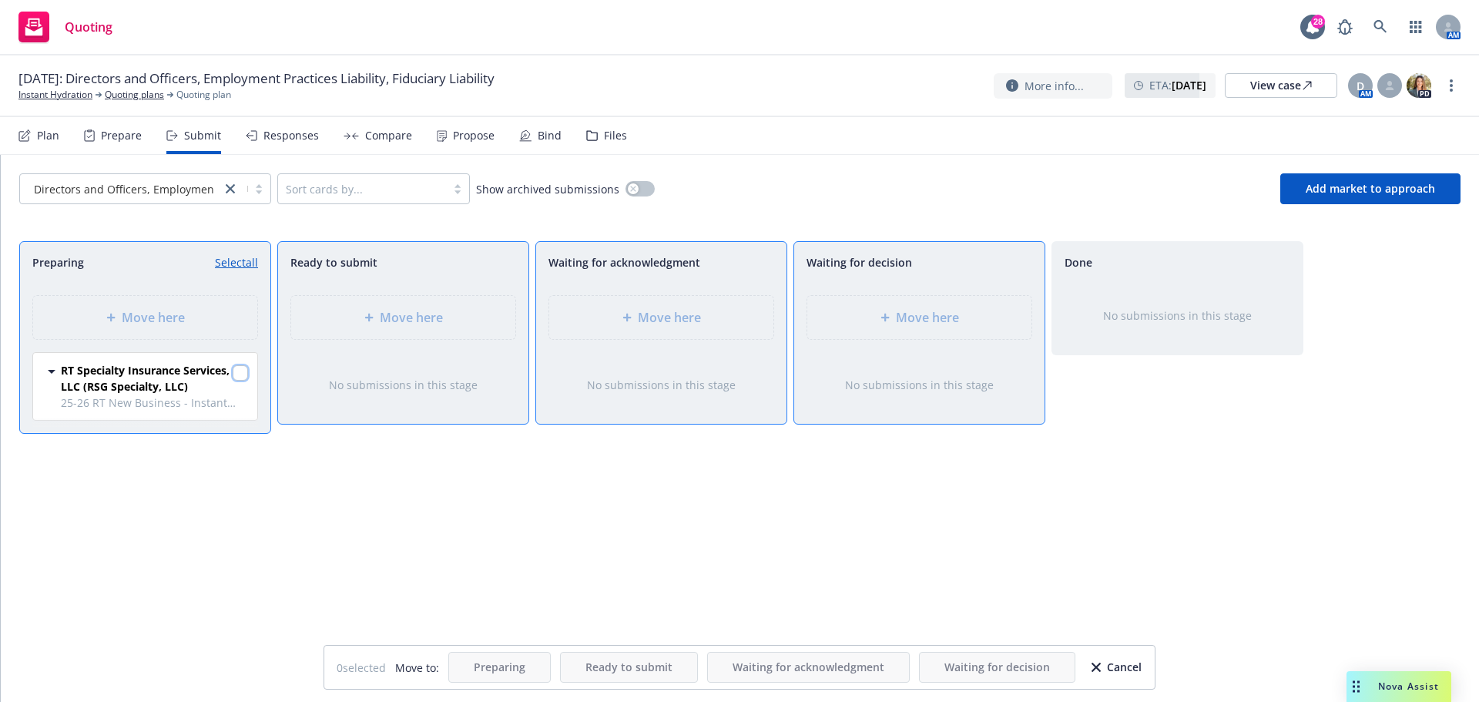
click at [244, 370] on input "checkbox" at bounding box center [240, 372] width 15 height 15
checkbox input "true"
click at [889, 308] on div "Move here" at bounding box center [920, 317] width 200 height 18
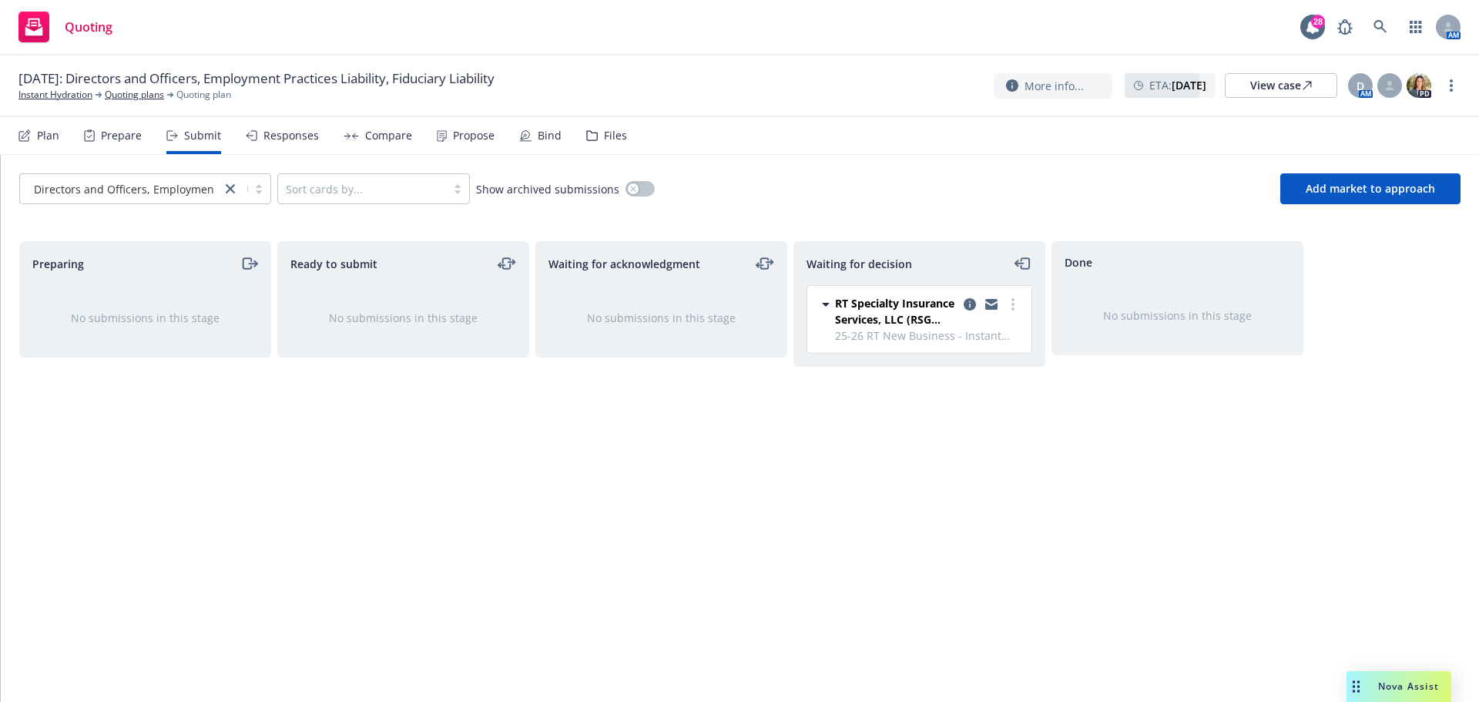
click at [615, 135] on div "Files" at bounding box center [615, 135] width 23 height 12
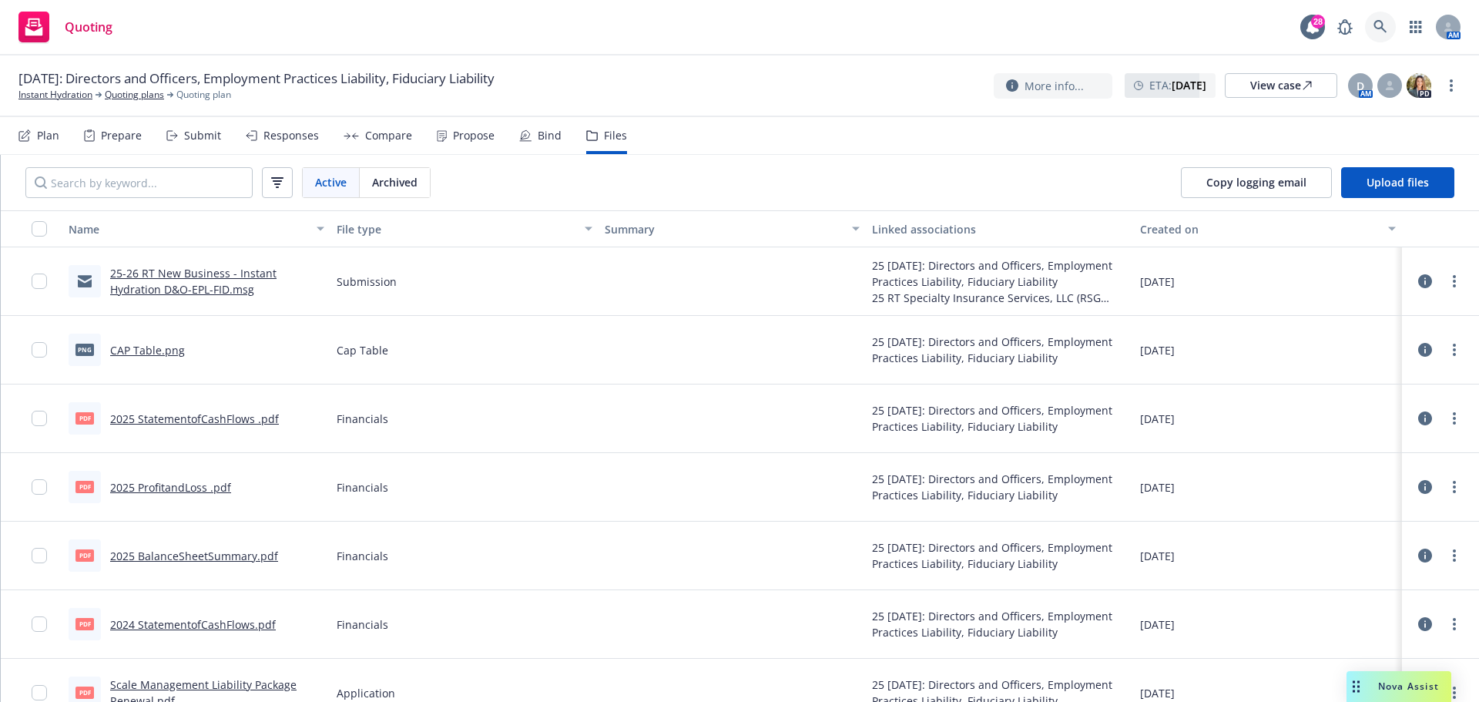
click at [1376, 25] on icon at bounding box center [1381, 27] width 14 height 14
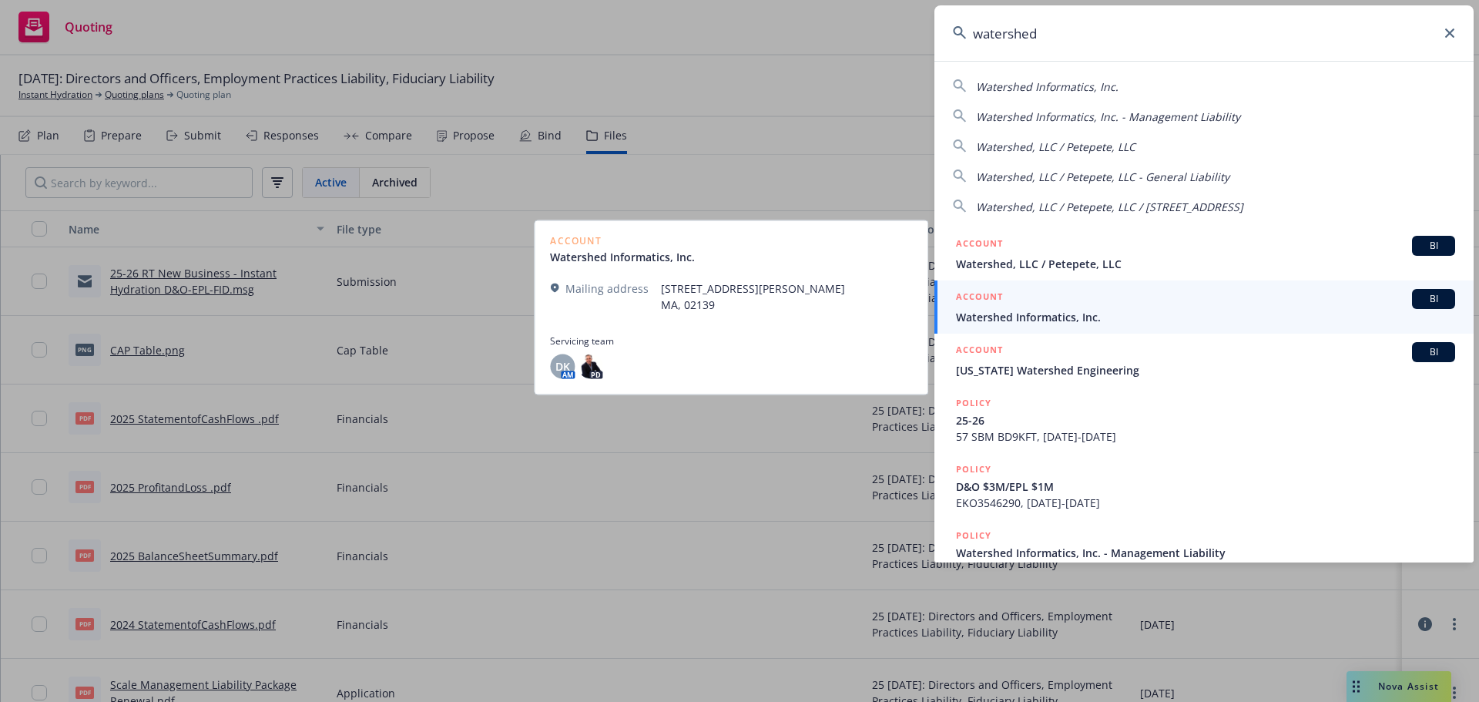
type input "watershed"
click at [1077, 314] on span "Watershed Informatics, Inc." at bounding box center [1205, 317] width 499 height 16
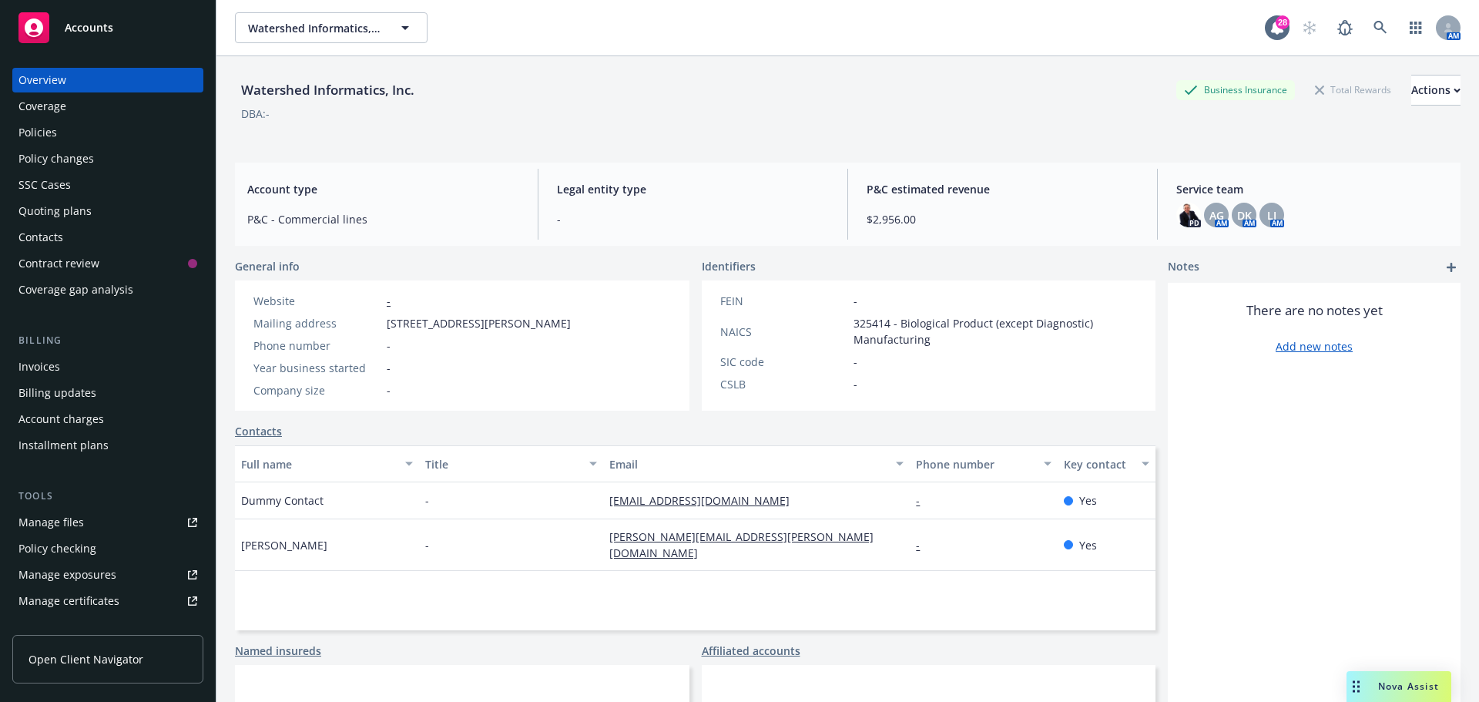
click at [66, 517] on div "Manage files" at bounding box center [50, 522] width 65 height 25
click at [719, 553] on link "[PERSON_NAME][EMAIL_ADDRESS][PERSON_NAME][DOMAIN_NAME]" at bounding box center [742, 544] width 264 height 31
click at [1287, 213] on div "PD AG AM DK AM LI AM" at bounding box center [1313, 215] width 272 height 25
click at [1278, 213] on div "PD AG AM DK AM LI AM" at bounding box center [1313, 215] width 272 height 25
click at [1268, 215] on div "LI" at bounding box center [1272, 215] width 25 height 25
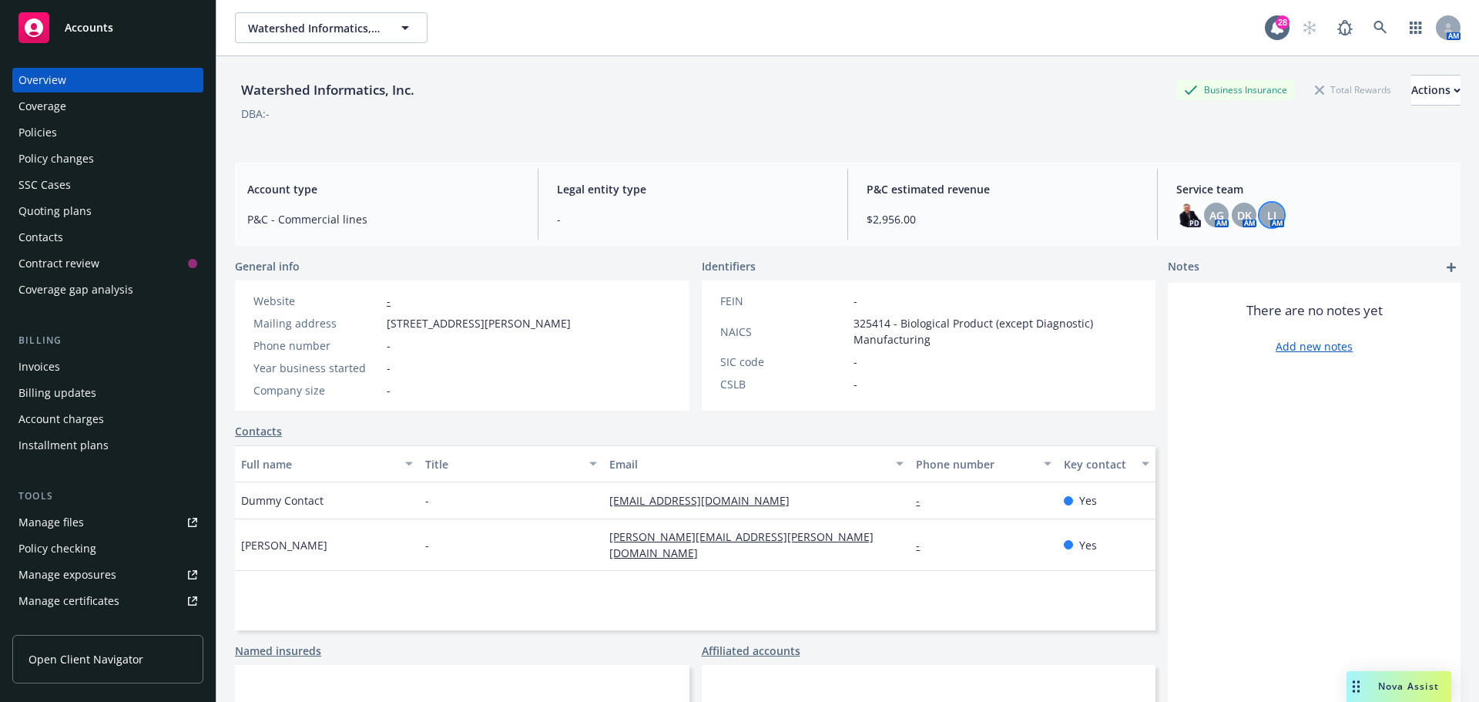
click at [1291, 212] on div "PD AG AM DK AM LI AM" at bounding box center [1313, 215] width 272 height 25
click at [1188, 223] on img at bounding box center [1189, 215] width 25 height 25
click at [1212, 215] on span "AG" at bounding box center [1217, 215] width 15 height 16
drag, startPoint x: 1238, startPoint y: 215, endPoint x: 1246, endPoint y: 214, distance: 8.5
click at [1238, 216] on span "DK" at bounding box center [1245, 215] width 15 height 16
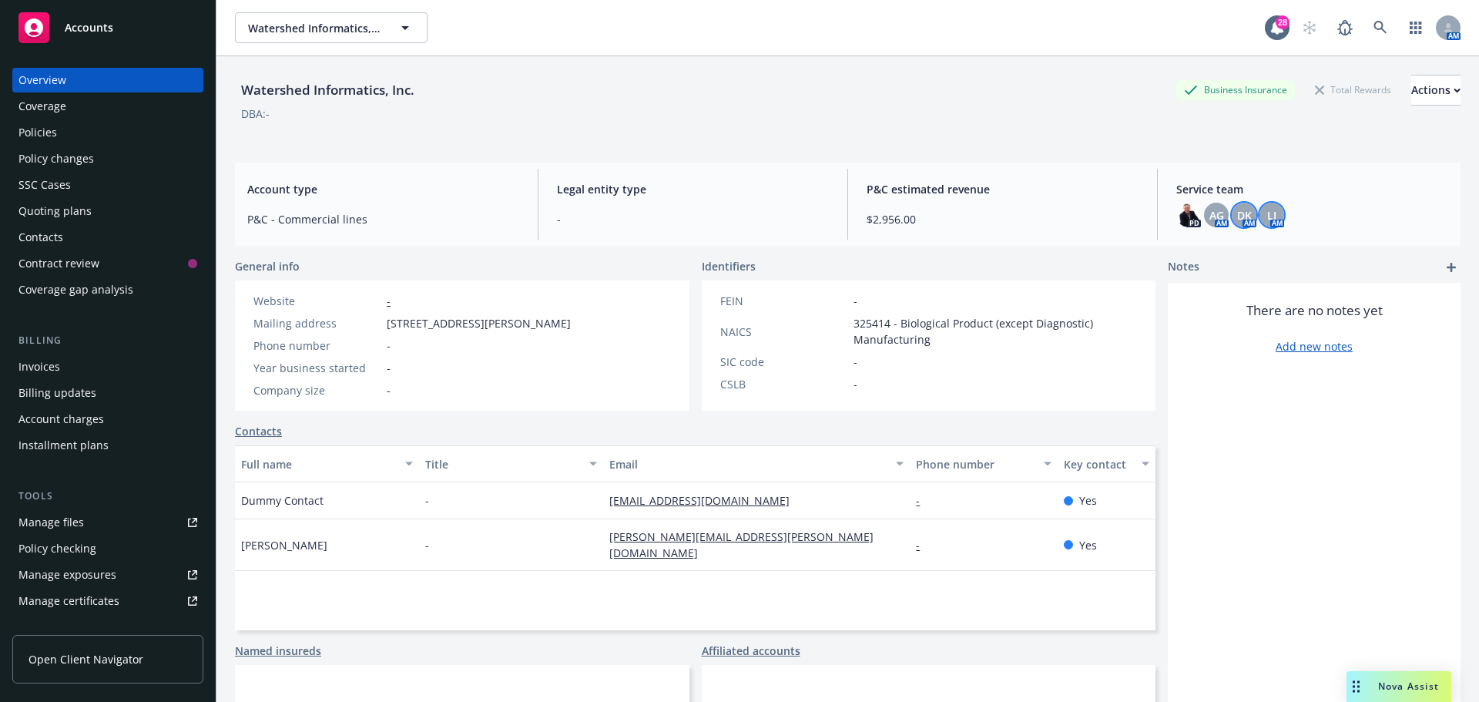
click at [1268, 211] on span "LI" at bounding box center [1272, 215] width 9 height 16
click at [264, 428] on link "Contacts" at bounding box center [258, 431] width 47 height 16
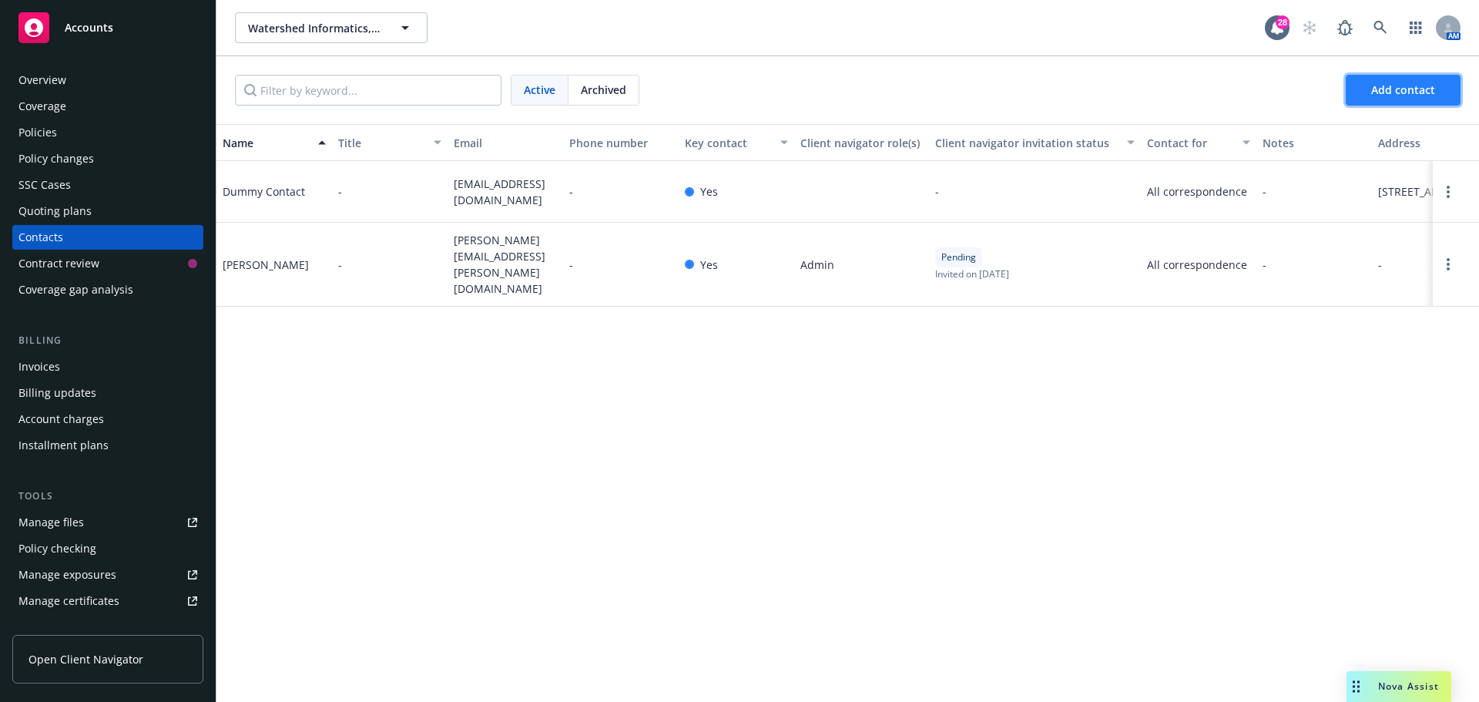
click at [1383, 93] on span "Add contact" at bounding box center [1404, 89] width 64 height 15
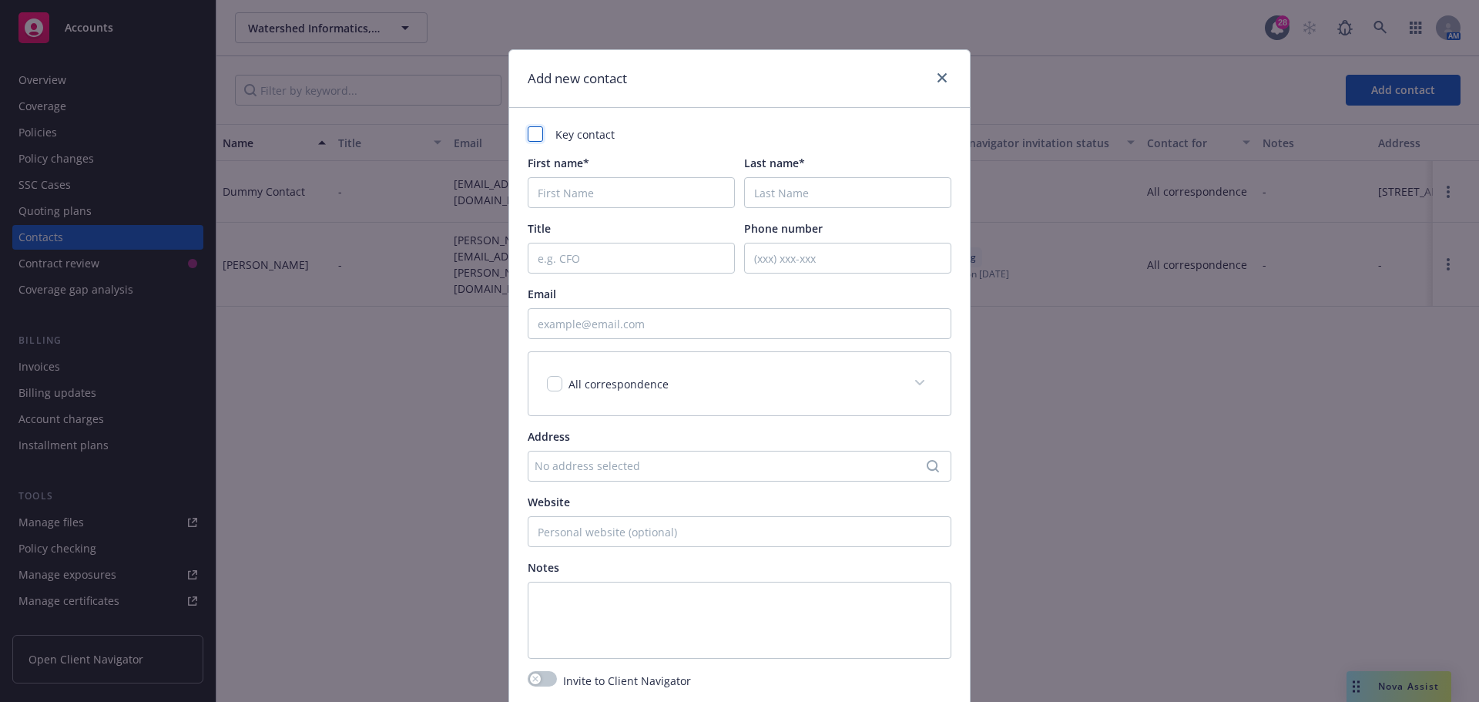
click at [529, 136] on div at bounding box center [535, 133] width 15 height 15
checkbox input "true"
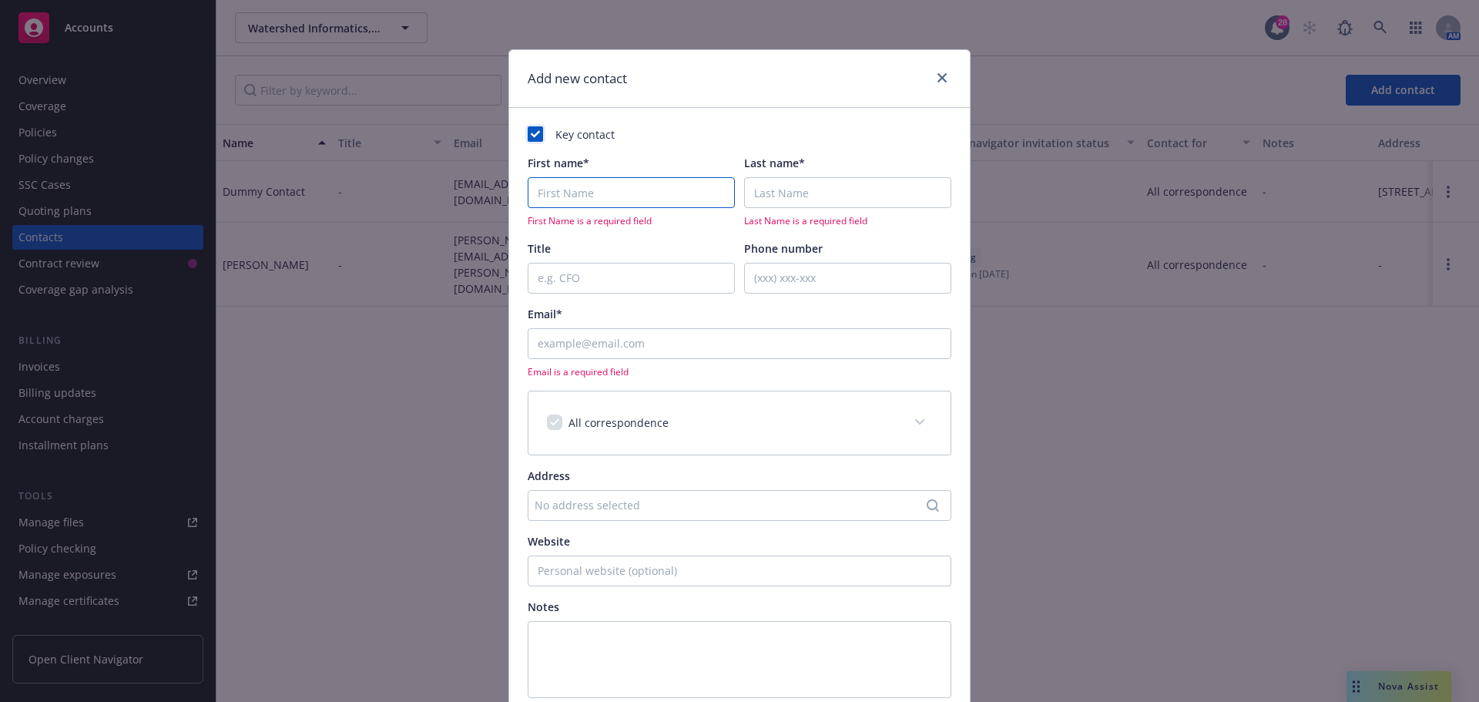
click at [591, 196] on input "First name*" at bounding box center [631, 192] width 207 height 31
type input "[PERSON_NAME]"
click at [784, 194] on input "Last name*" at bounding box center [847, 192] width 207 height 31
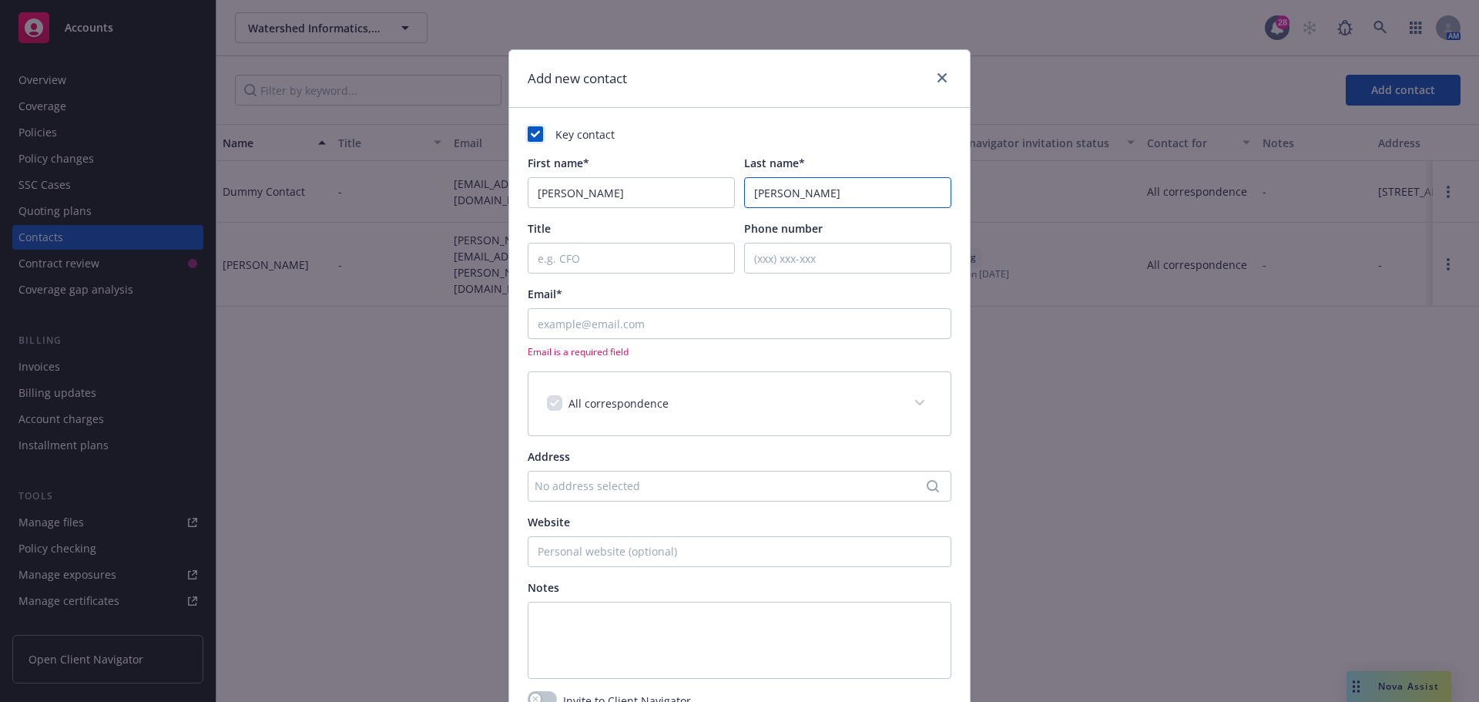
type input "[PERSON_NAME]"
click at [584, 259] on input "Title" at bounding box center [631, 258] width 207 height 31
type input "CEO"
click at [702, 325] on input "[EMAIL_ADDRESS][PERSON_NAME][DOMAIN_NAME][PERSON_NAME][DOMAIN_NAME]'" at bounding box center [740, 323] width 424 height 31
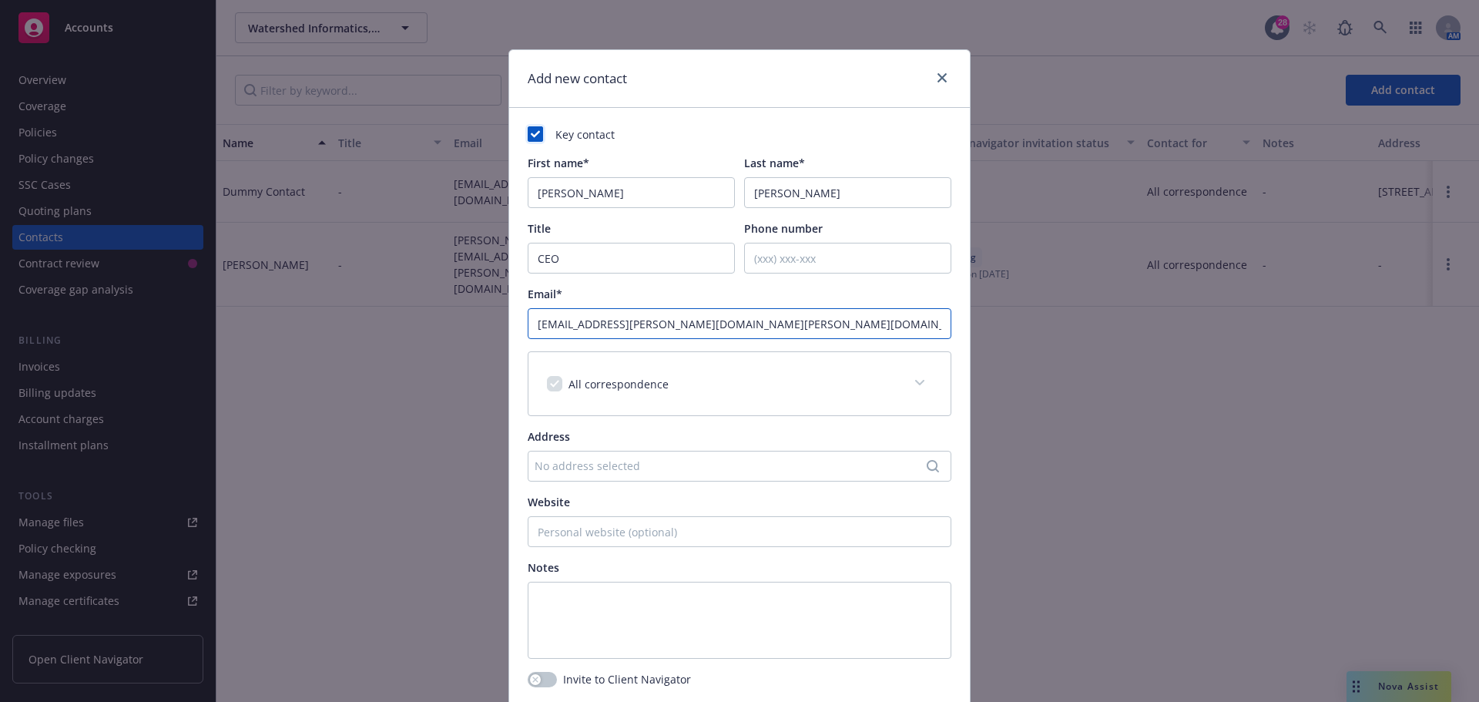
click at [535, 321] on input "[EMAIL_ADDRESS][PERSON_NAME][DOMAIN_NAME][PERSON_NAME][DOMAIN_NAME]" at bounding box center [740, 323] width 424 height 31
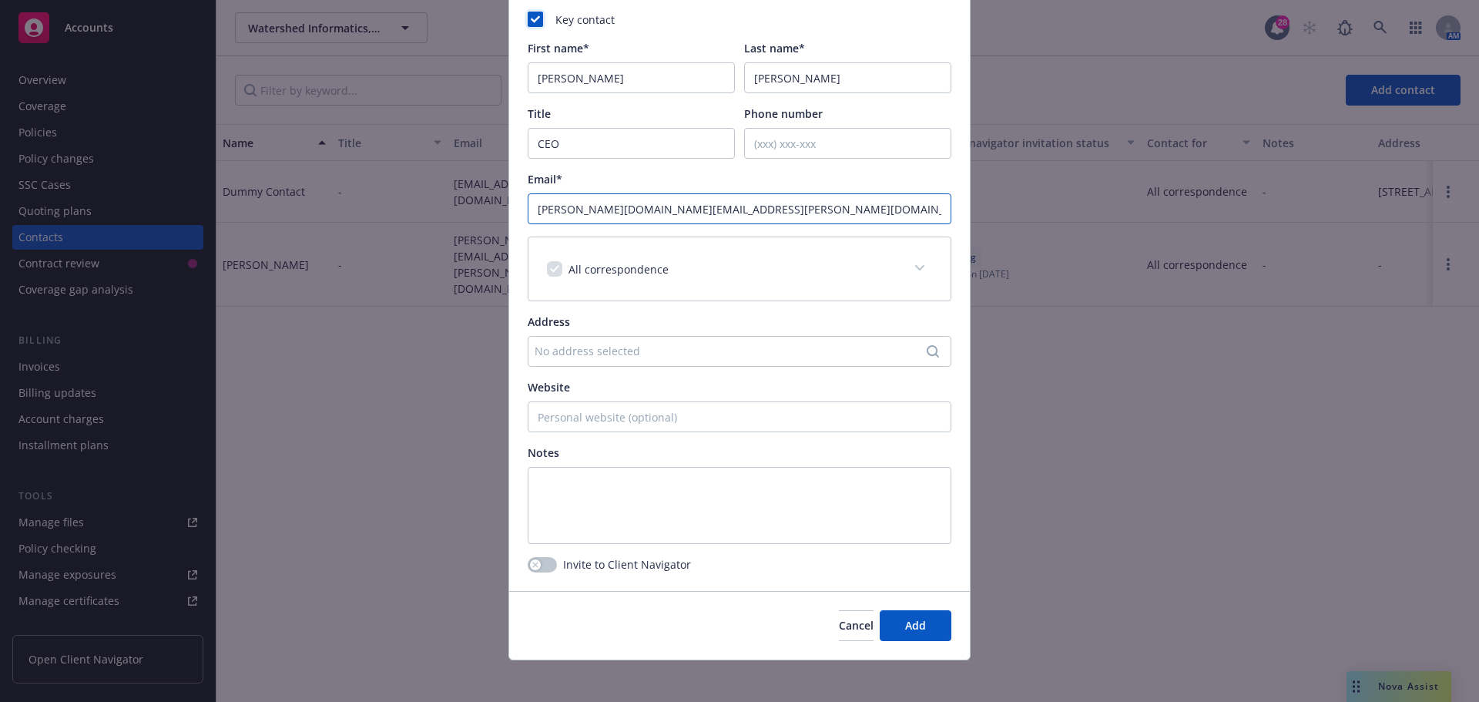
scroll to position [123, 0]
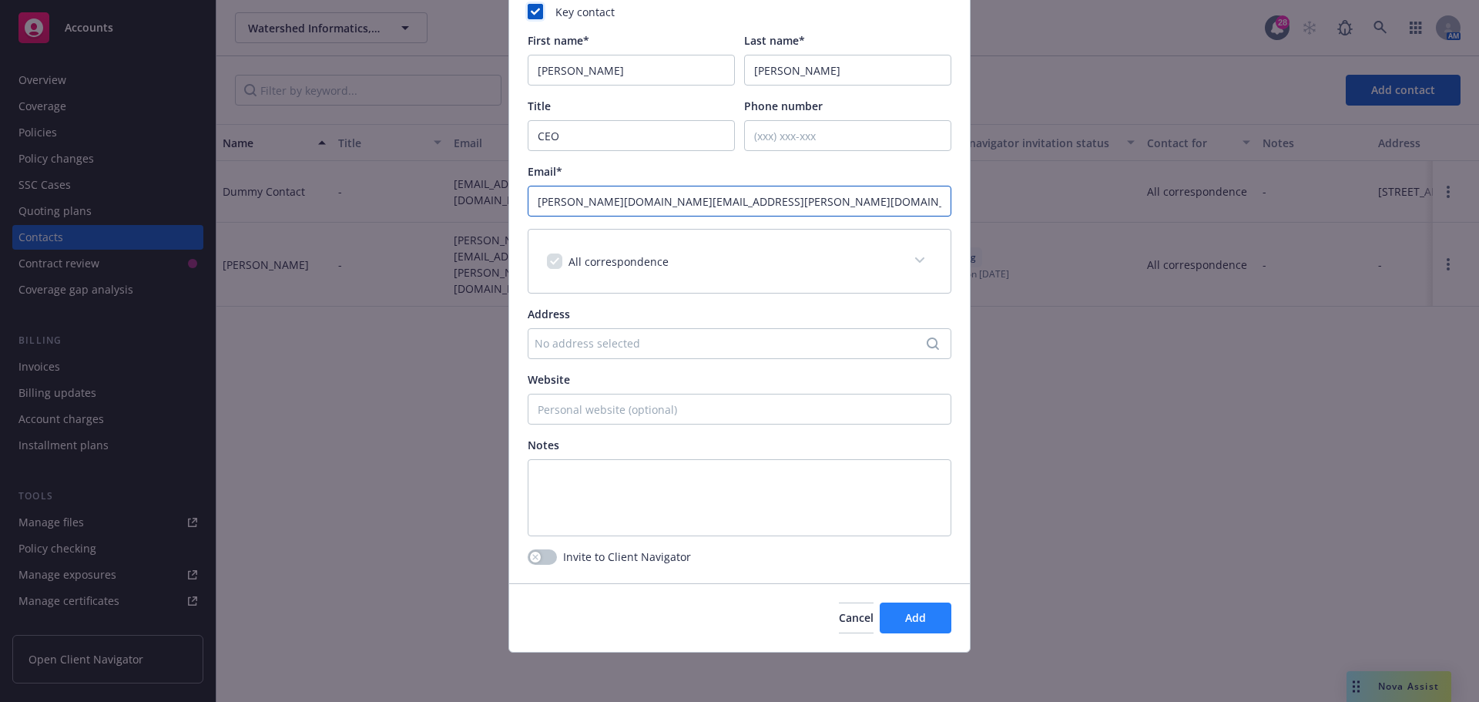
type input "[PERSON_NAME][DOMAIN_NAME][EMAIL_ADDRESS][PERSON_NAME][DOMAIN_NAME]"
click at [905, 617] on span "Add" at bounding box center [915, 617] width 21 height 15
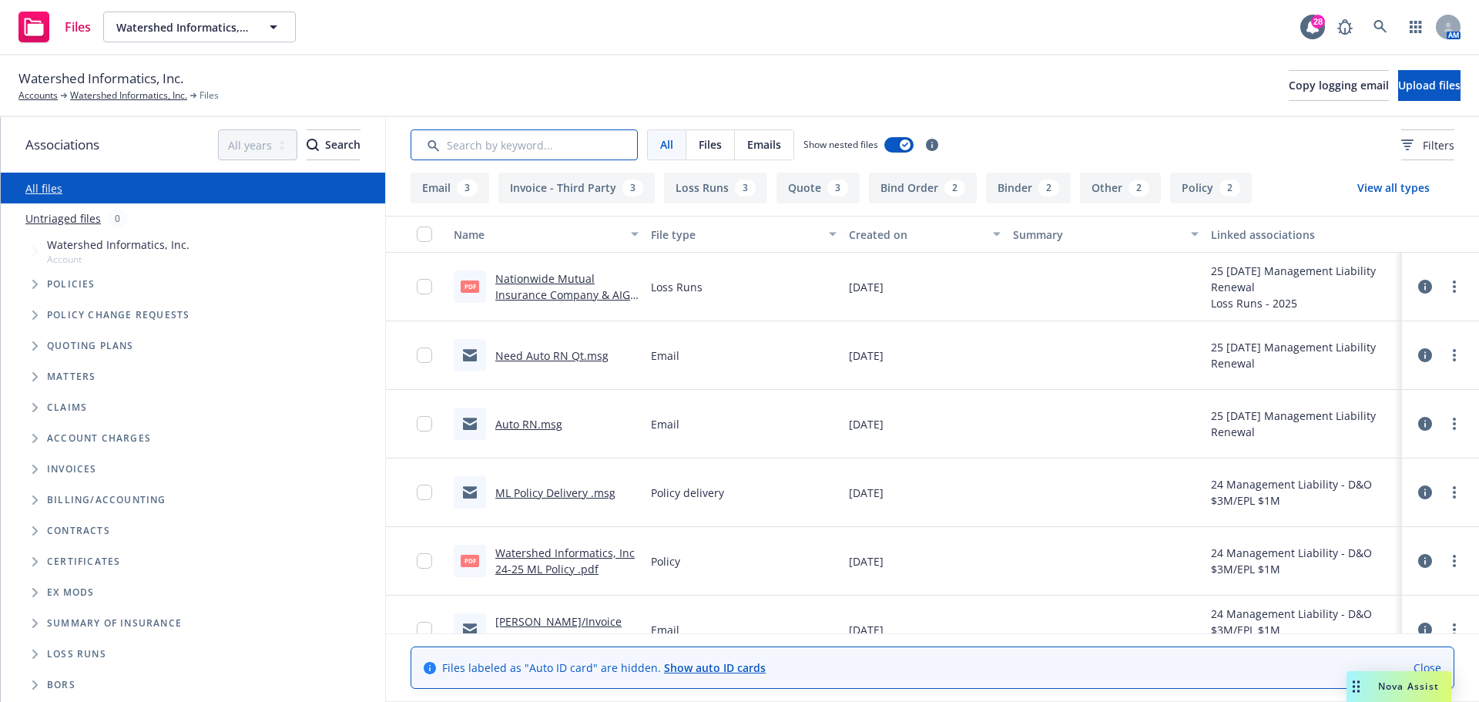
click at [513, 147] on input "Search by keyword..." at bounding box center [524, 144] width 227 height 31
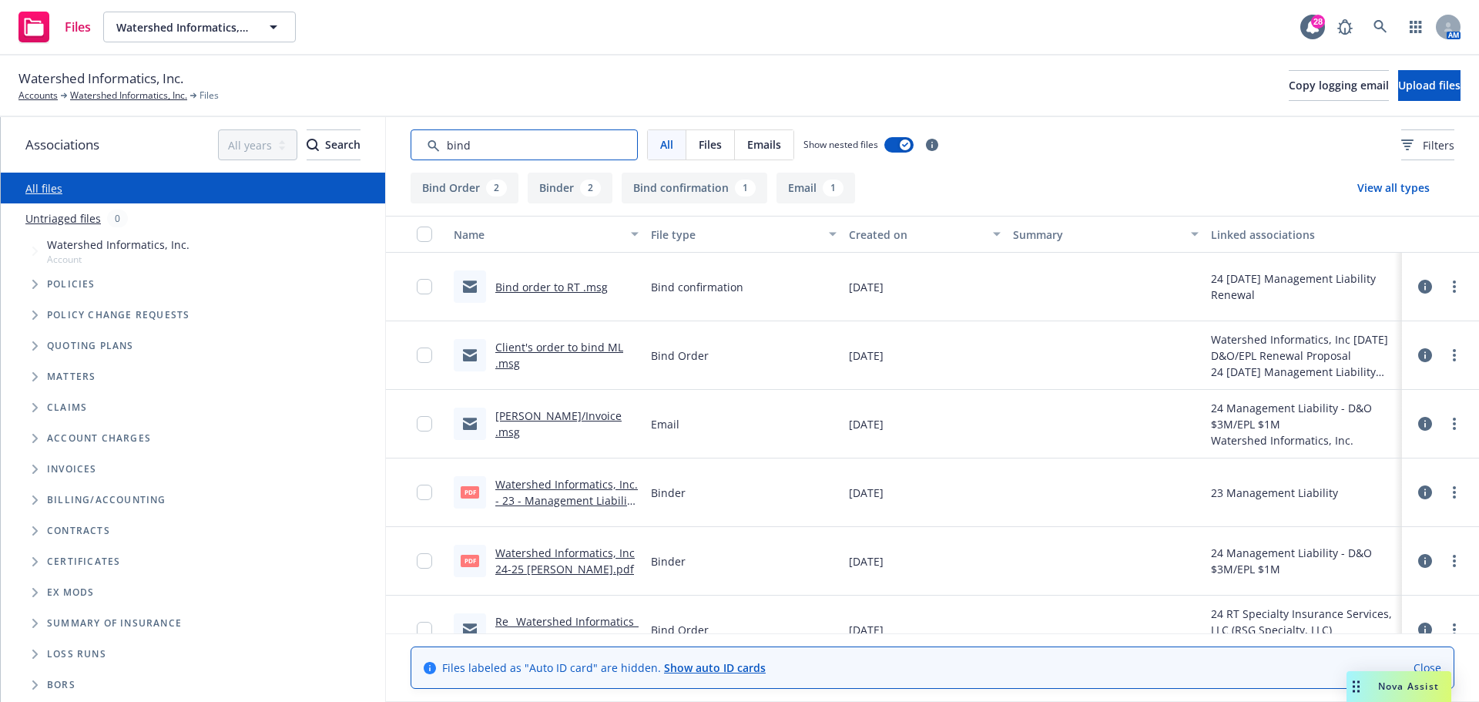
type input "bind"
click at [548, 286] on link "Bind order to RT .msg" at bounding box center [551, 287] width 113 height 15
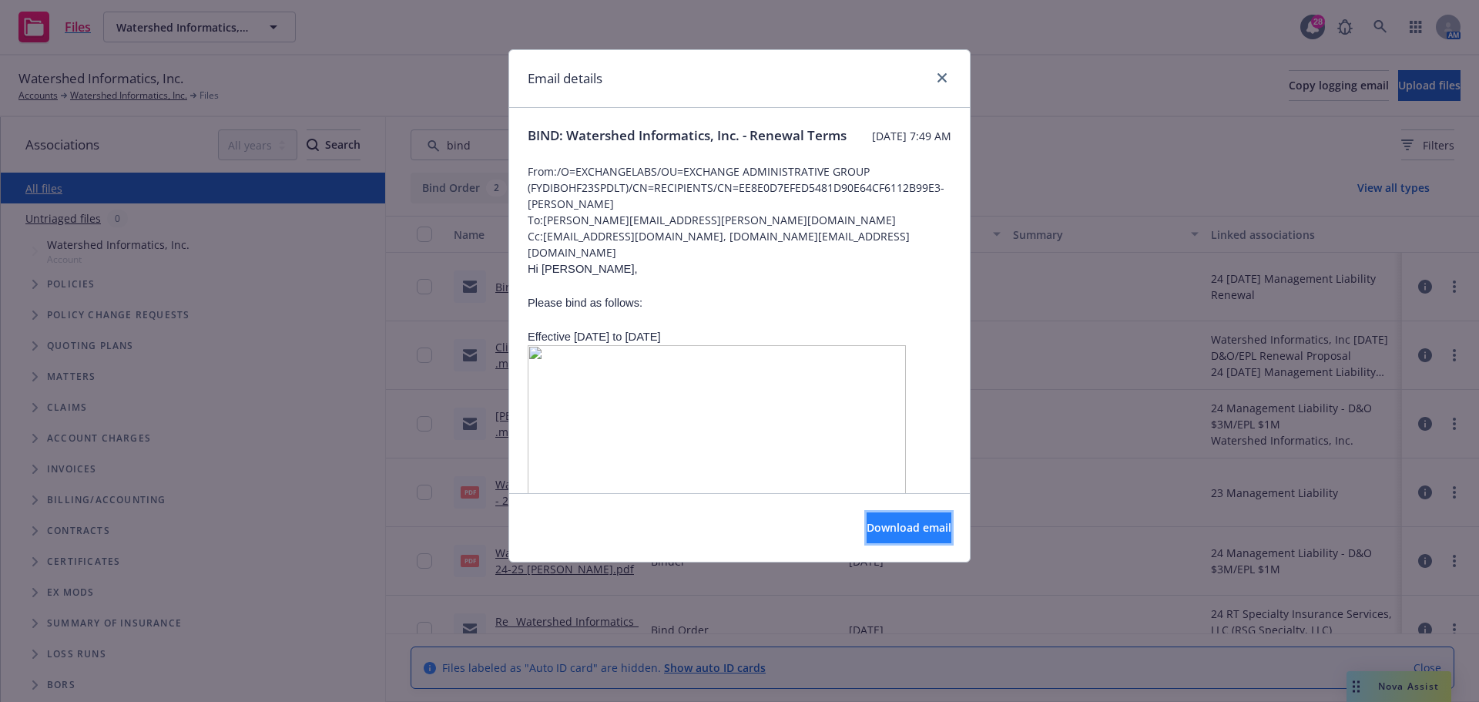
click at [895, 524] on span "Download email" at bounding box center [909, 527] width 85 height 15
click at [945, 76] on icon "close" at bounding box center [942, 77] width 9 height 9
